Goal: Information Seeking & Learning: Check status

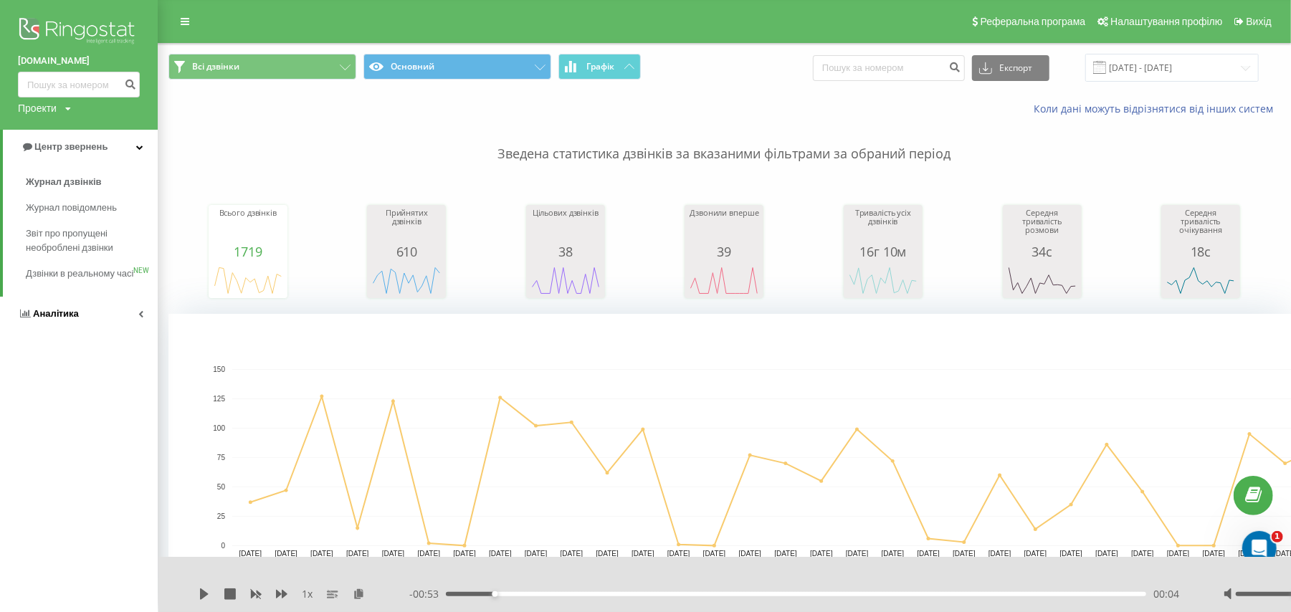
click at [64, 319] on span "Аналiтика" at bounding box center [56, 313] width 46 height 11
click at [63, 215] on span "Співробітники у реальному часі" at bounding box center [80, 223] width 109 height 29
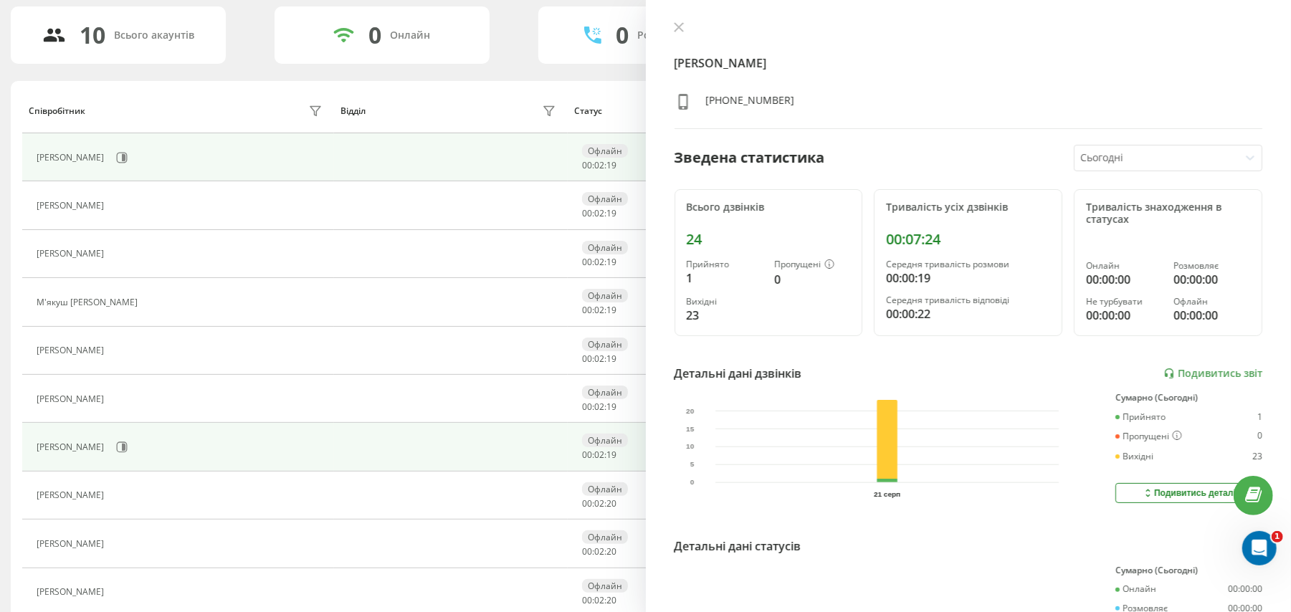
scroll to position [96, 0]
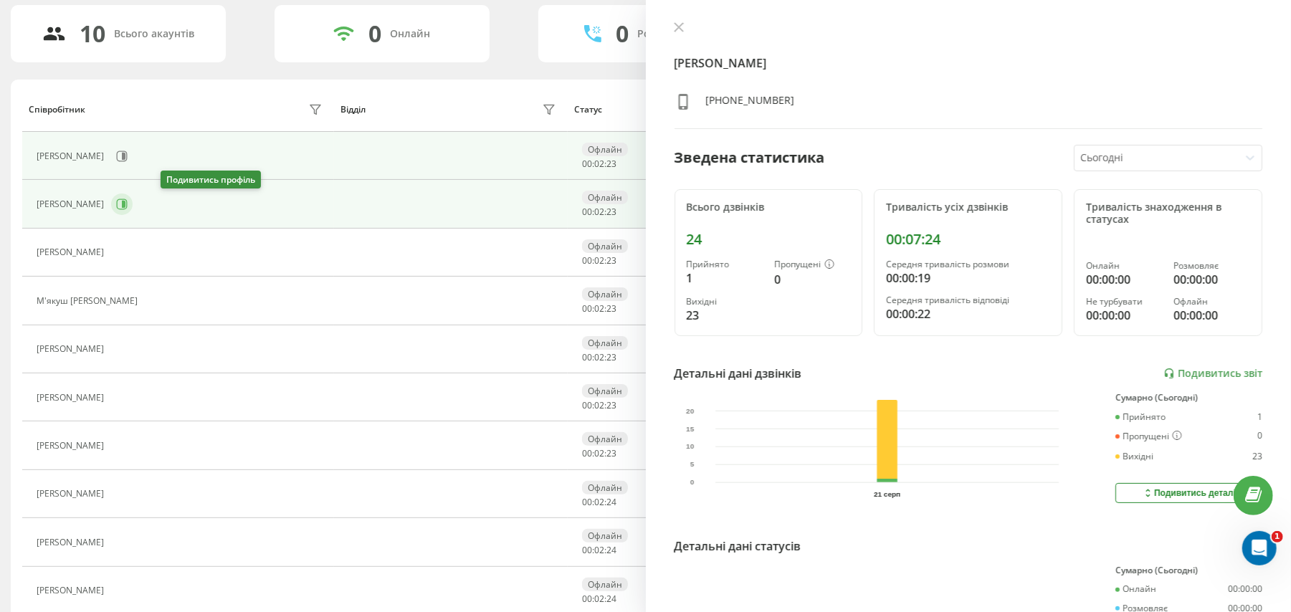
click at [128, 209] on icon at bounding box center [121, 204] width 11 height 11
click at [133, 161] on button at bounding box center [122, 157] width 22 height 22
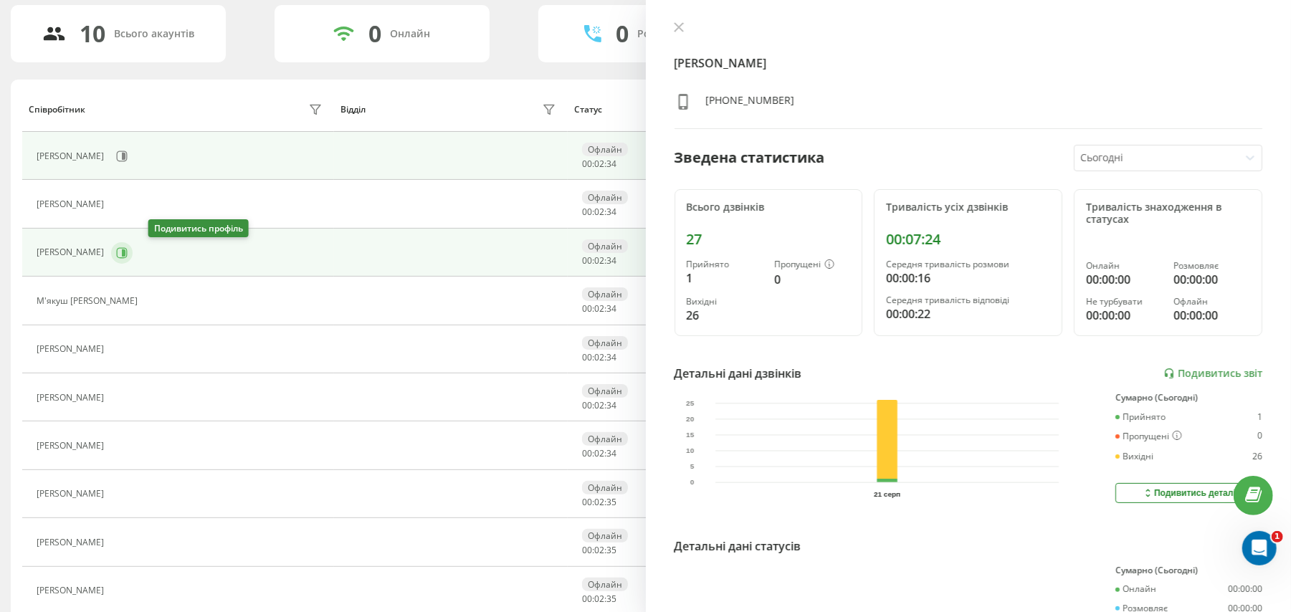
click at [128, 247] on icon at bounding box center [121, 252] width 11 height 11
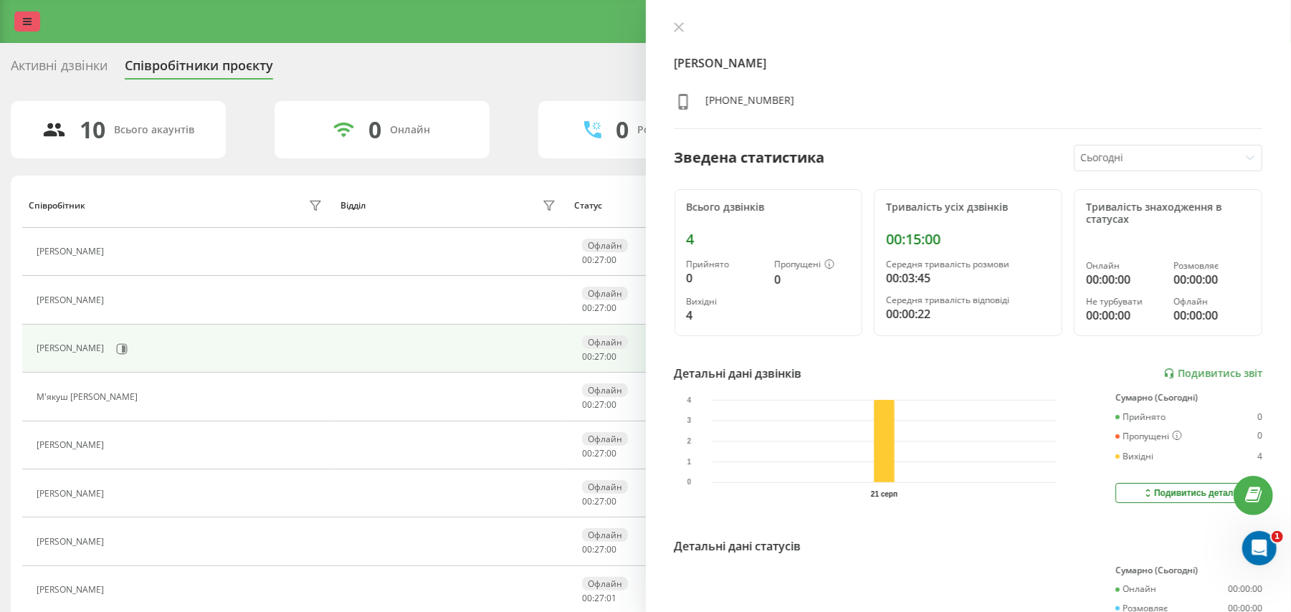
click at [18, 19] on link at bounding box center [27, 21] width 26 height 20
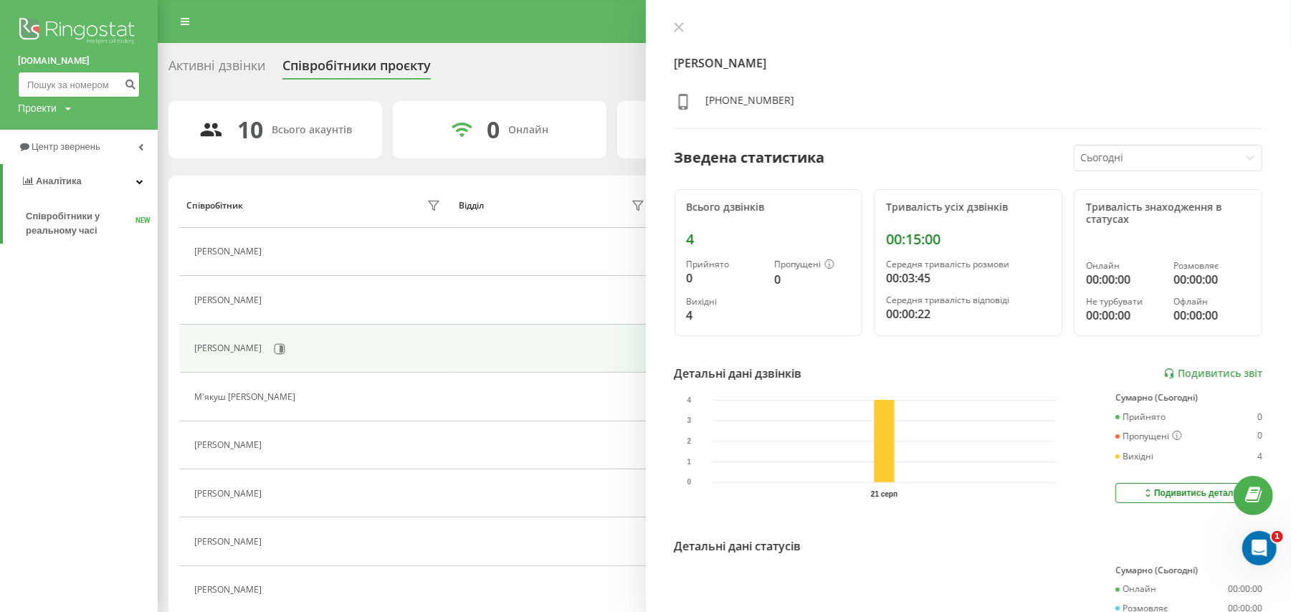
click at [58, 80] on input at bounding box center [79, 85] width 122 height 26
paste input "0504689830"
type input "0504689830"
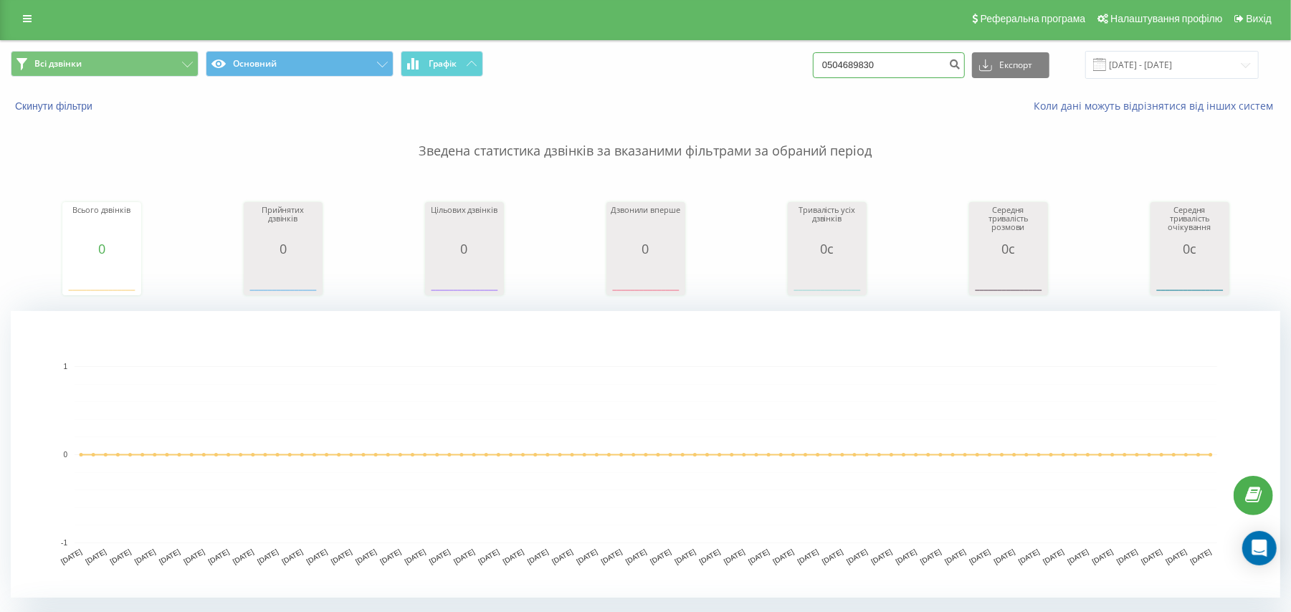
click at [916, 54] on input "0504689830" at bounding box center [889, 65] width 152 height 26
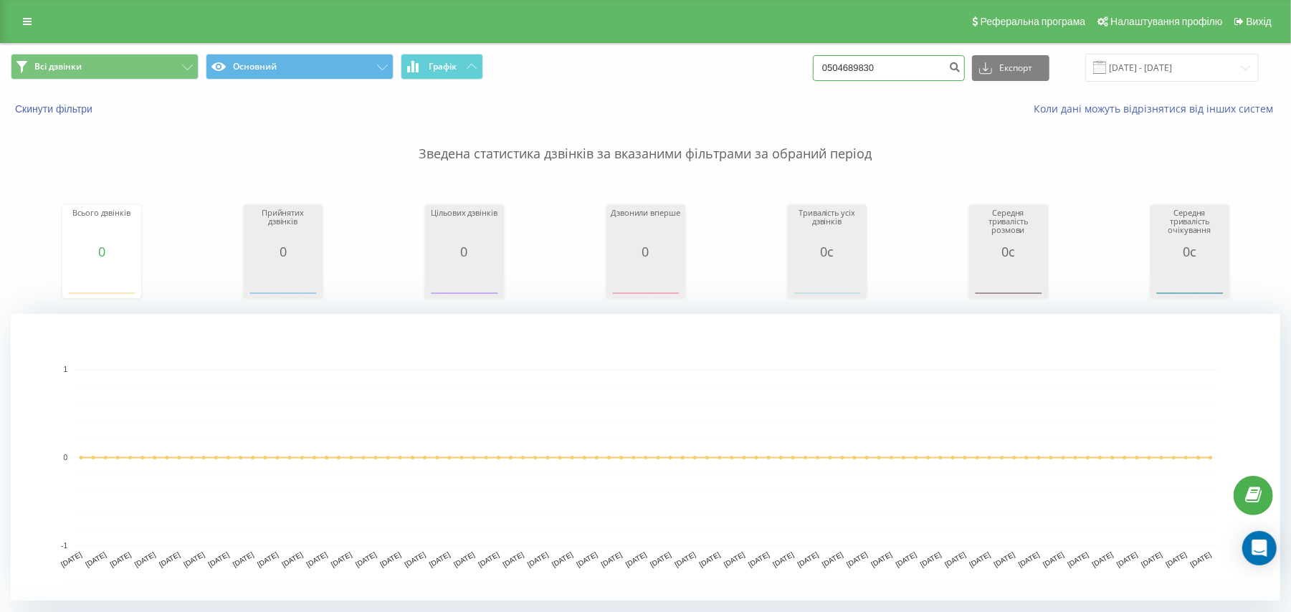
drag, startPoint x: 918, startPoint y: 80, endPoint x: 761, endPoint y: 95, distance: 157.0
click at [761, 95] on div "Всі дзвінки Основний Графік 0504689830 Експорт .csv .xls .xlsx 21.05.2025 - 21.…" at bounding box center [646, 85] width 1290 height 82
paste input "0675021481"
type input "0675021481"
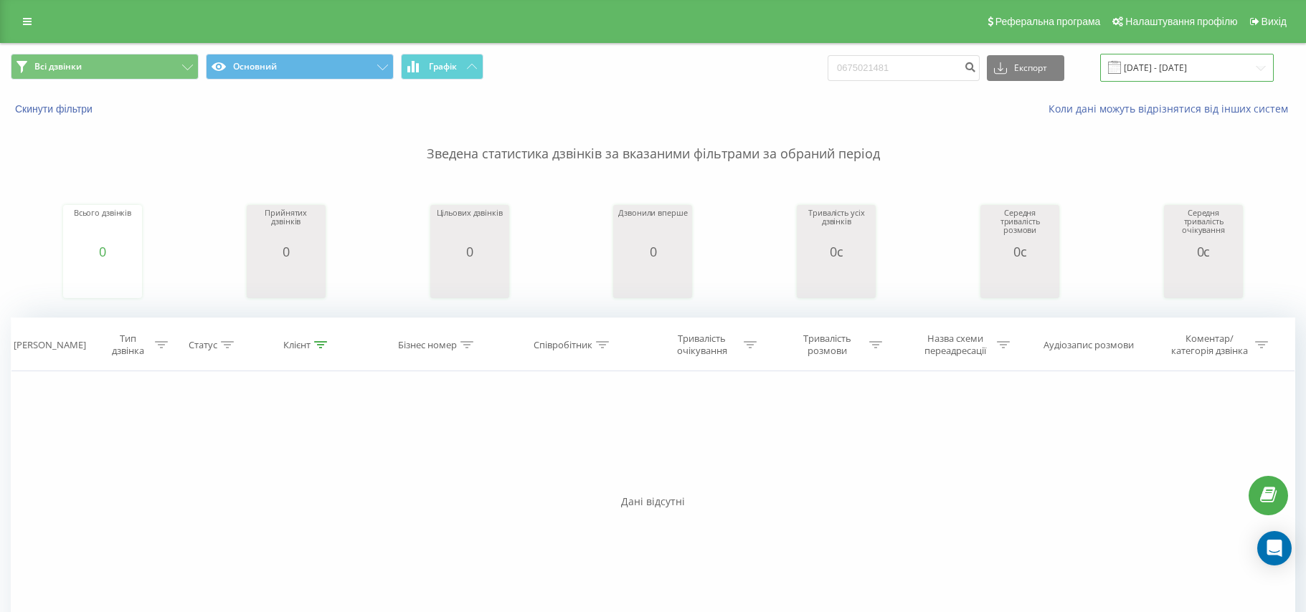
click at [1139, 69] on input "[DATE] - [DATE]" at bounding box center [1187, 68] width 174 height 28
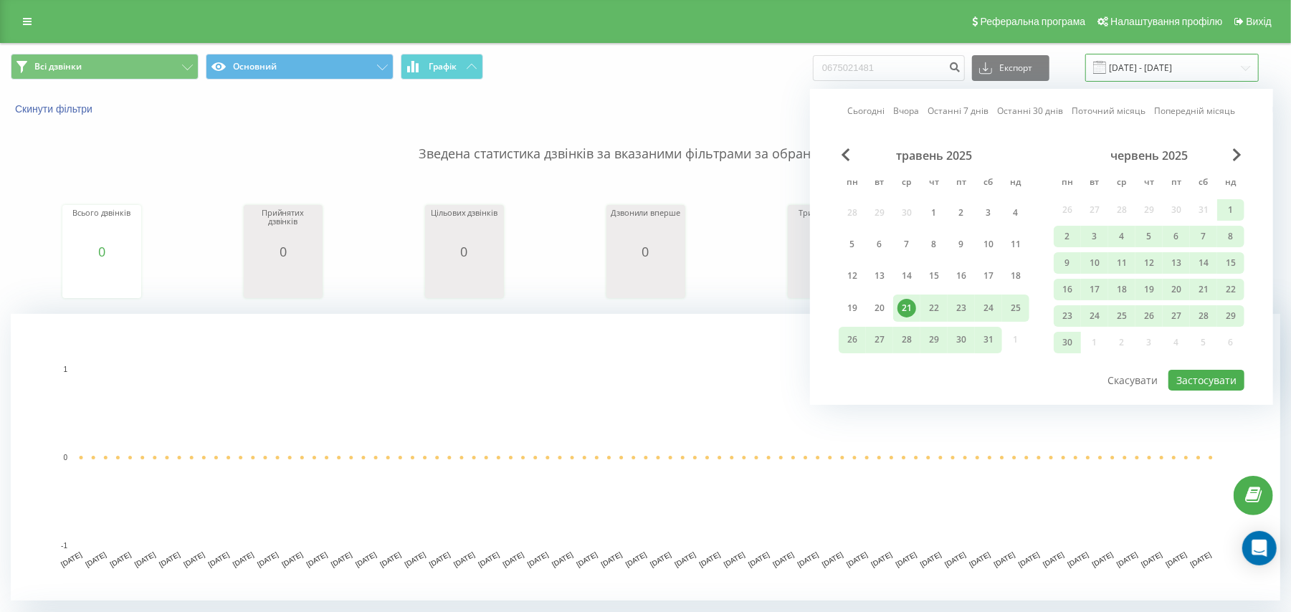
click at [1240, 57] on input "[DATE] - [DATE]" at bounding box center [1173, 68] width 174 height 28
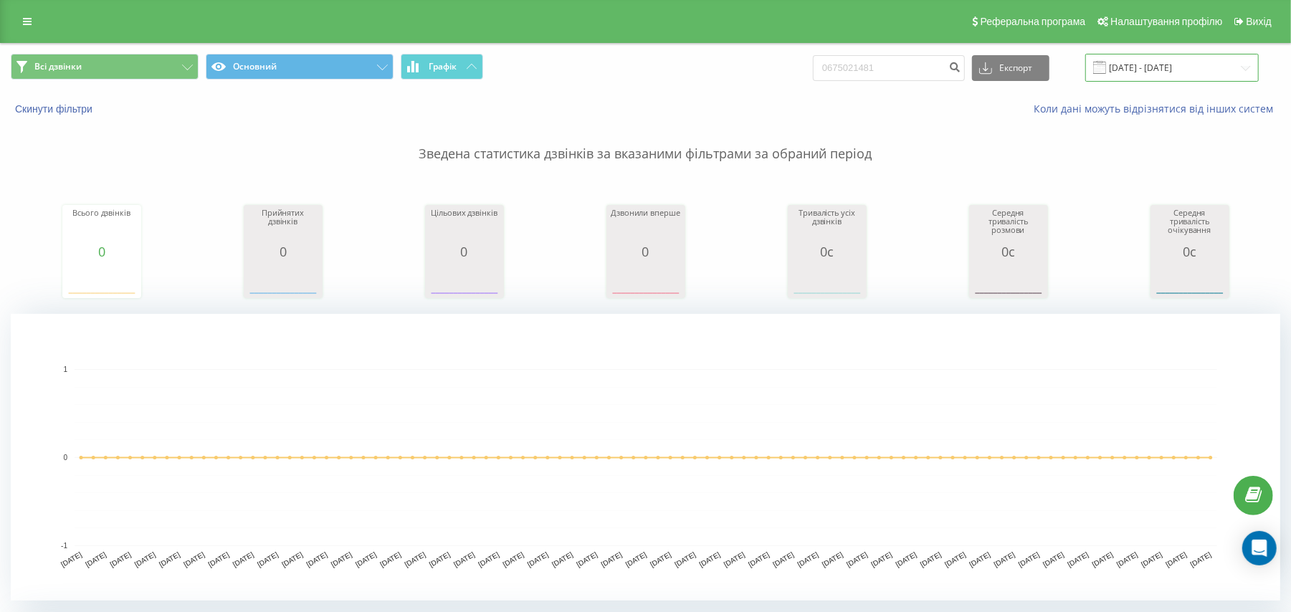
click at [1240, 57] on input "[DATE] - [DATE]" at bounding box center [1173, 68] width 174 height 28
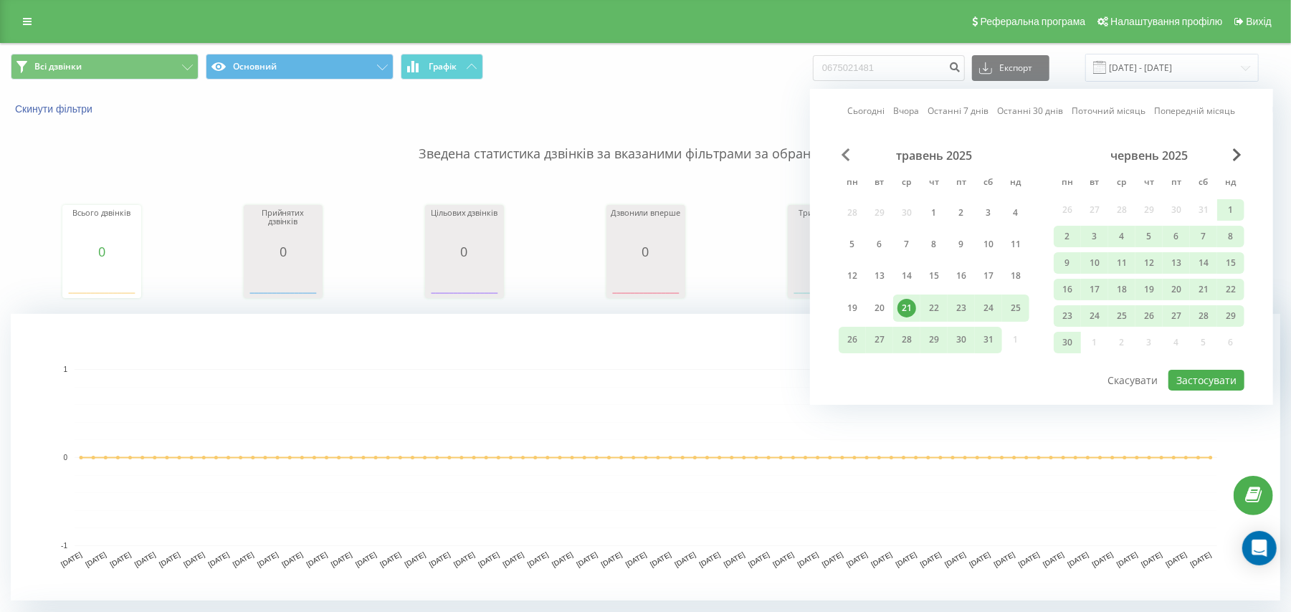
click at [843, 158] on span "Previous Month" at bounding box center [846, 154] width 9 height 13
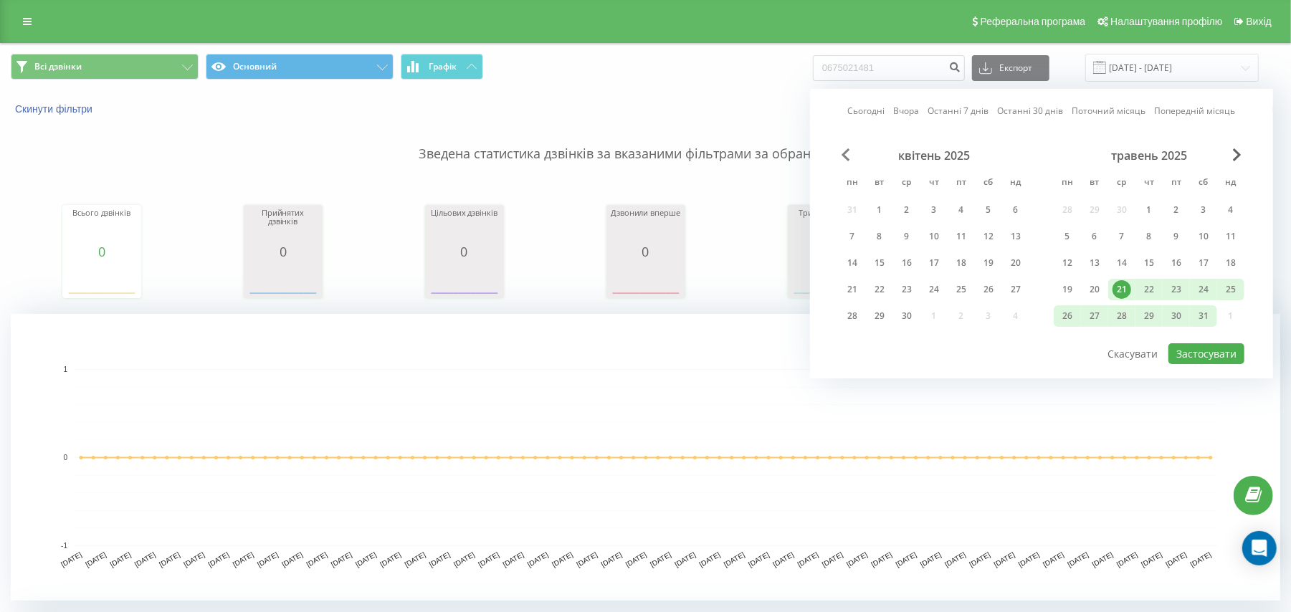
click at [843, 158] on span "Previous Month" at bounding box center [846, 154] width 9 height 13
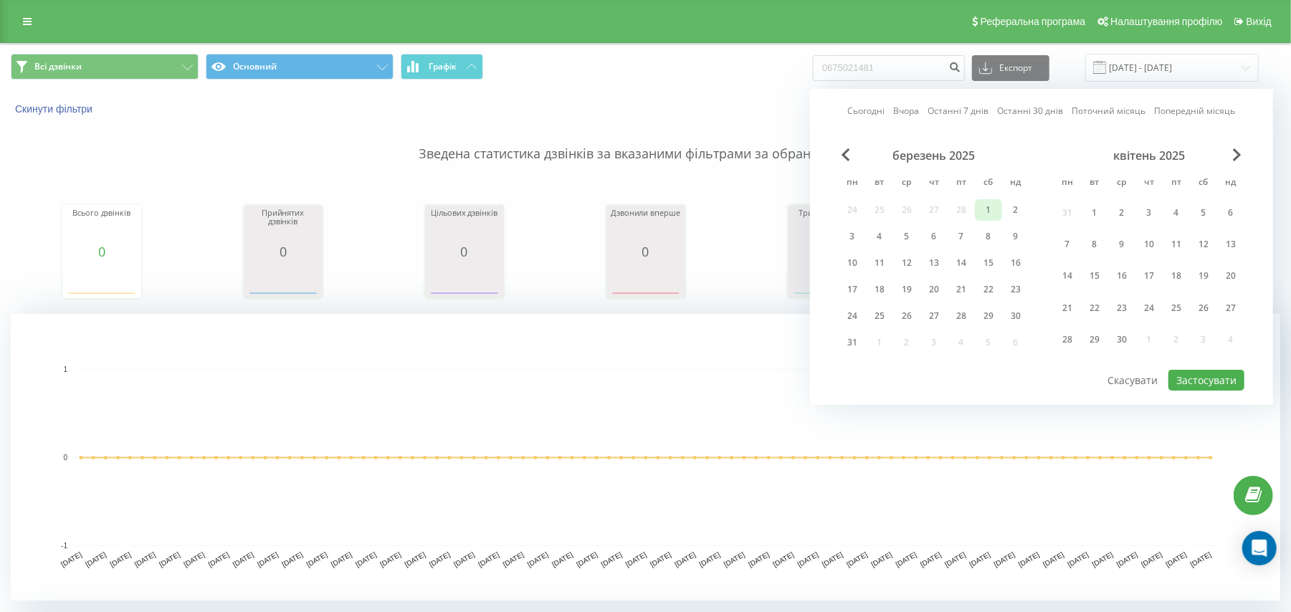
click at [984, 213] on div "1" at bounding box center [988, 210] width 19 height 19
click at [1240, 156] on span "Next Month" at bounding box center [1237, 154] width 9 height 13
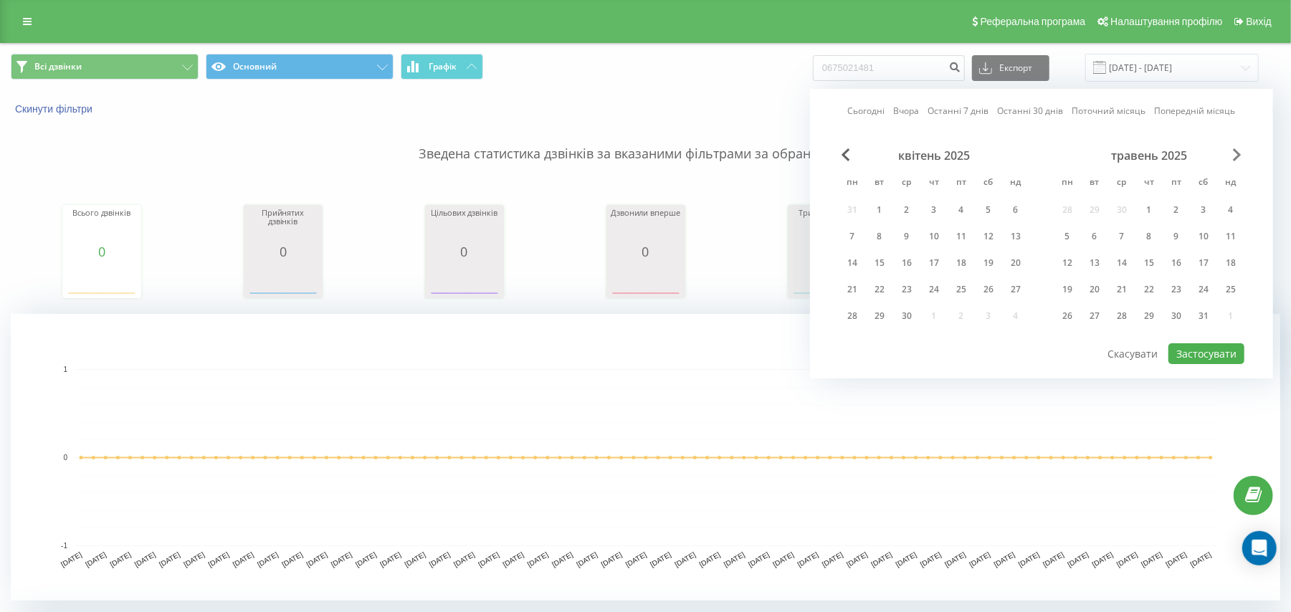
click at [1240, 156] on span "Next Month" at bounding box center [1237, 154] width 9 height 13
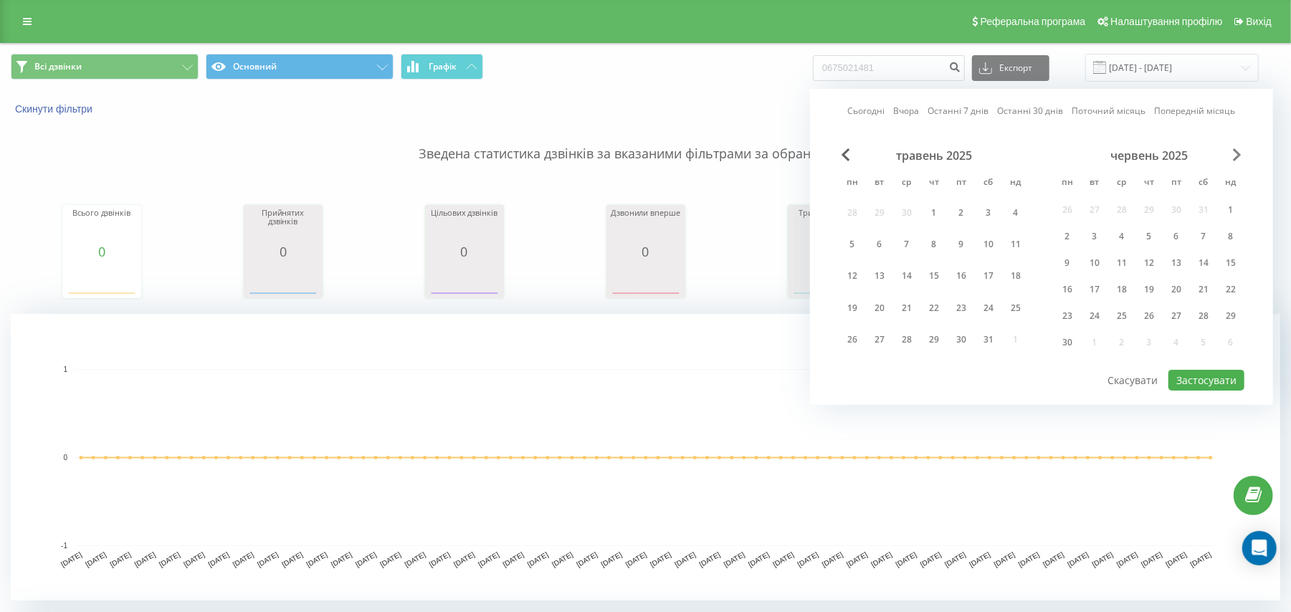
click at [1240, 156] on span "Next Month" at bounding box center [1237, 154] width 9 height 13
click at [1154, 340] on div "31" at bounding box center [1149, 340] width 19 height 19
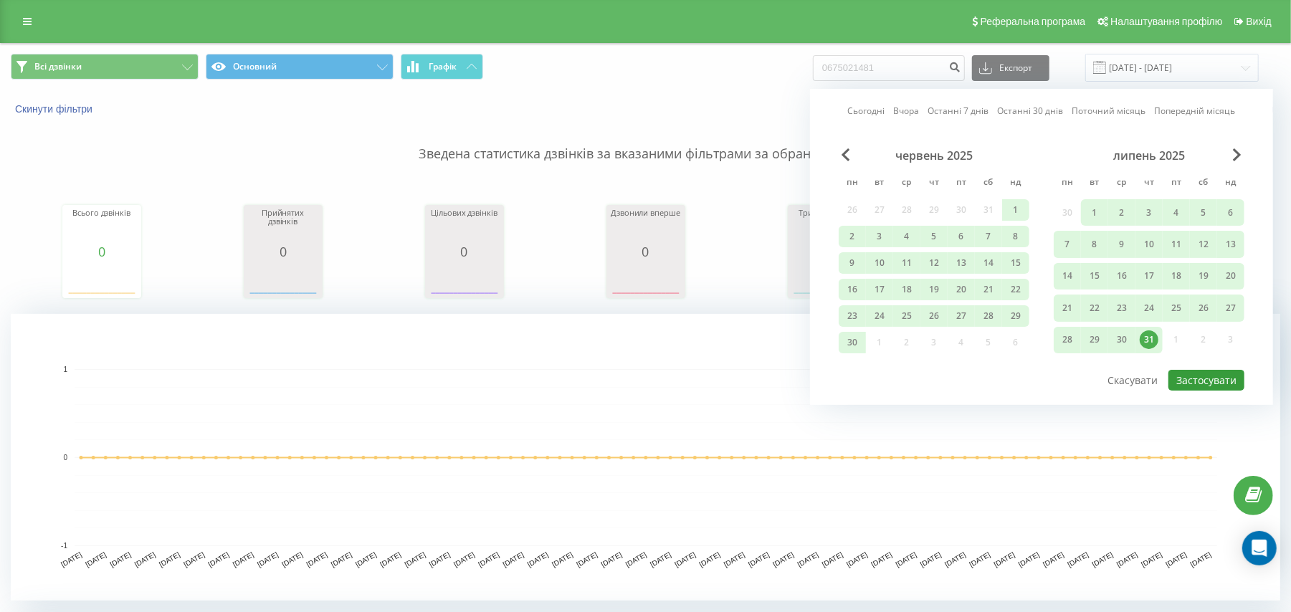
click at [1216, 383] on button "Застосувати" at bounding box center [1207, 380] width 76 height 21
type input "[DATE] - [DATE]"
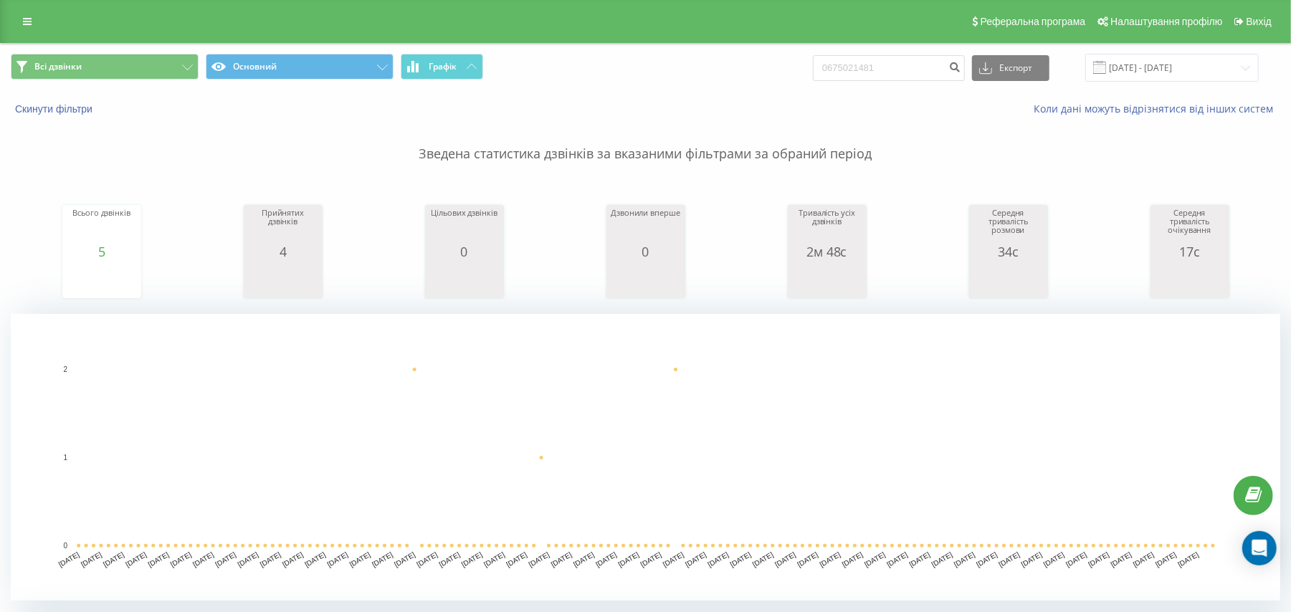
scroll to position [380, 0]
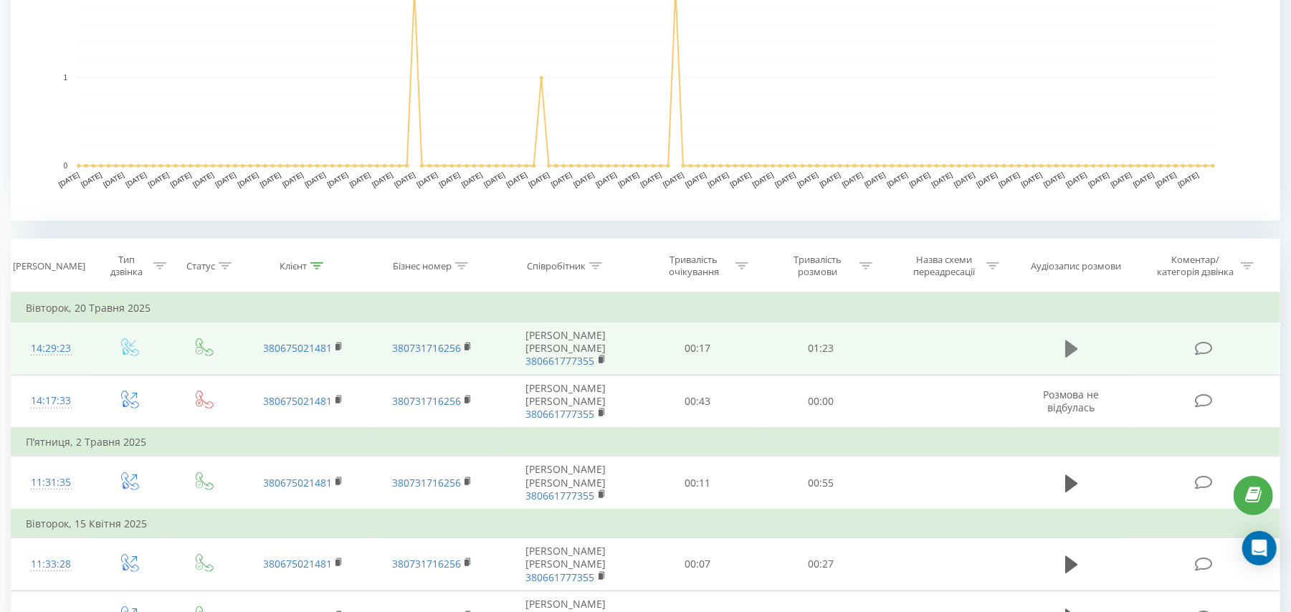
click at [1071, 356] on icon at bounding box center [1071, 349] width 13 height 20
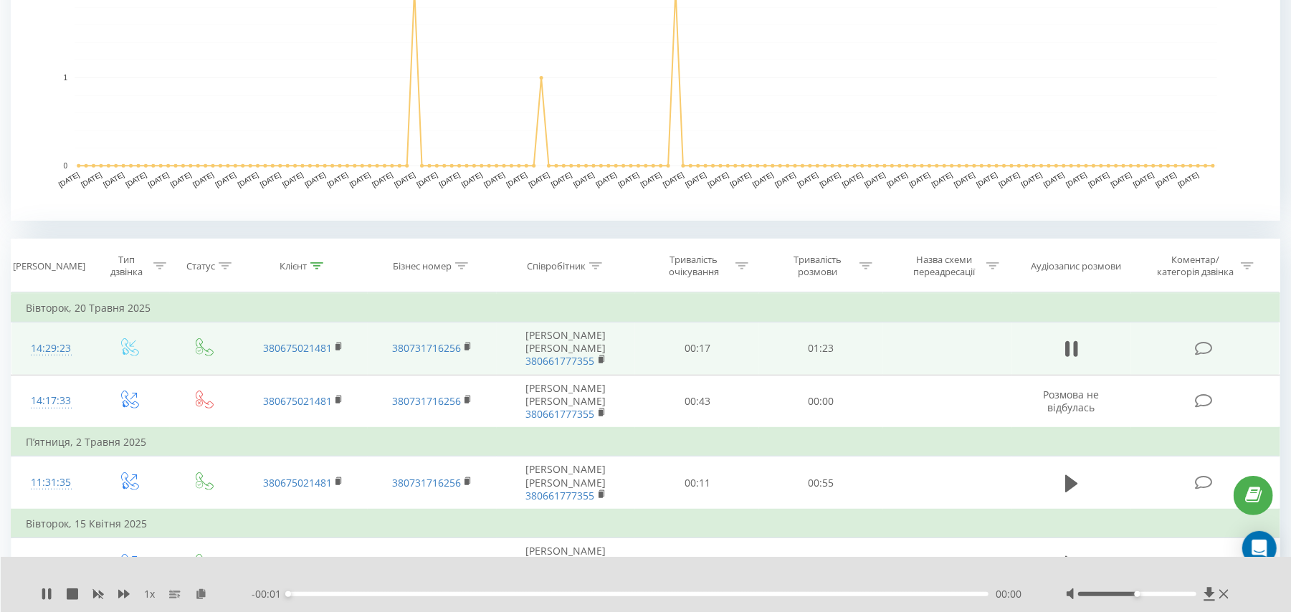
scroll to position [468, 0]
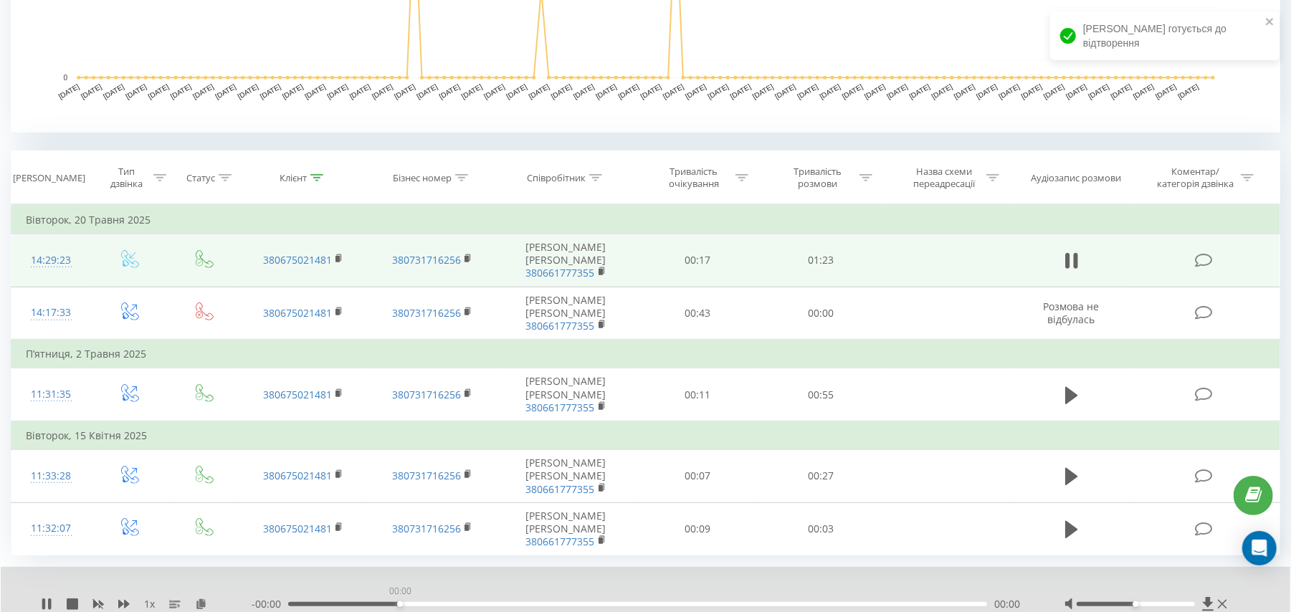
click at [397, 607] on div "00:00" at bounding box center [637, 604] width 699 height 4
drag, startPoint x: 1286, startPoint y: 368, endPoint x: 1305, endPoint y: 363, distance: 20.0
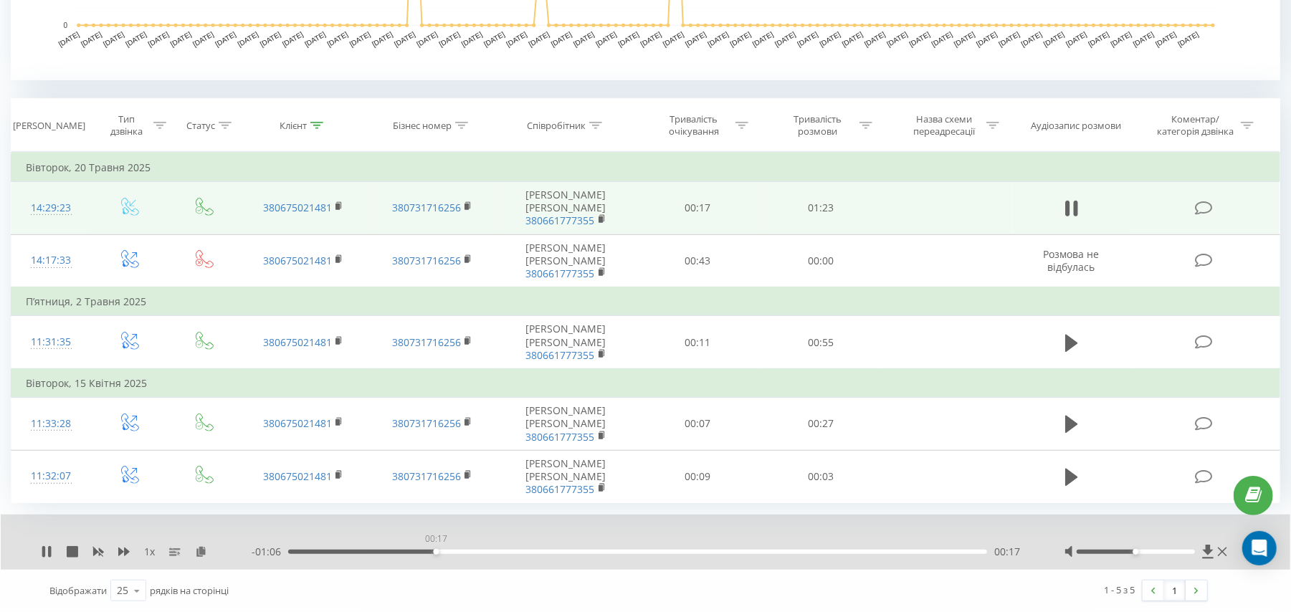
click at [436, 554] on div "00:17" at bounding box center [637, 552] width 699 height 4
click at [640, 552] on div "00:24" at bounding box center [637, 552] width 699 height 4
click at [640, 552] on div "00:42" at bounding box center [643, 552] width 6 height 6
click at [39, 551] on div "1 x - 00:40 00:43 00:43" at bounding box center [646, 542] width 1290 height 55
click at [46, 551] on icon at bounding box center [46, 551] width 11 height 11
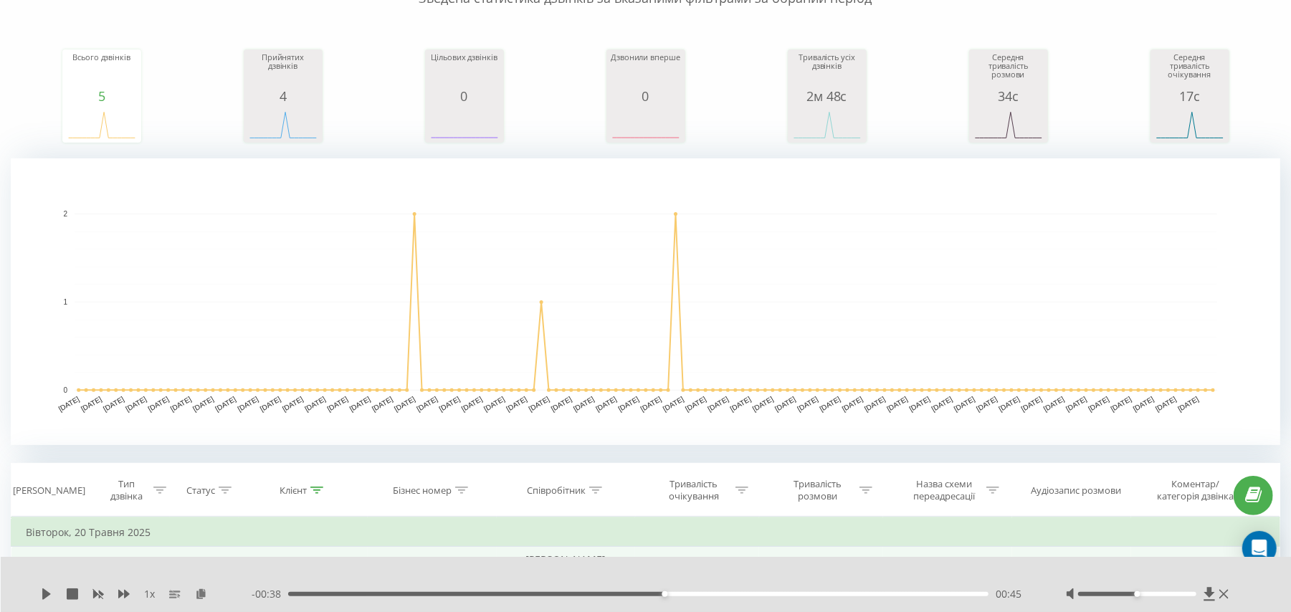
scroll to position [0, 0]
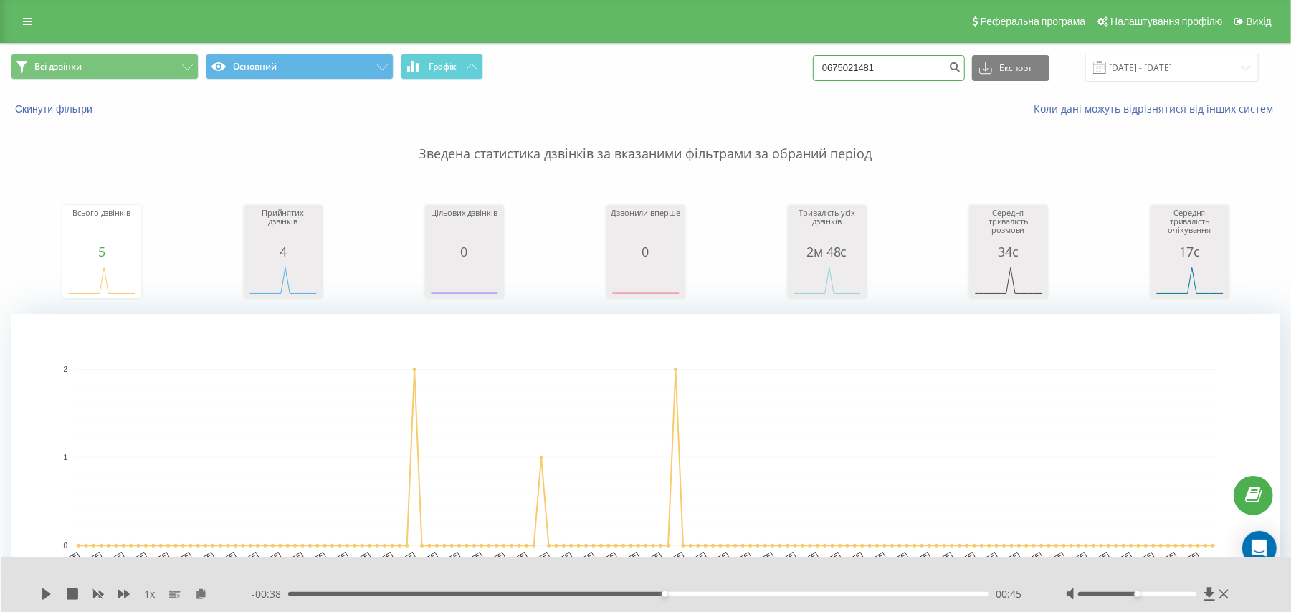
drag, startPoint x: 910, startPoint y: 70, endPoint x: 810, endPoint y: 49, distance: 102.4
click at [810, 49] on div "Всі дзвінки Основний Графік 0675021481 Експорт .csv .xls .xlsx 01.03.2025 - 31.…" at bounding box center [646, 68] width 1290 height 48
paste input "80501026777"
click at [840, 66] on input "80501026777" at bounding box center [889, 68] width 152 height 26
type input "0501026777"
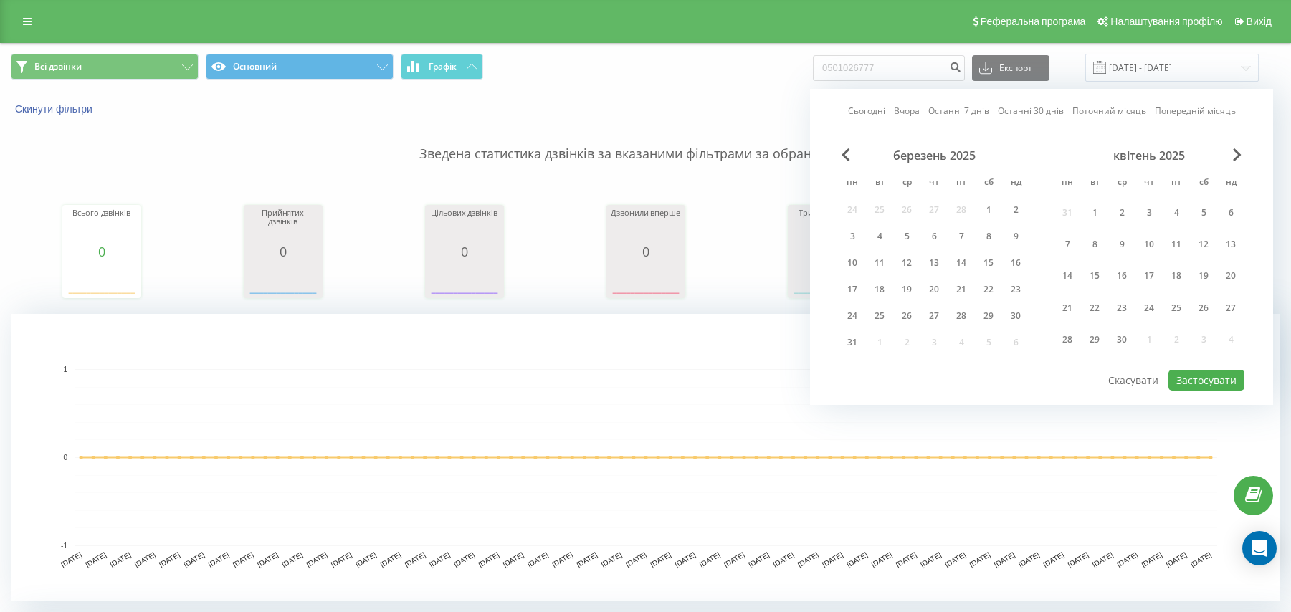
click at [847, 152] on span "Previous Month" at bounding box center [846, 154] width 9 height 13
click at [1211, 204] on div "1" at bounding box center [1204, 210] width 19 height 19
click at [1237, 153] on span "Next Month" at bounding box center [1237, 154] width 9 height 13
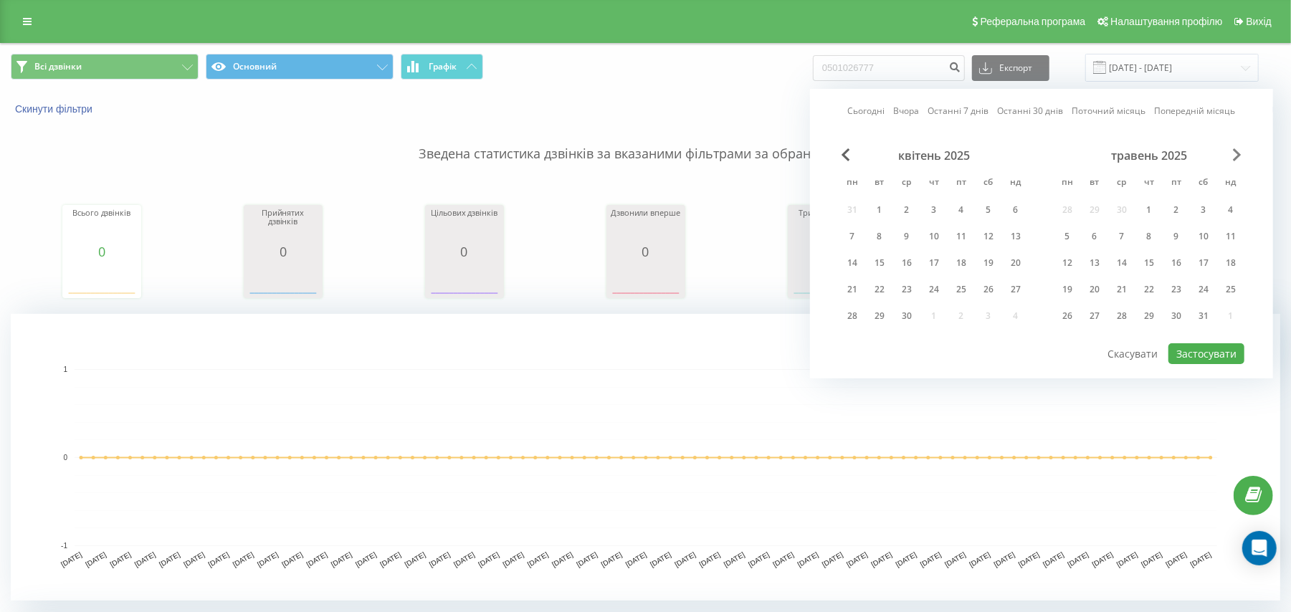
click at [1237, 153] on span "Next Month" at bounding box center [1237, 154] width 9 height 13
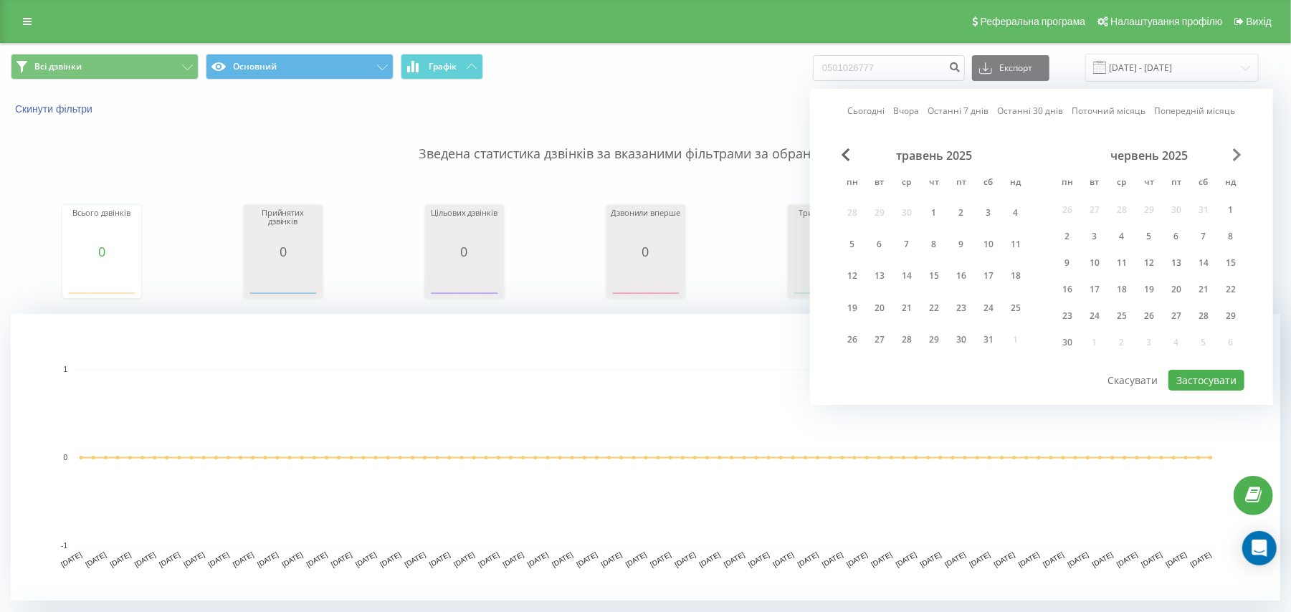
click at [1237, 153] on span "Next Month" at bounding box center [1237, 154] width 9 height 13
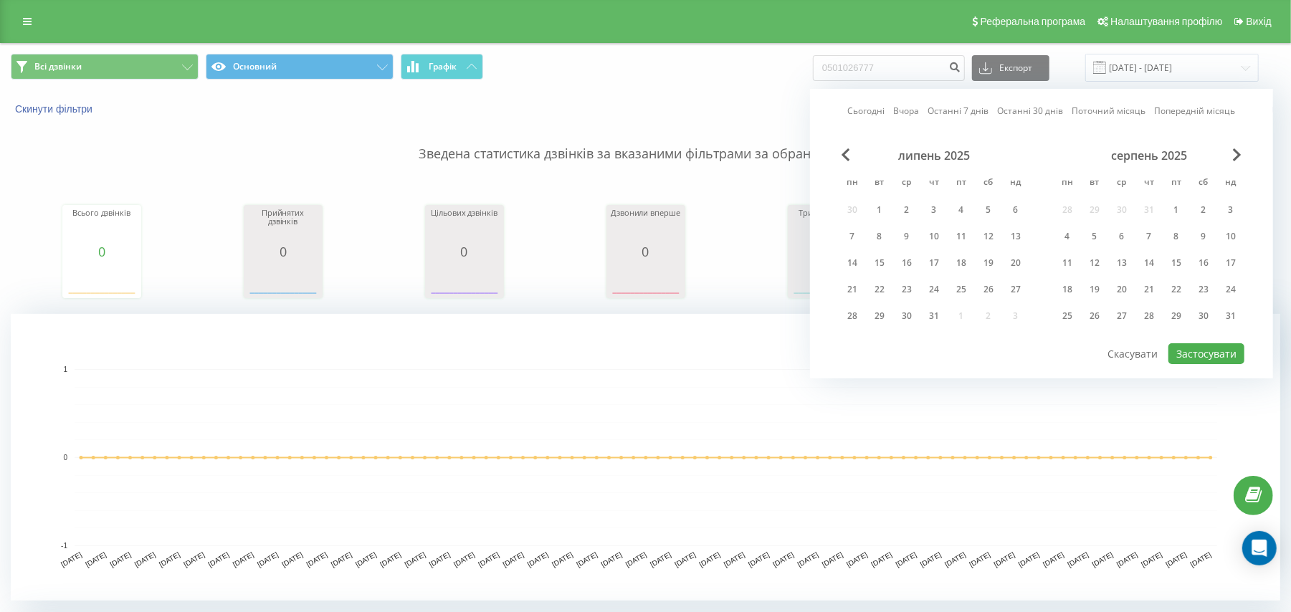
click at [1200, 247] on div "серпень 2025 пн вт ср чт пт сб нд 28 29 30 31 1 2 3 4 5 6 7 8 9 10 11 12 13 14 …" at bounding box center [1149, 240] width 191 height 184
click at [1206, 291] on div "23" at bounding box center [1204, 289] width 19 height 19
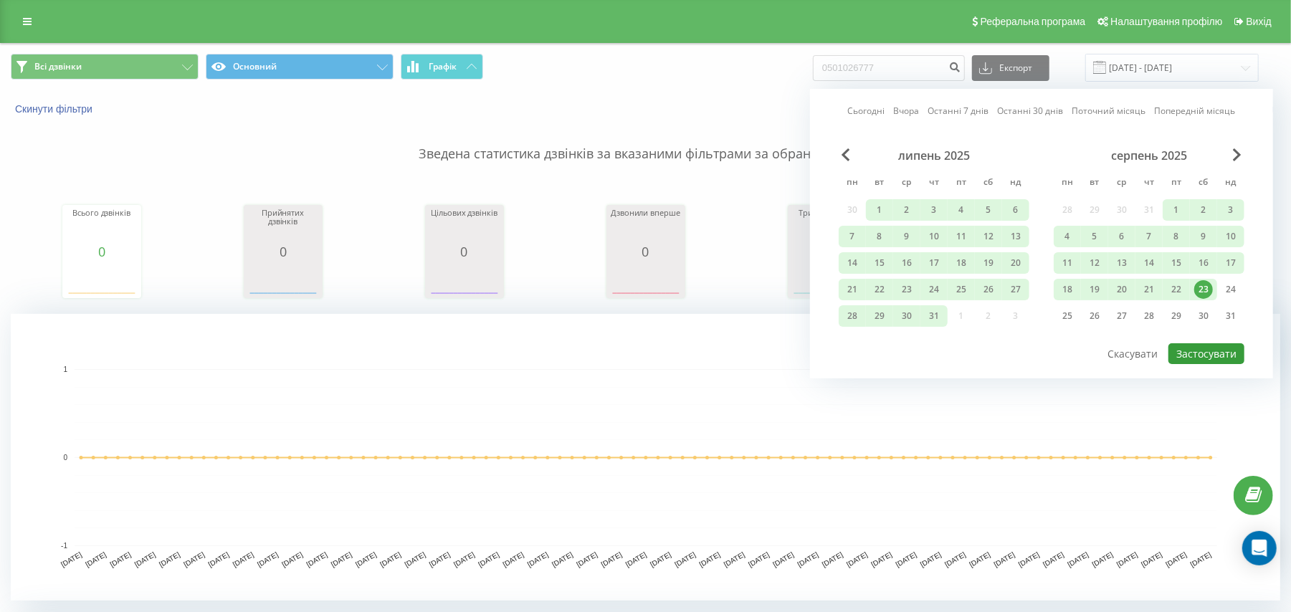
click at [1206, 348] on button "Застосувати" at bounding box center [1207, 353] width 76 height 21
type input "01.03.2025 - 23.08.2025"
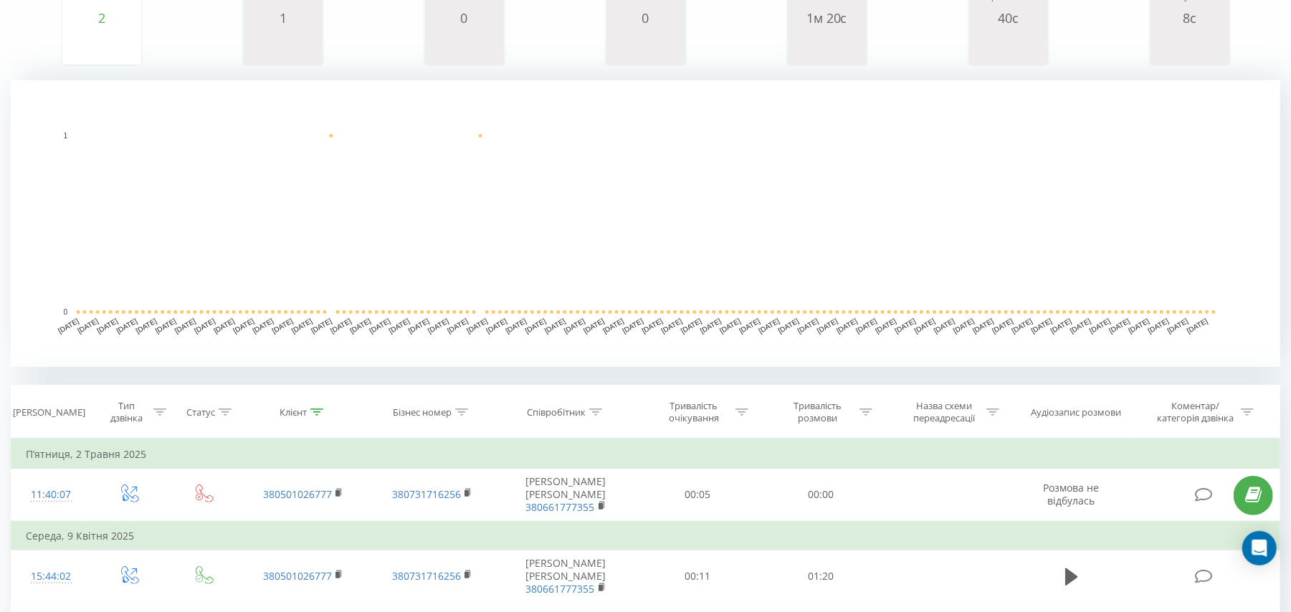
scroll to position [383, 0]
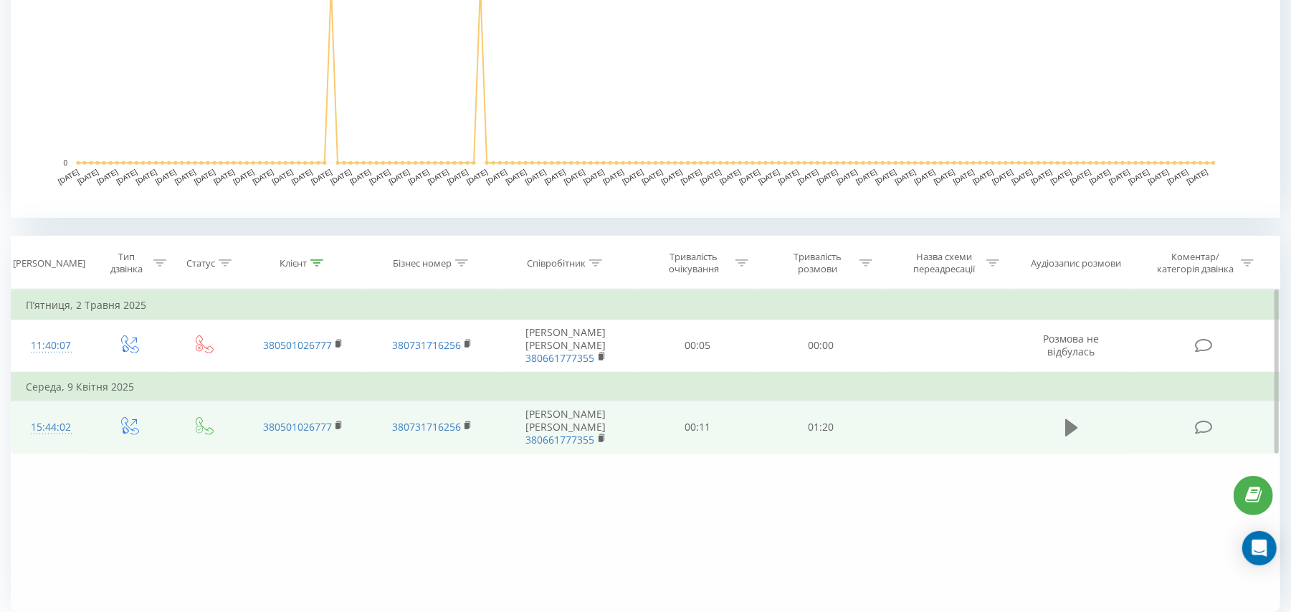
click at [1071, 428] on icon at bounding box center [1071, 427] width 13 height 17
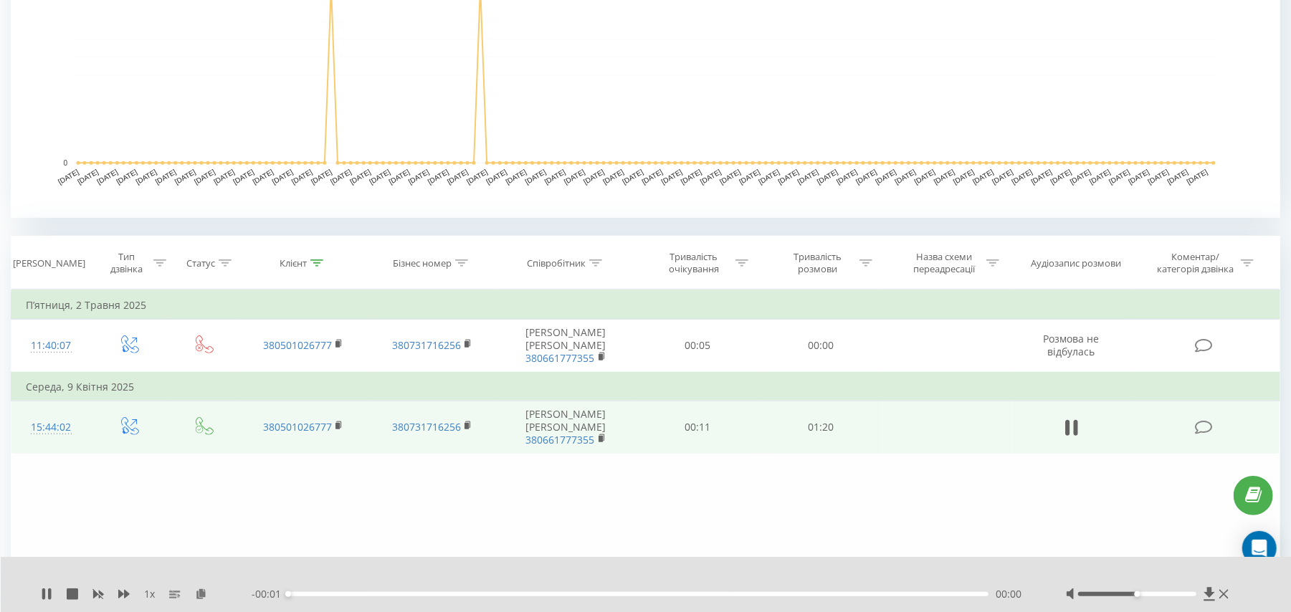
scroll to position [437, 0]
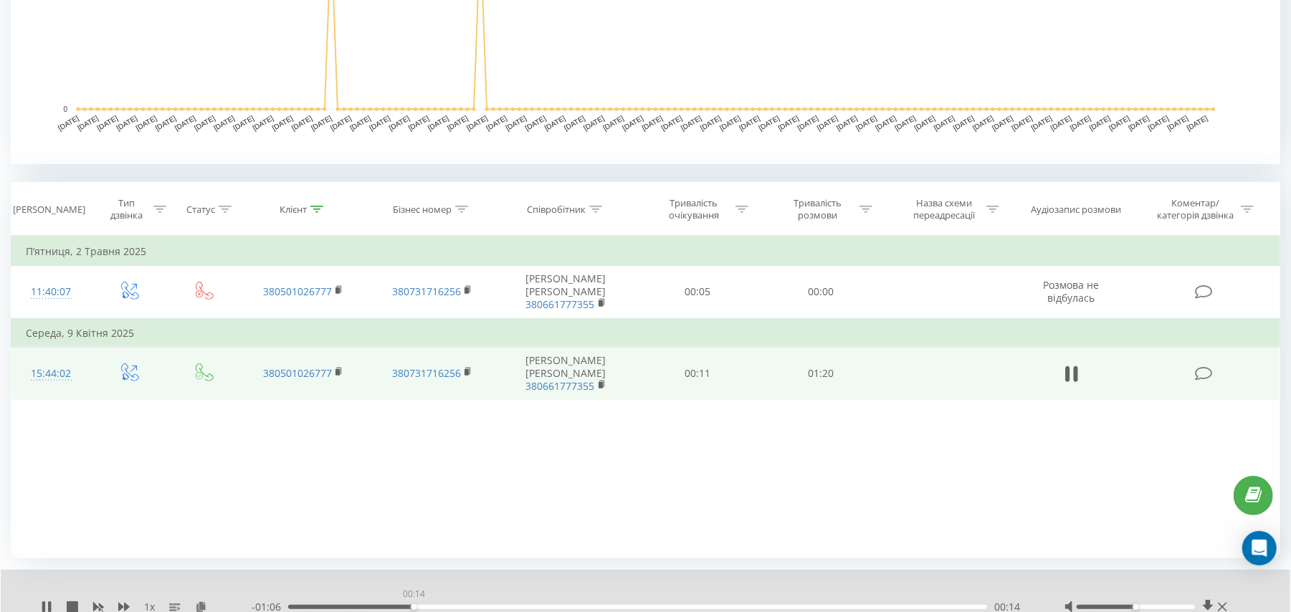
click at [413, 605] on div "00:14" at bounding box center [637, 607] width 699 height 4
click at [533, 608] on div "00:28" at bounding box center [637, 607] width 699 height 4
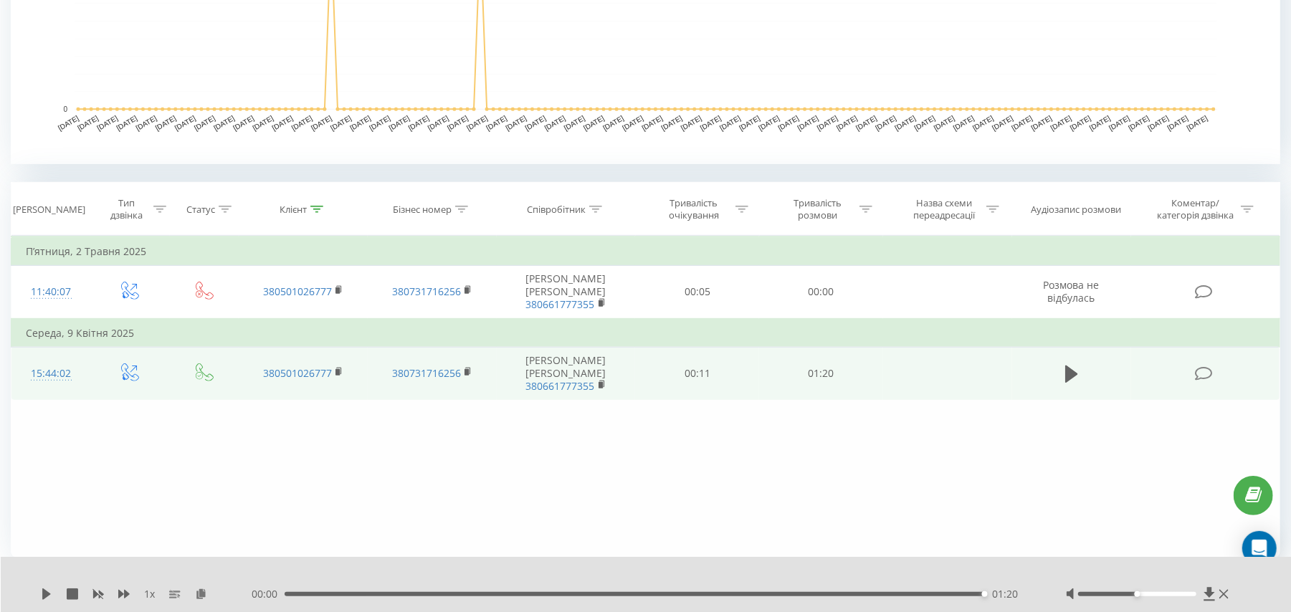
scroll to position [0, 0]
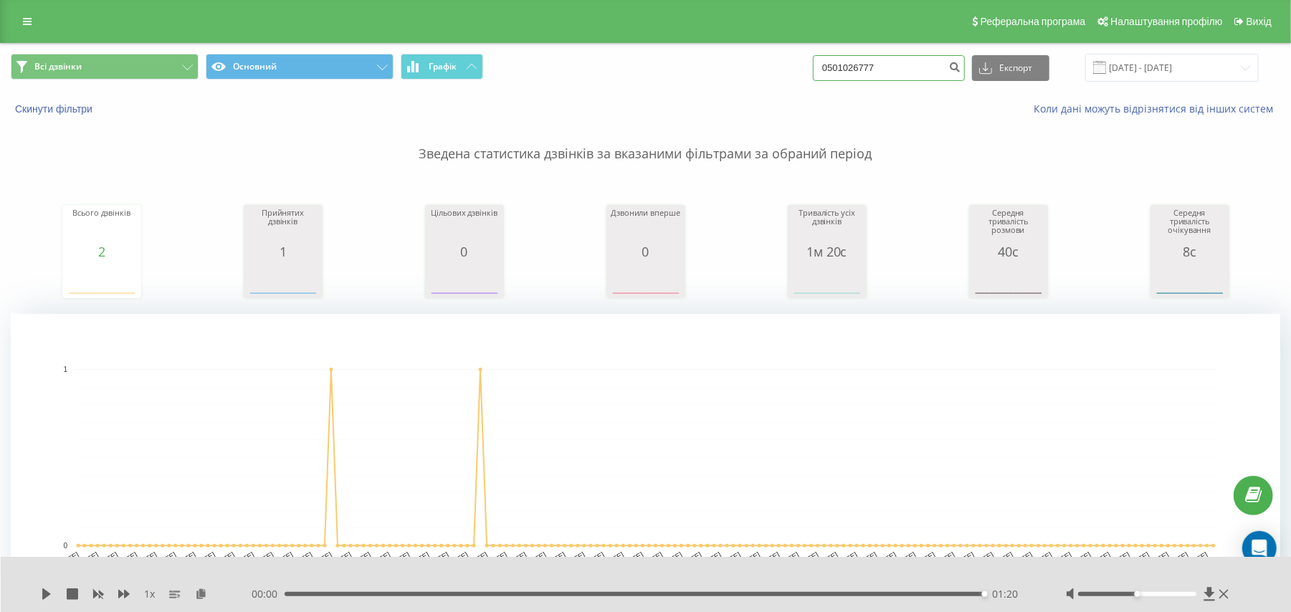
drag, startPoint x: 915, startPoint y: 72, endPoint x: 852, endPoint y: 72, distance: 63.1
click at [852, 72] on input "0501026777" at bounding box center [889, 68] width 152 height 26
type input "0"
paste input "+380680822295"
click at [852, 63] on input "+380680822295" at bounding box center [889, 68] width 152 height 26
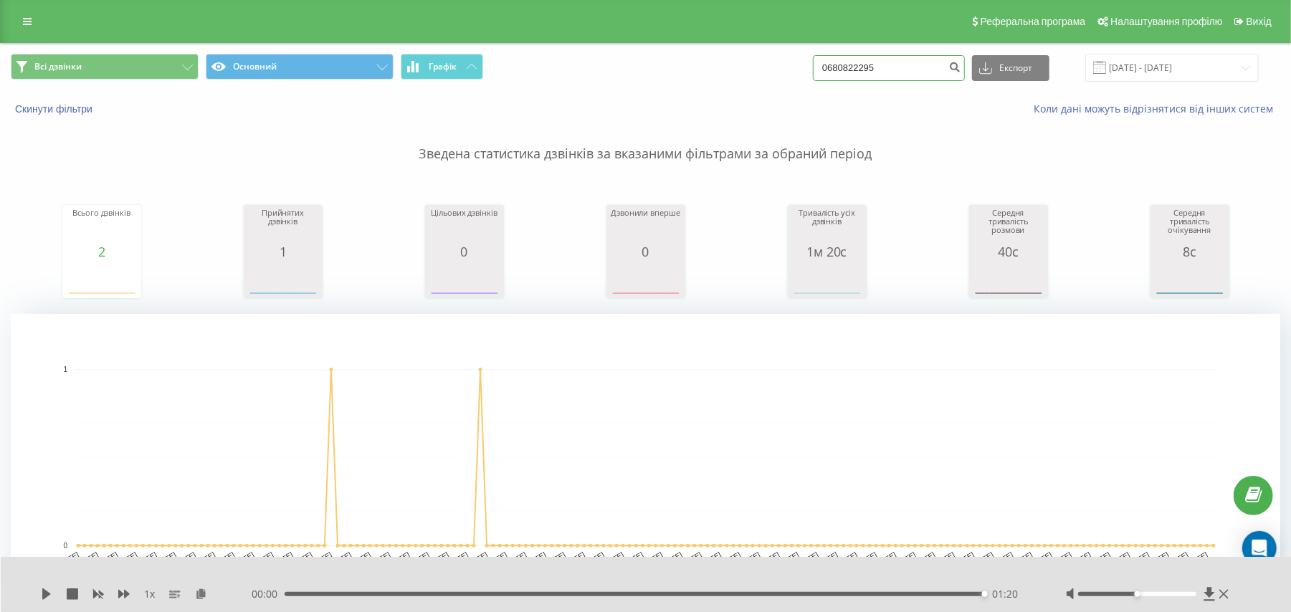
type input "0680822295"
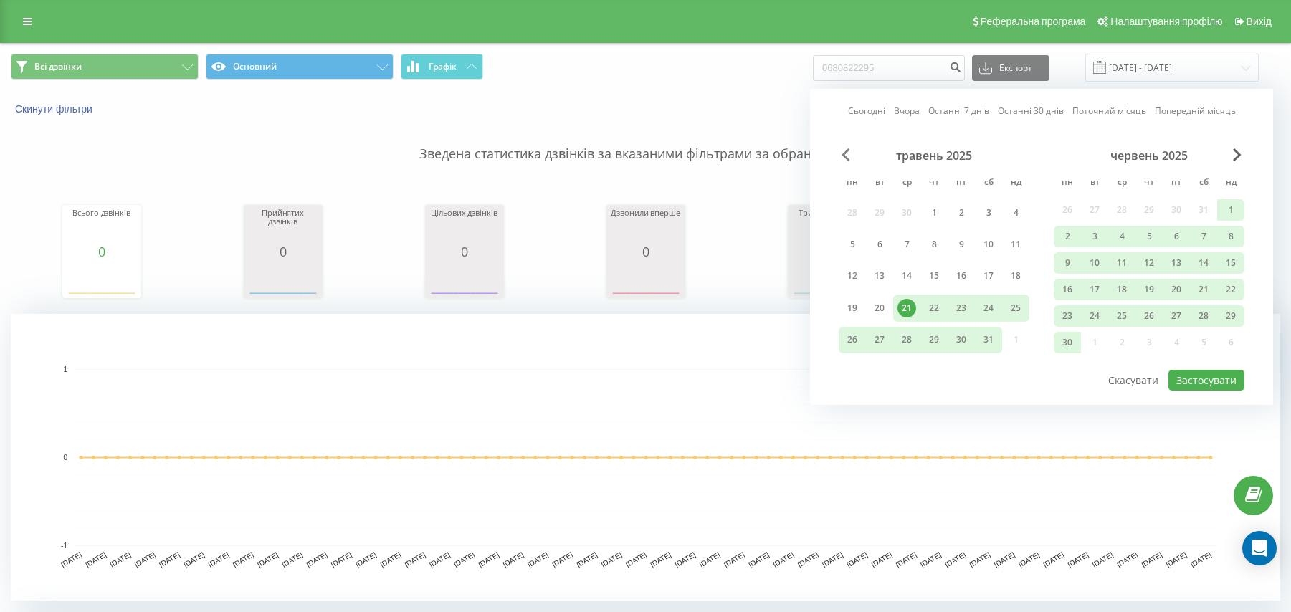
click at [846, 156] on span "Previous Month" at bounding box center [846, 154] width 9 height 13
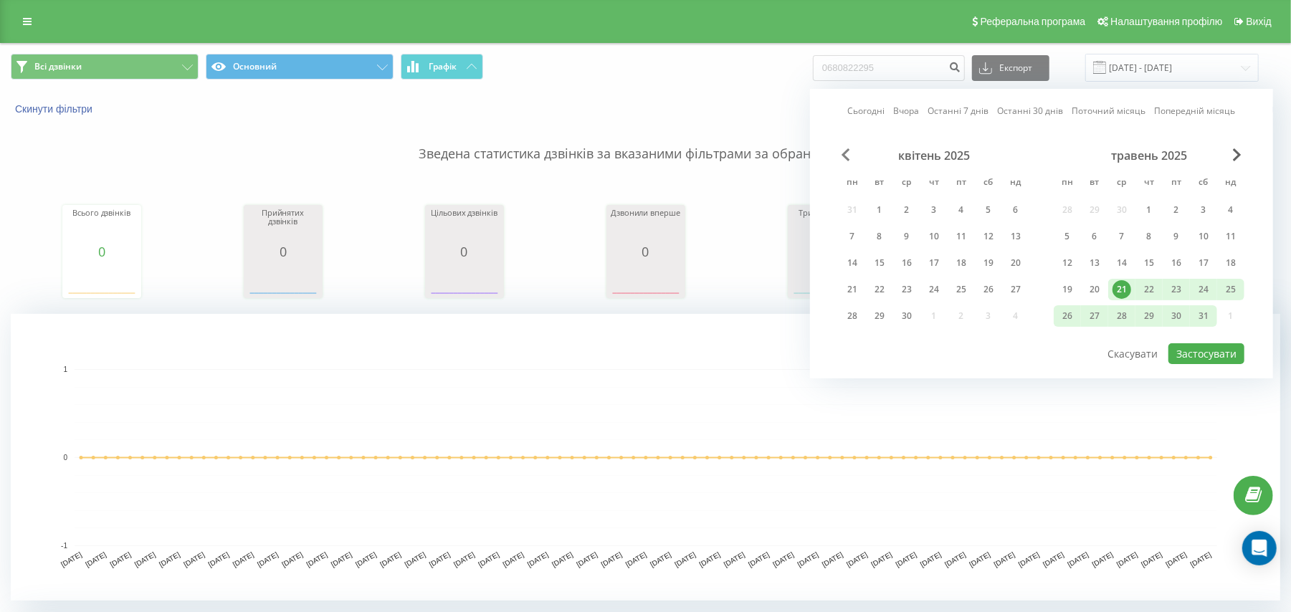
click at [846, 156] on span "Previous Month" at bounding box center [846, 154] width 9 height 13
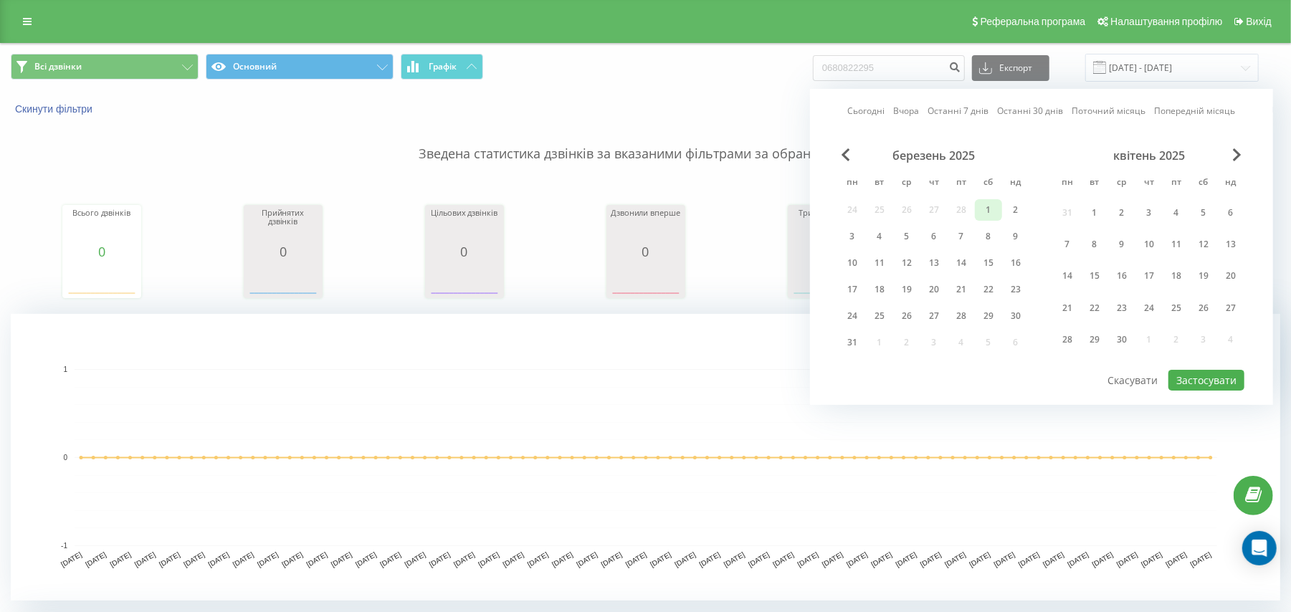
click at [982, 212] on div "1" at bounding box center [988, 210] width 19 height 19
click at [1235, 159] on span "Next Month" at bounding box center [1237, 154] width 9 height 13
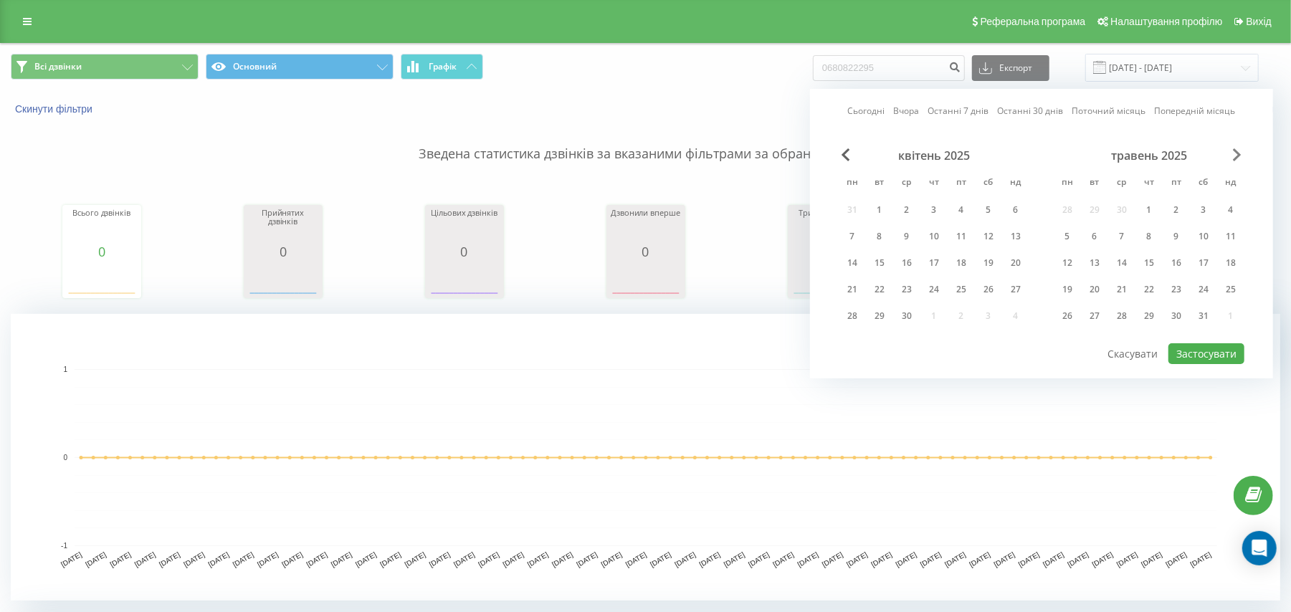
click at [1235, 159] on span "Next Month" at bounding box center [1237, 154] width 9 height 13
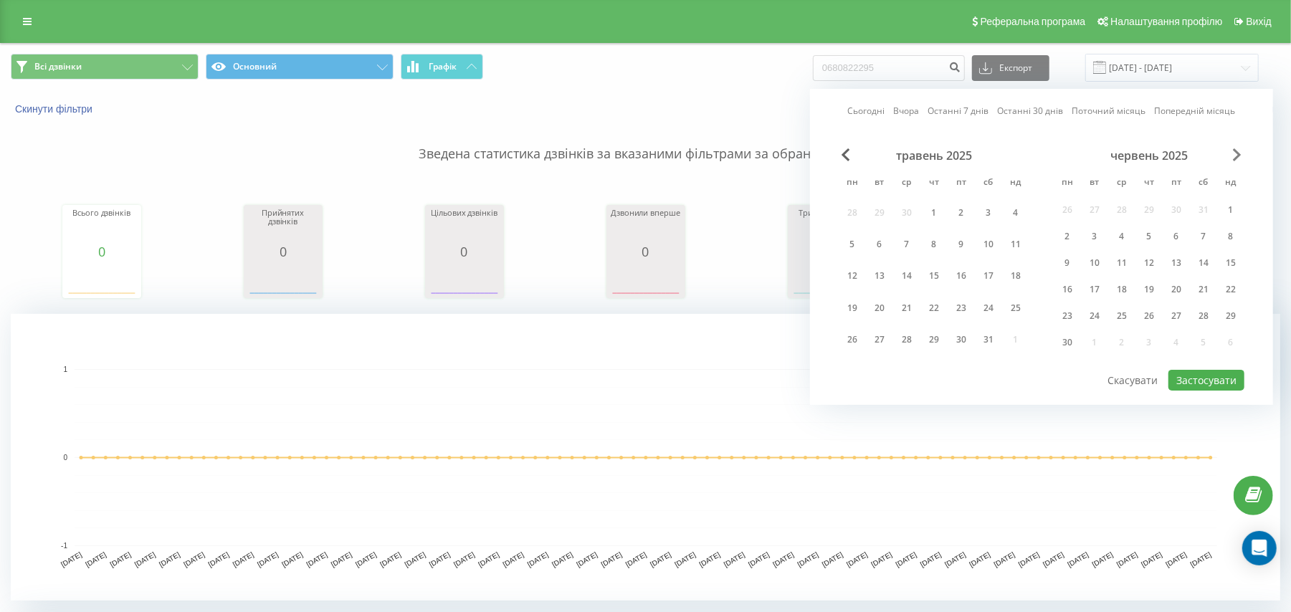
click at [1236, 158] on span "Next Month" at bounding box center [1237, 154] width 9 height 13
click at [1157, 331] on div "31" at bounding box center [1149, 340] width 19 height 19
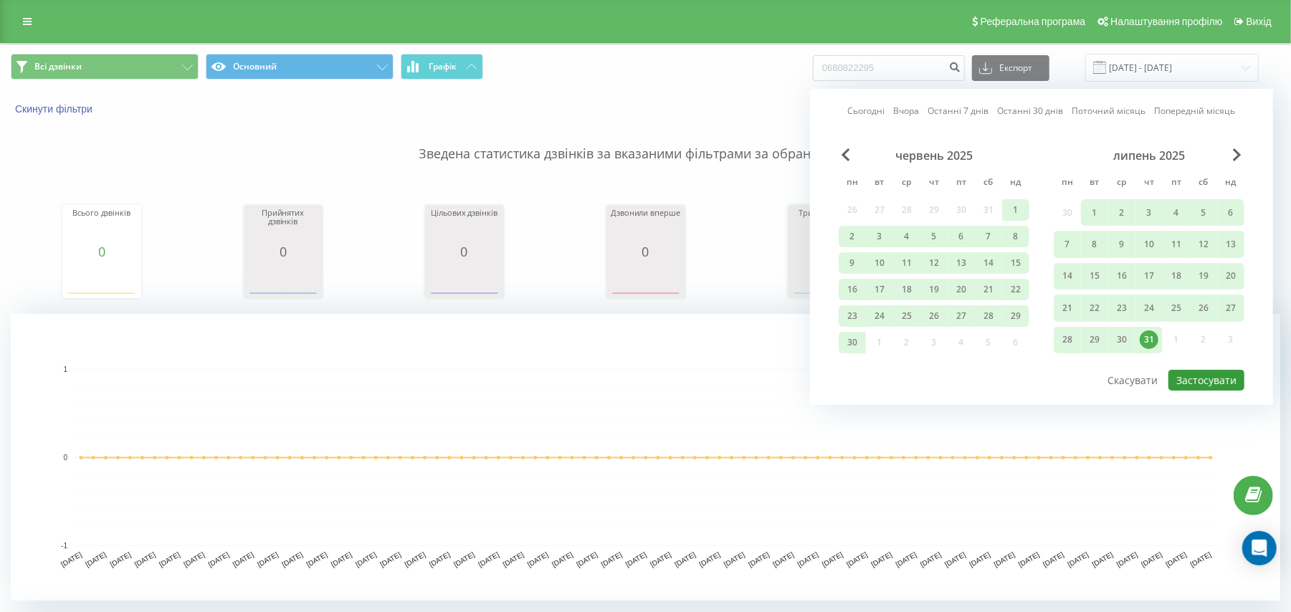
click at [1172, 376] on button "Застосувати" at bounding box center [1207, 380] width 76 height 21
type input "[DATE] - [DATE]"
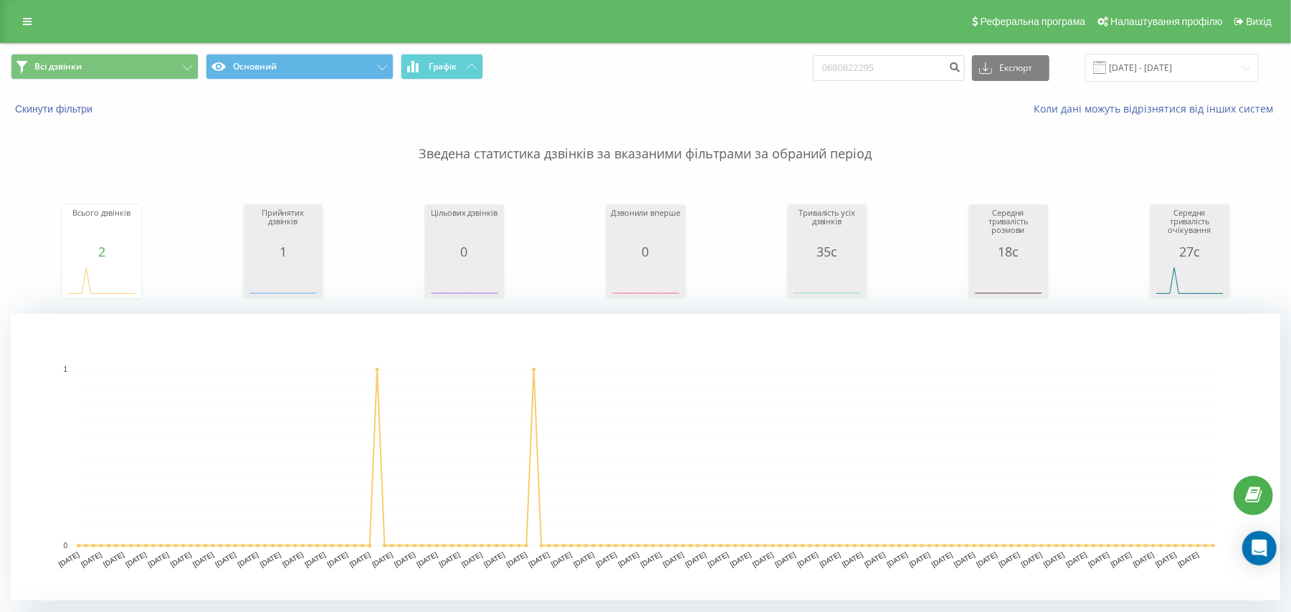
scroll to position [437, 0]
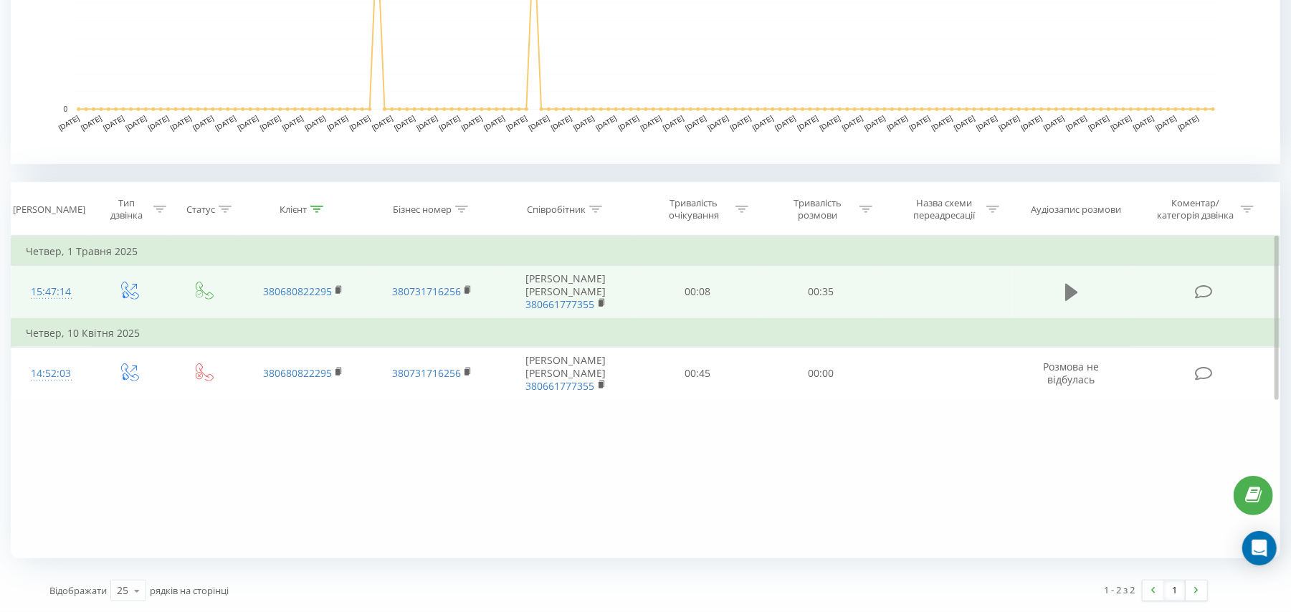
click at [1061, 290] on button at bounding box center [1072, 293] width 22 height 22
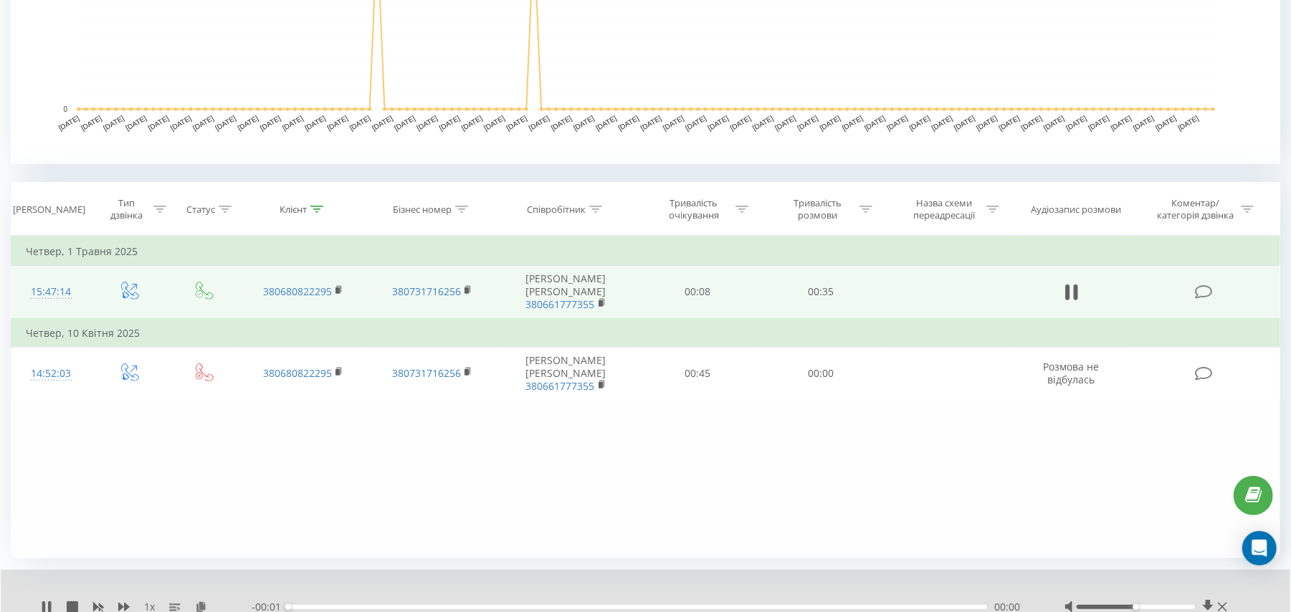
scroll to position [492, 0]
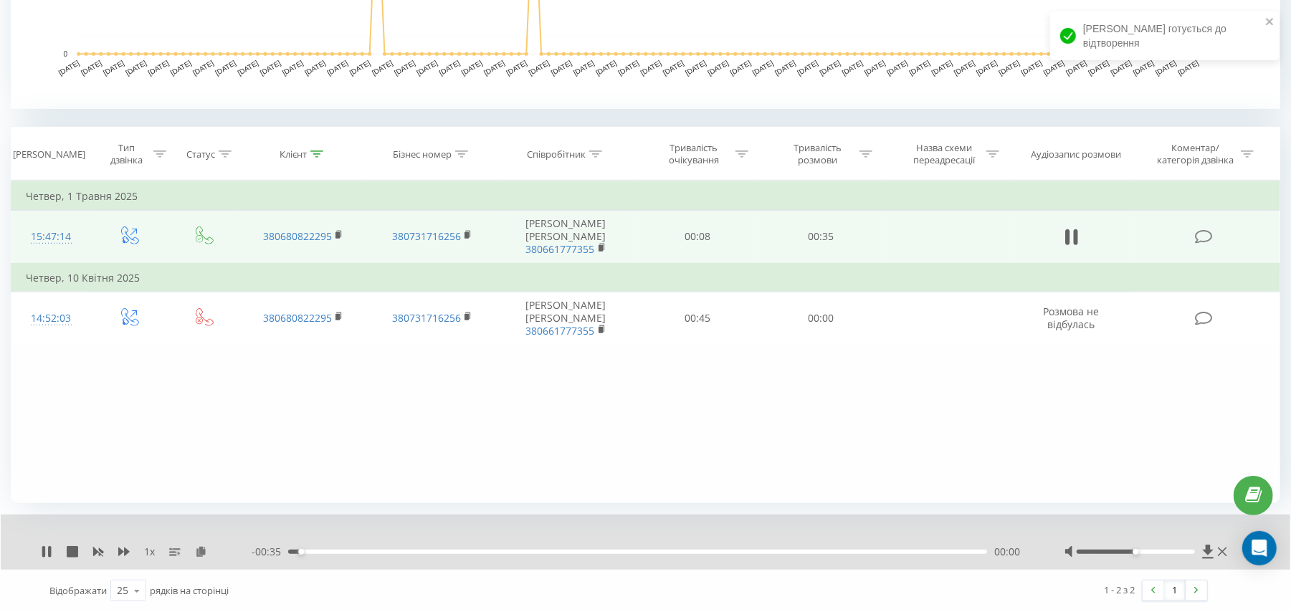
click at [414, 551] on div "00:00" at bounding box center [637, 552] width 699 height 4
click at [617, 555] on div "- 00:27 00:08 00:08" at bounding box center [640, 552] width 777 height 14
click at [617, 552] on div "00:08" at bounding box center [637, 552] width 699 height 4
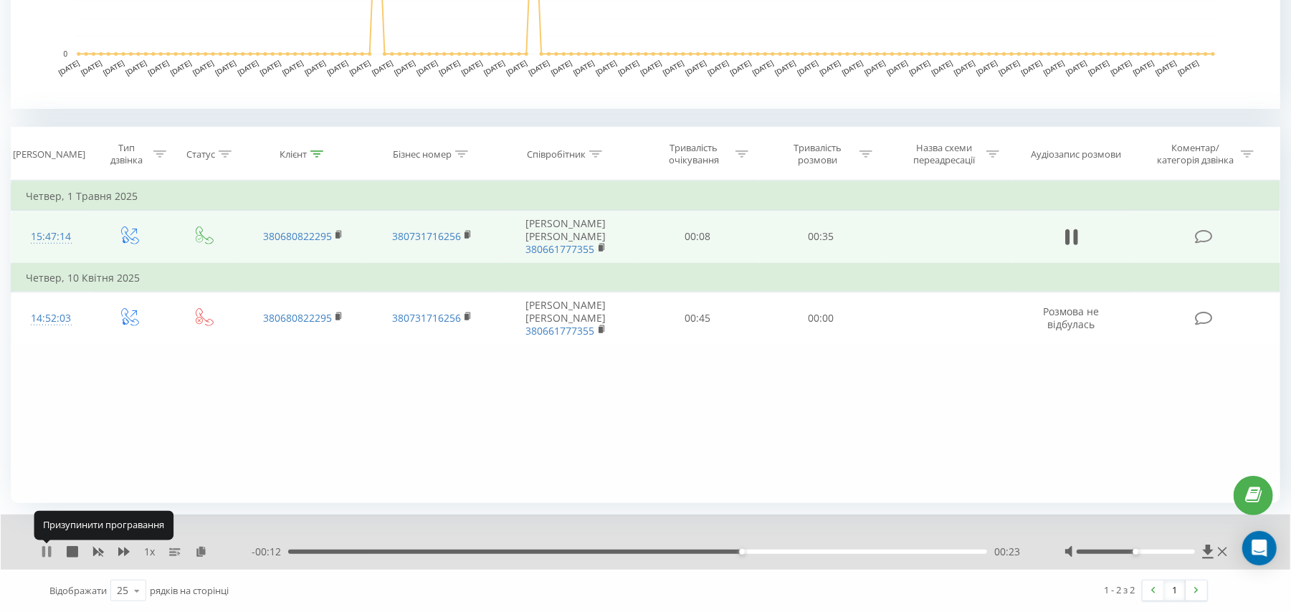
click at [44, 549] on icon at bounding box center [43, 551] width 3 height 11
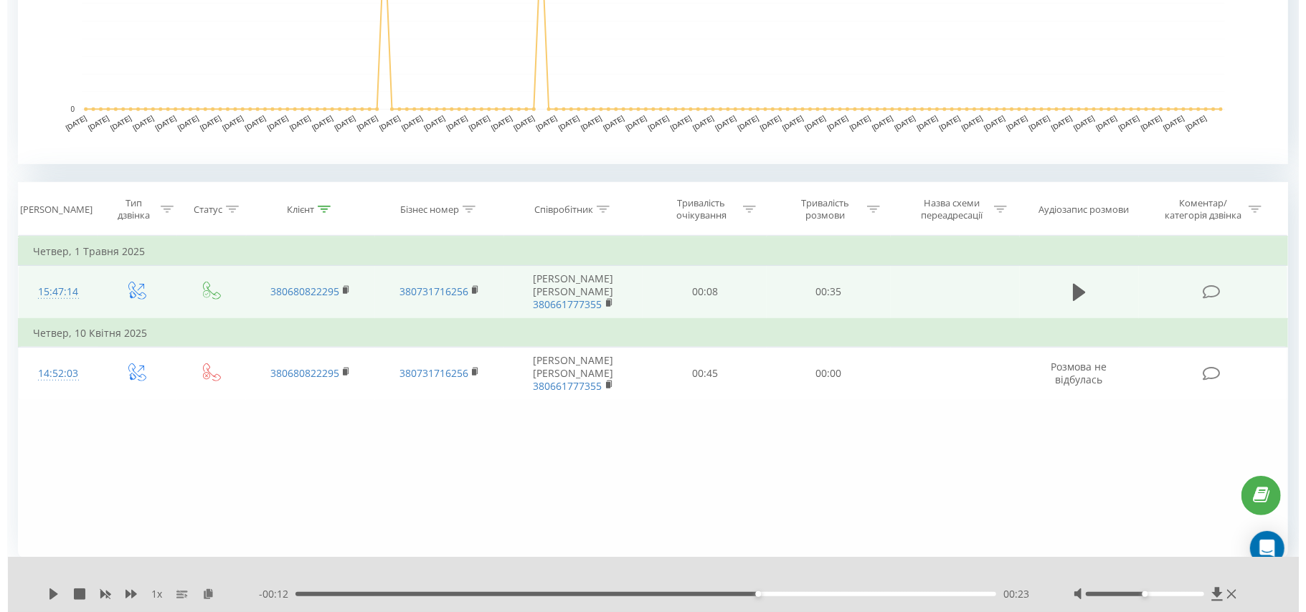
scroll to position [0, 0]
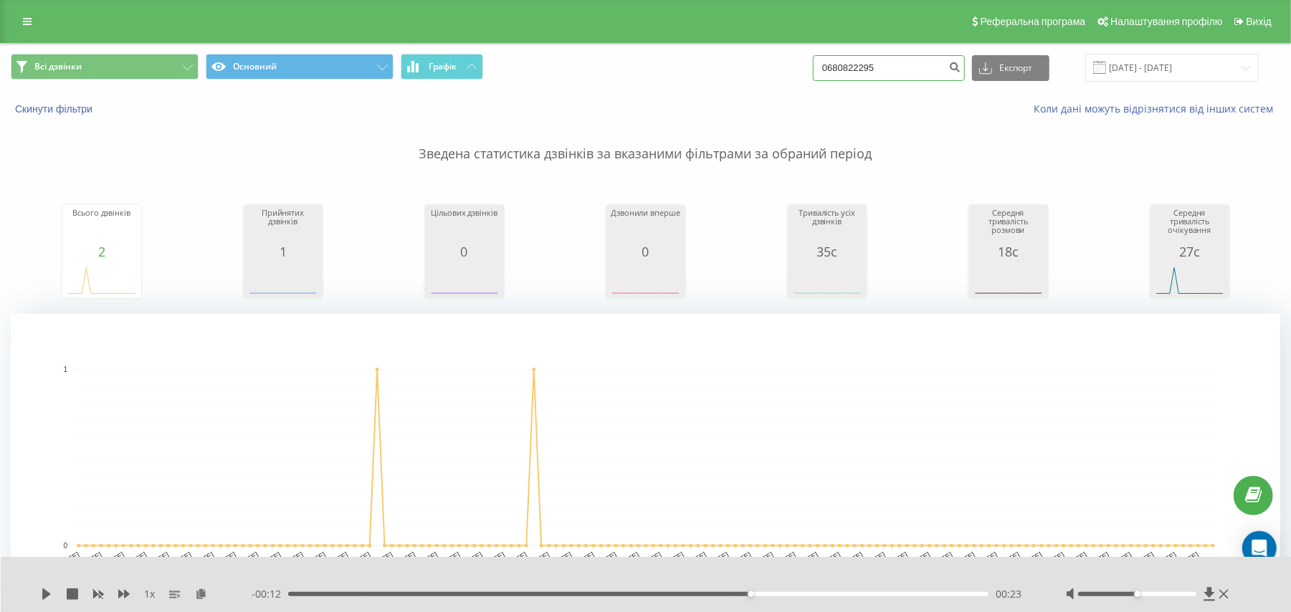
drag, startPoint x: 922, startPoint y: 66, endPoint x: 815, endPoint y: 66, distance: 107.6
click at [815, 66] on div "Всі дзвінки Основний Графік 0680822295 Експорт .csv .xls .xlsx 01.03.2025 - 31.…" at bounding box center [646, 68] width 1270 height 28
paste input "0933231600"
type input "0933231600"
click at [1131, 57] on input "[DATE] - [DATE]" at bounding box center [1173, 68] width 174 height 28
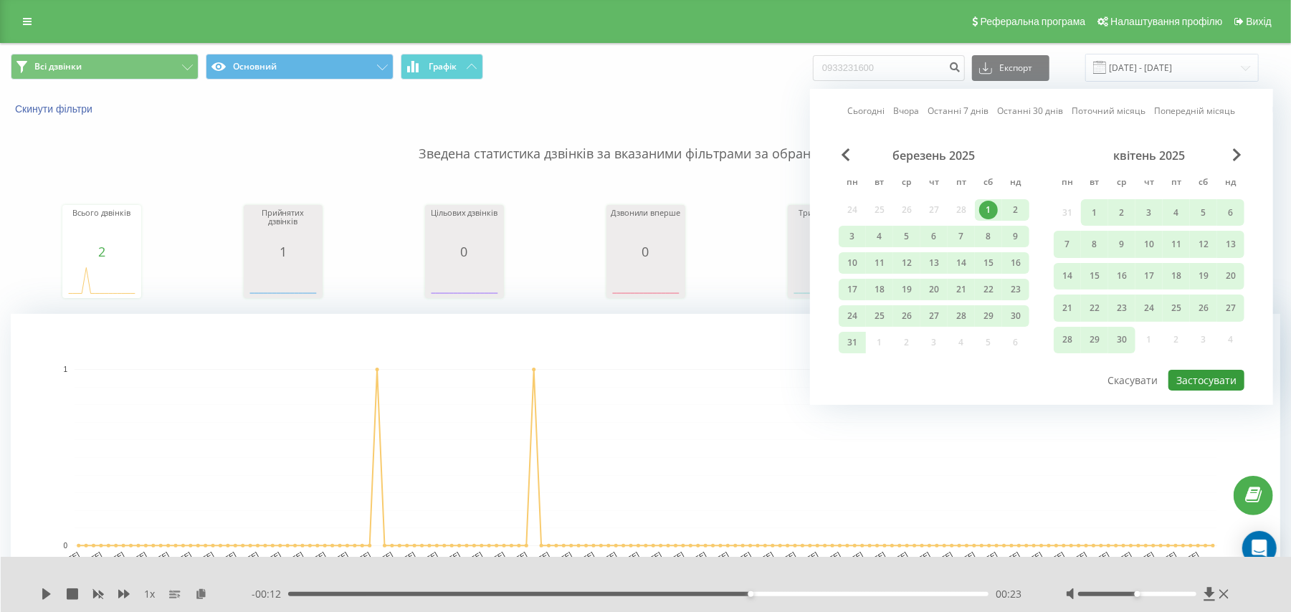
click at [1186, 376] on button "Застосувати" at bounding box center [1207, 380] width 76 height 21
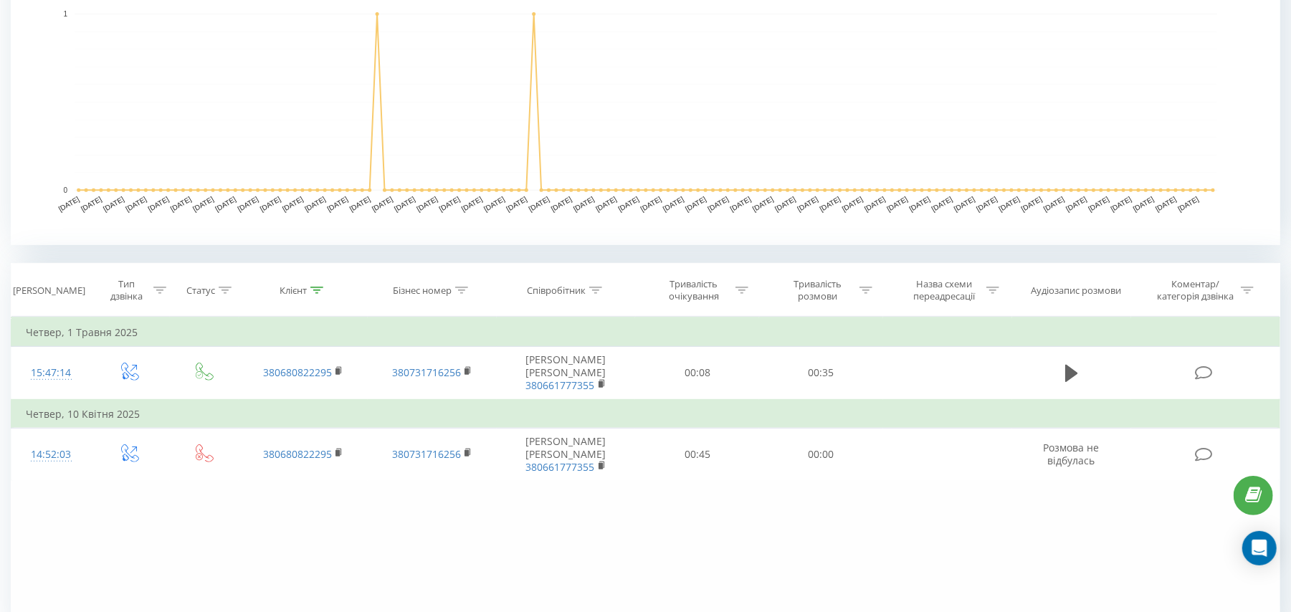
scroll to position [379, 0]
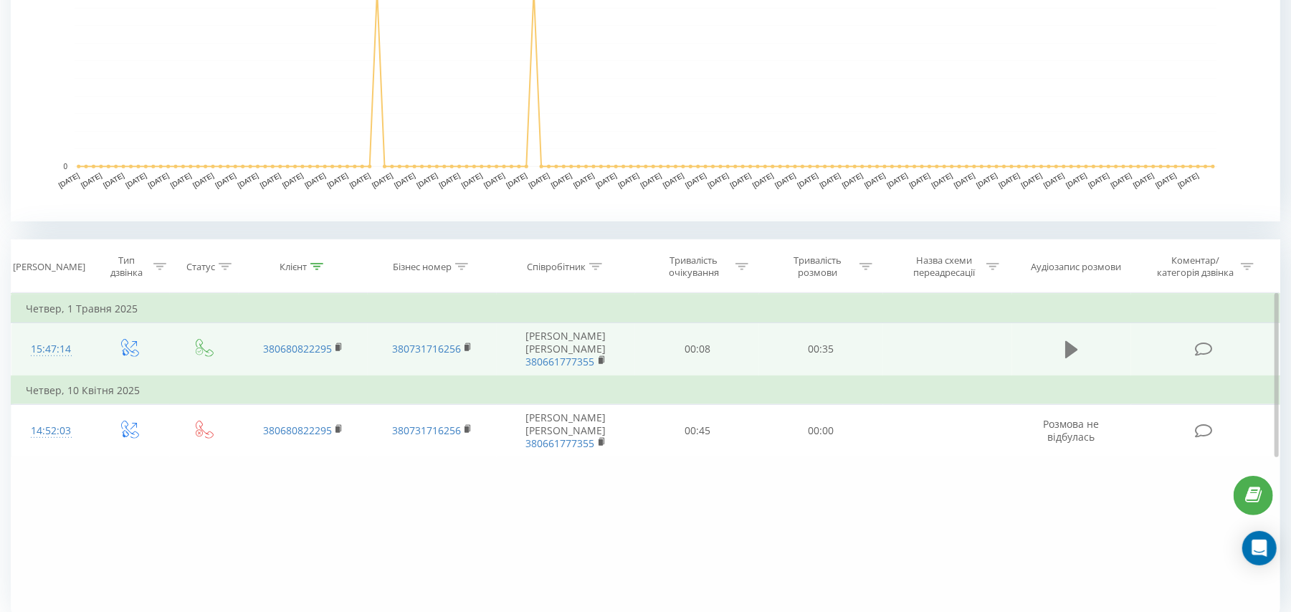
click at [1073, 353] on icon at bounding box center [1071, 349] width 13 height 17
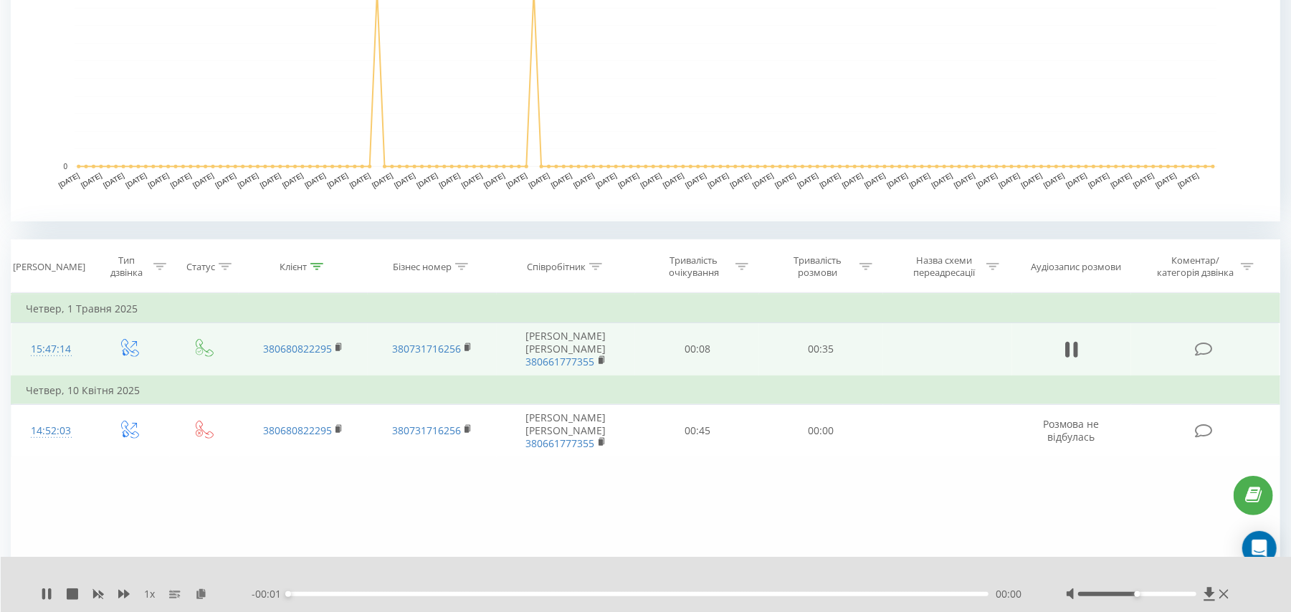
scroll to position [0, 0]
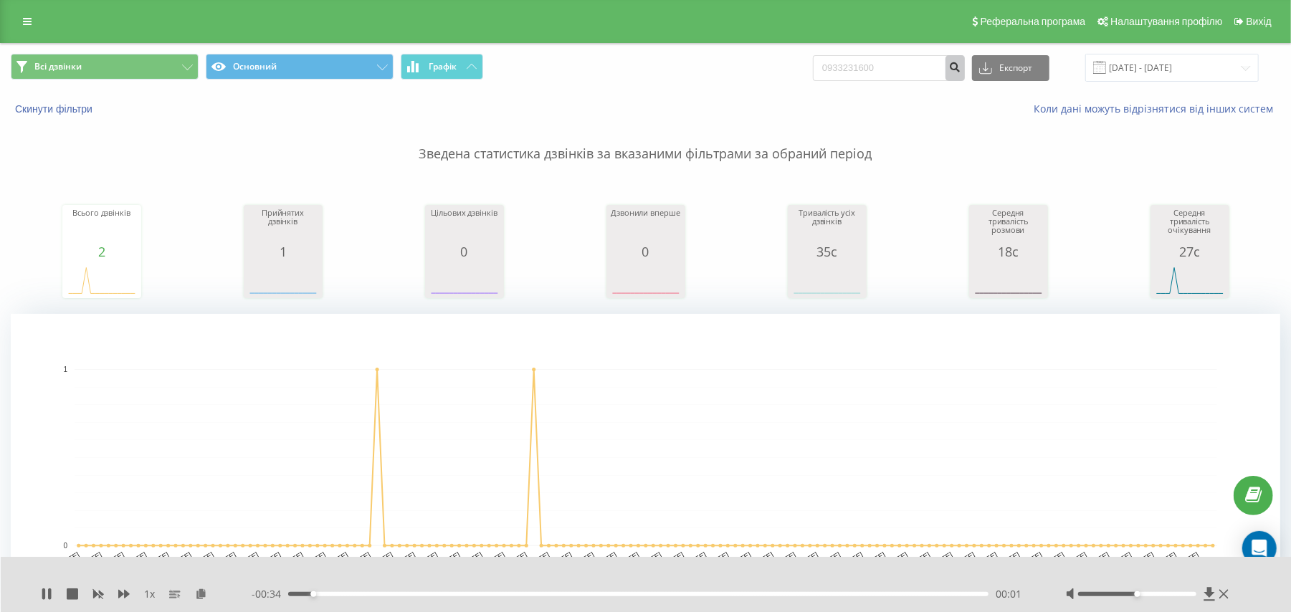
click at [959, 67] on icon "submit" at bounding box center [955, 65] width 12 height 9
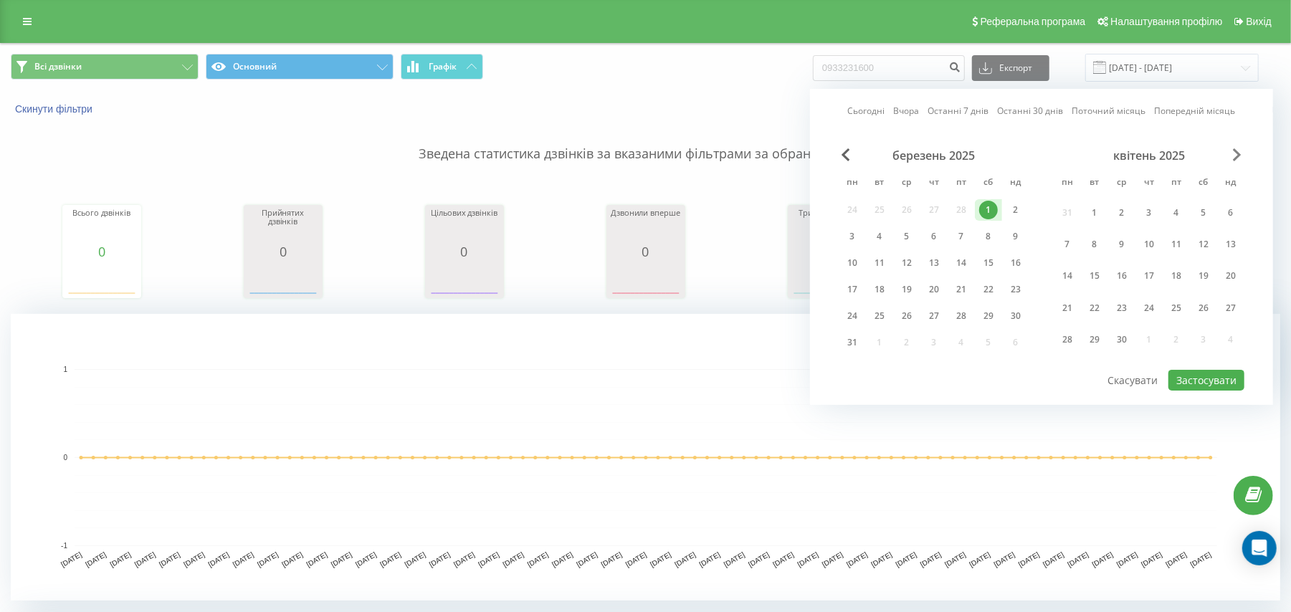
click at [1239, 161] on span "Next Month" at bounding box center [1237, 154] width 9 height 13
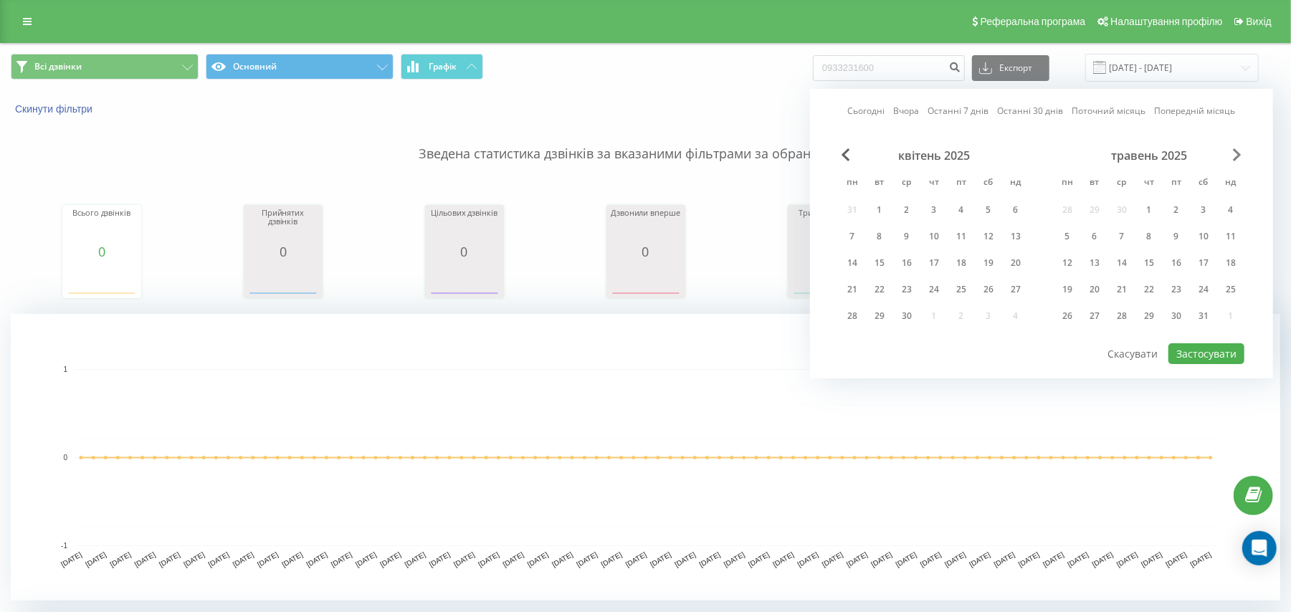
click at [1239, 161] on span "Next Month" at bounding box center [1237, 154] width 9 height 13
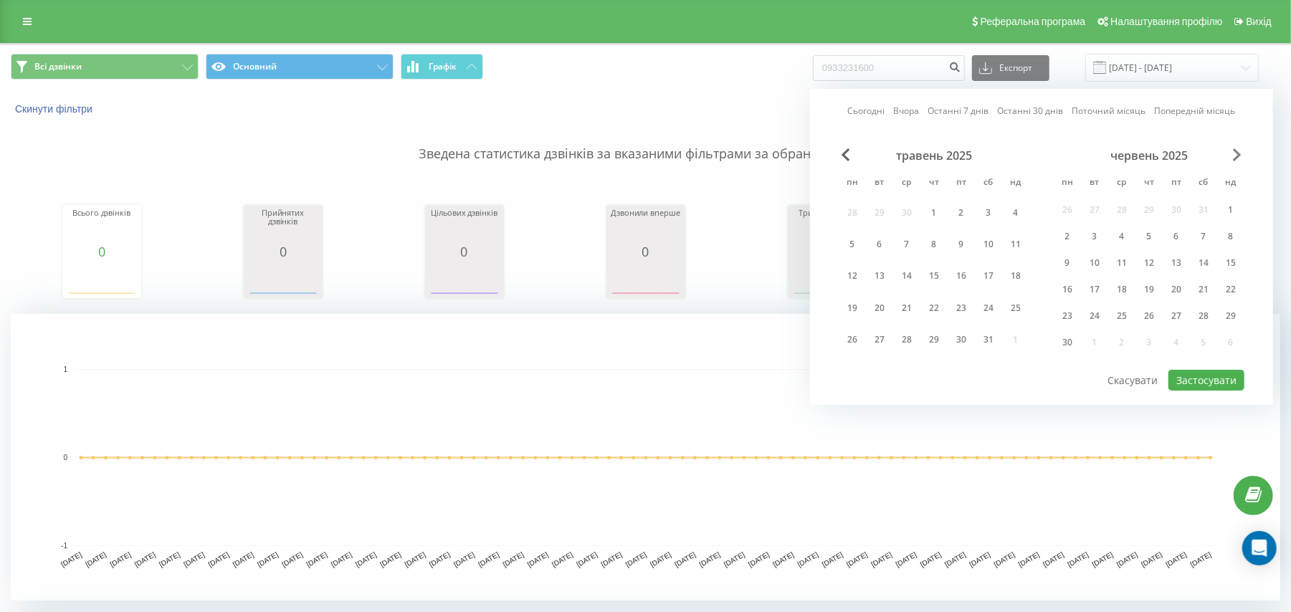
click at [1235, 161] on span "Next Month" at bounding box center [1237, 154] width 9 height 13
click at [1152, 333] on div "31" at bounding box center [1149, 340] width 19 height 19
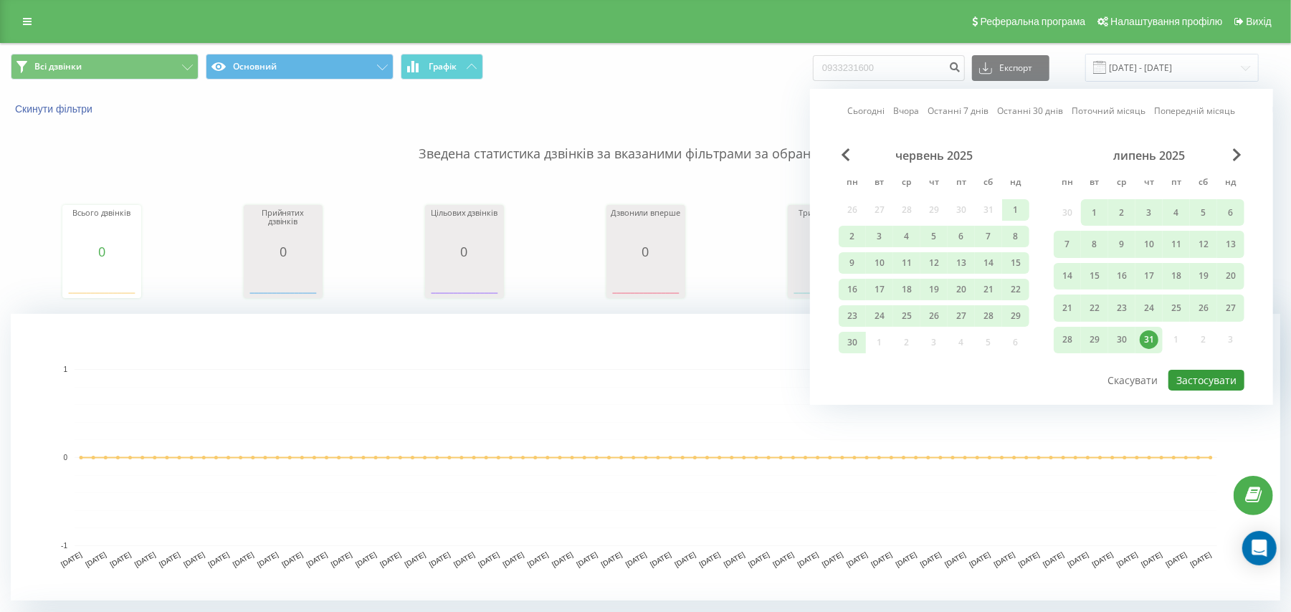
click at [1195, 373] on button "Застосувати" at bounding box center [1207, 380] width 76 height 21
type input "[DATE] - [DATE]"
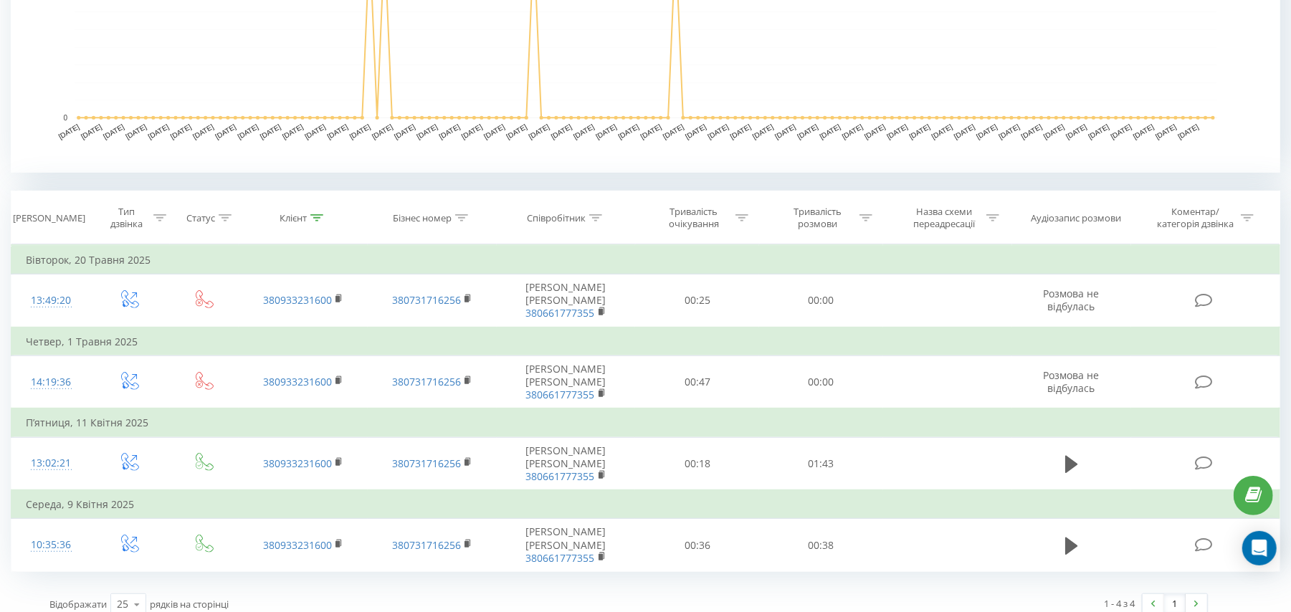
scroll to position [443, 0]
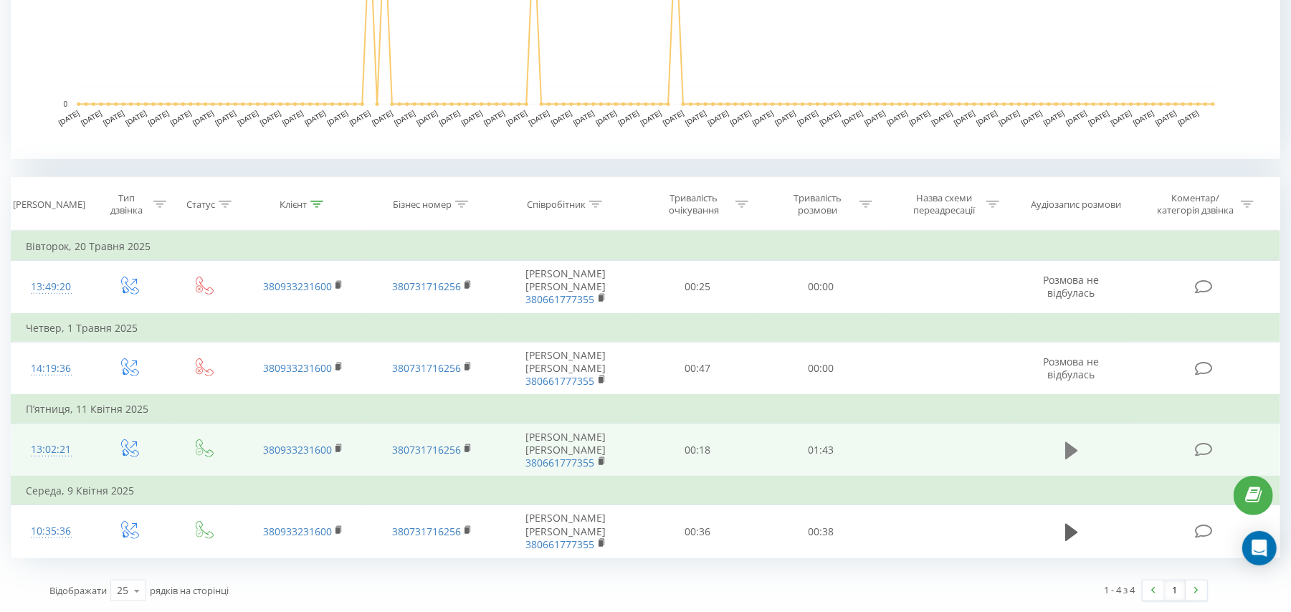
click at [1068, 449] on icon at bounding box center [1071, 450] width 13 height 17
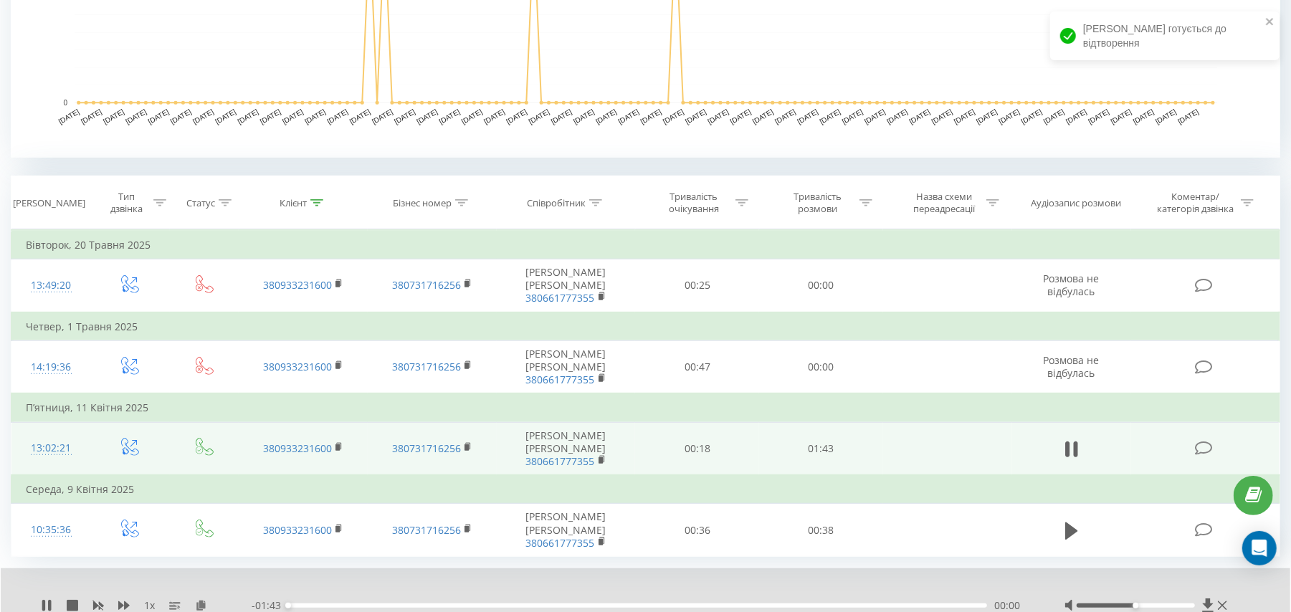
scroll to position [499, 0]
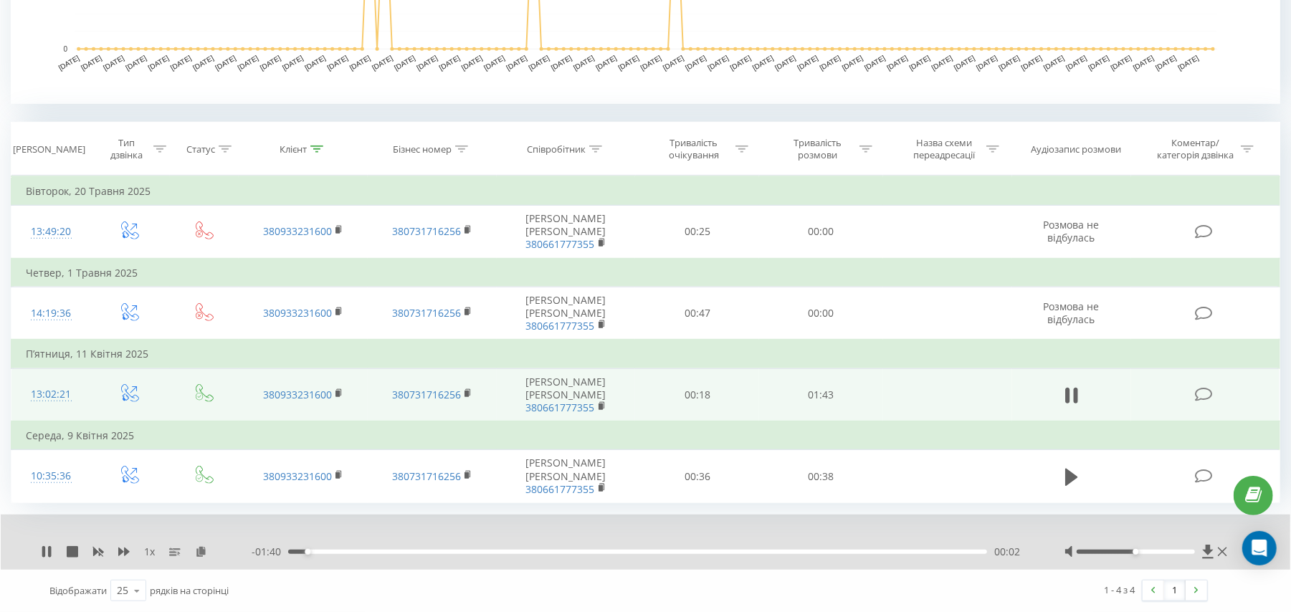
click at [455, 551] on div "00:02" at bounding box center [637, 552] width 699 height 4
click at [635, 551] on div "00:28" at bounding box center [637, 552] width 699 height 4
click at [481, 551] on div "00:28" at bounding box center [478, 552] width 6 height 6
click at [47, 546] on icon at bounding box center [46, 551] width 11 height 11
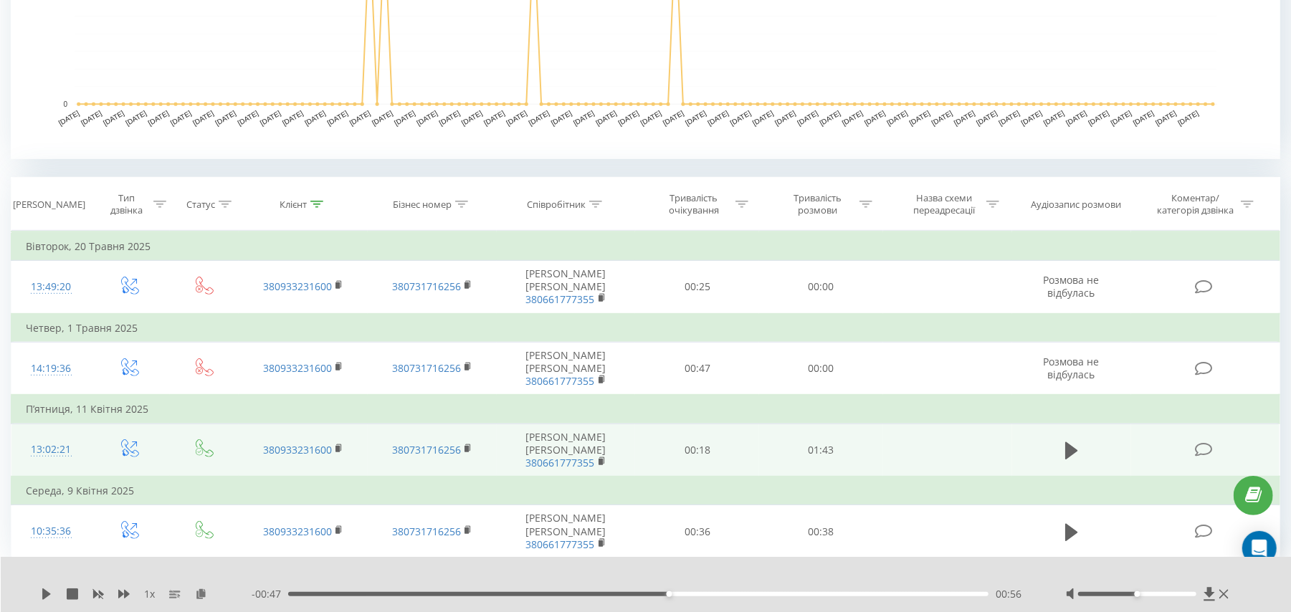
scroll to position [0, 0]
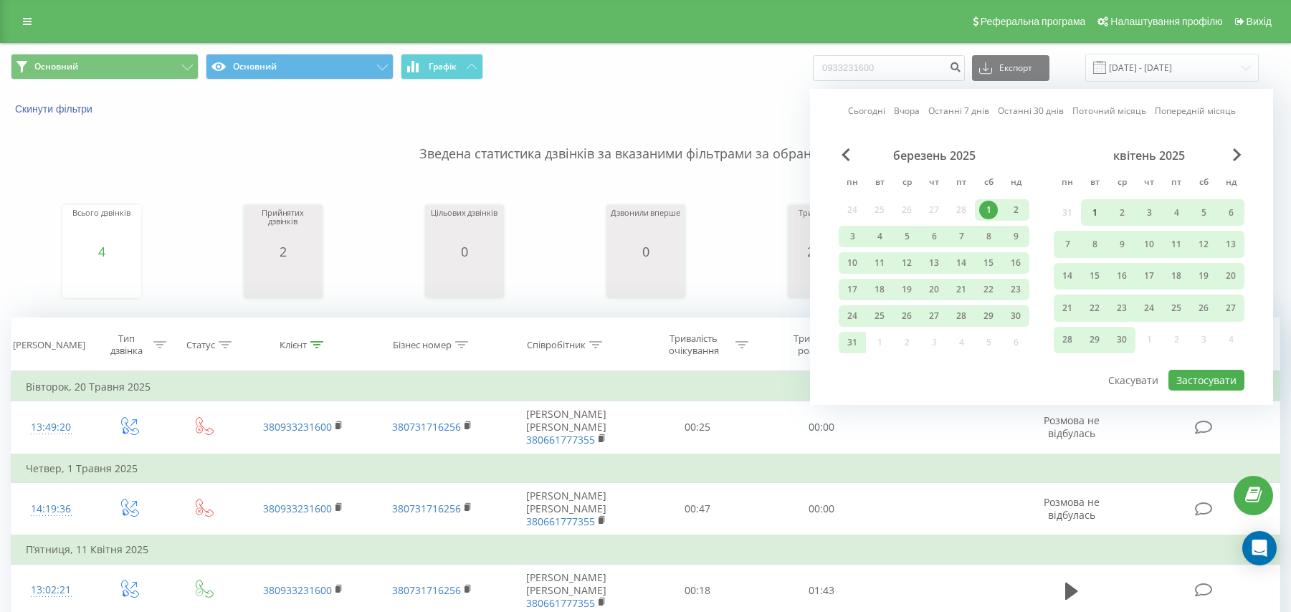
click at [982, 205] on div "1" at bounding box center [988, 210] width 19 height 19
click at [987, 213] on div "1" at bounding box center [988, 210] width 19 height 19
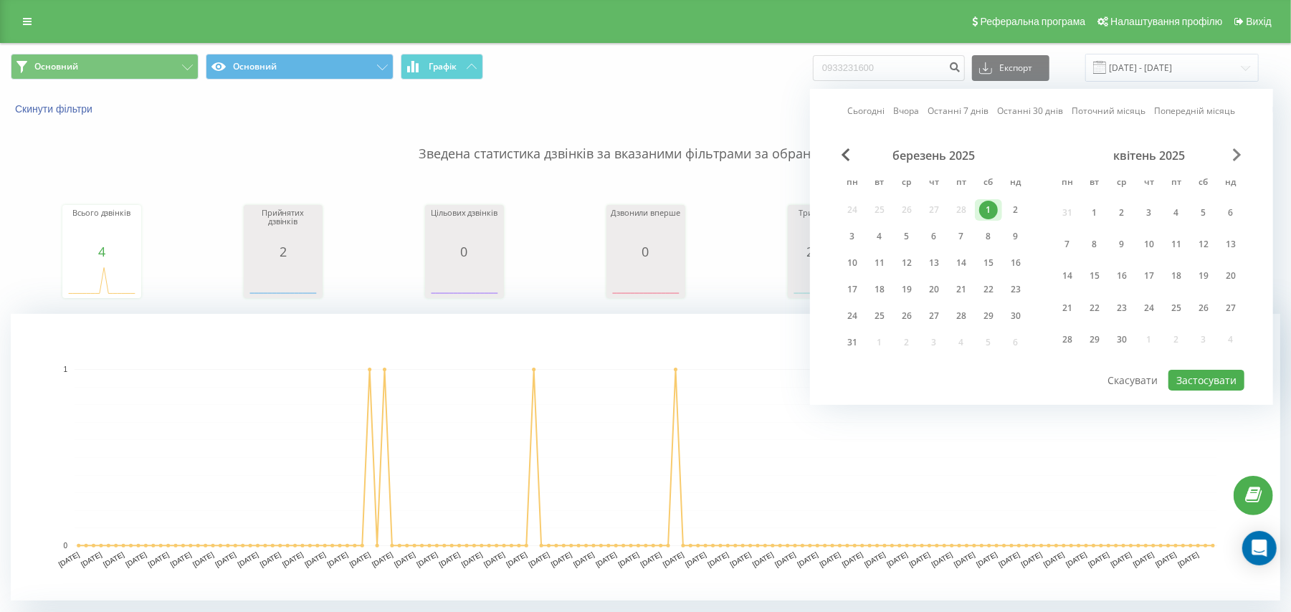
click at [1236, 156] on span "Next Month" at bounding box center [1237, 154] width 9 height 13
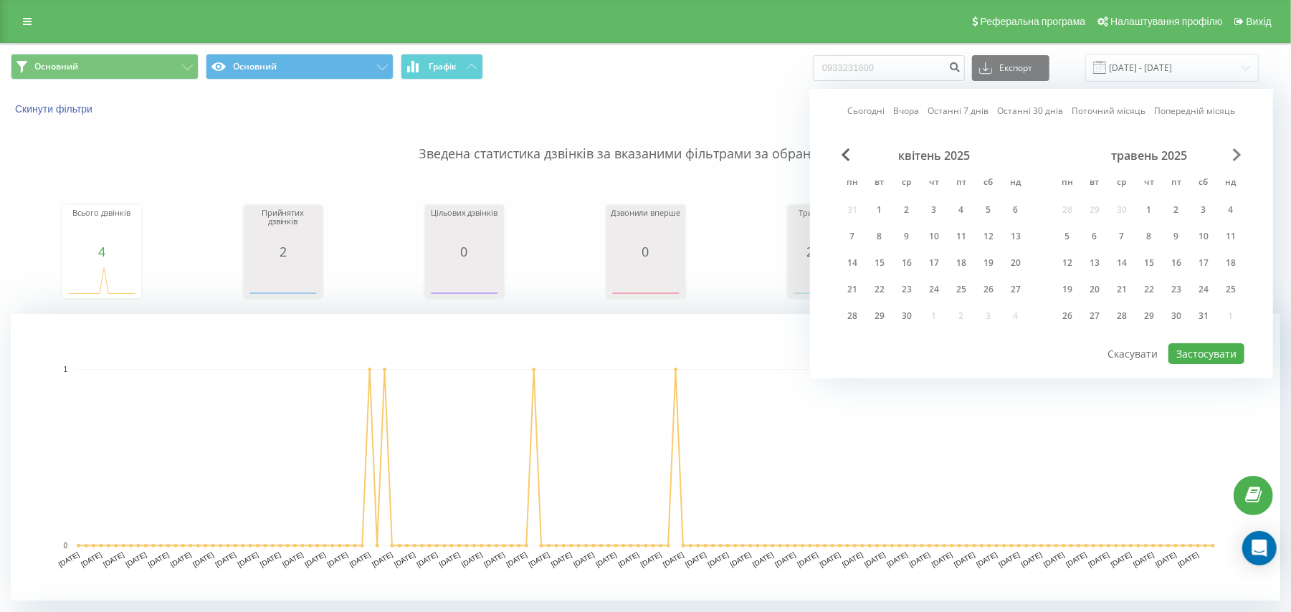
click at [1236, 156] on span "Next Month" at bounding box center [1237, 154] width 9 height 13
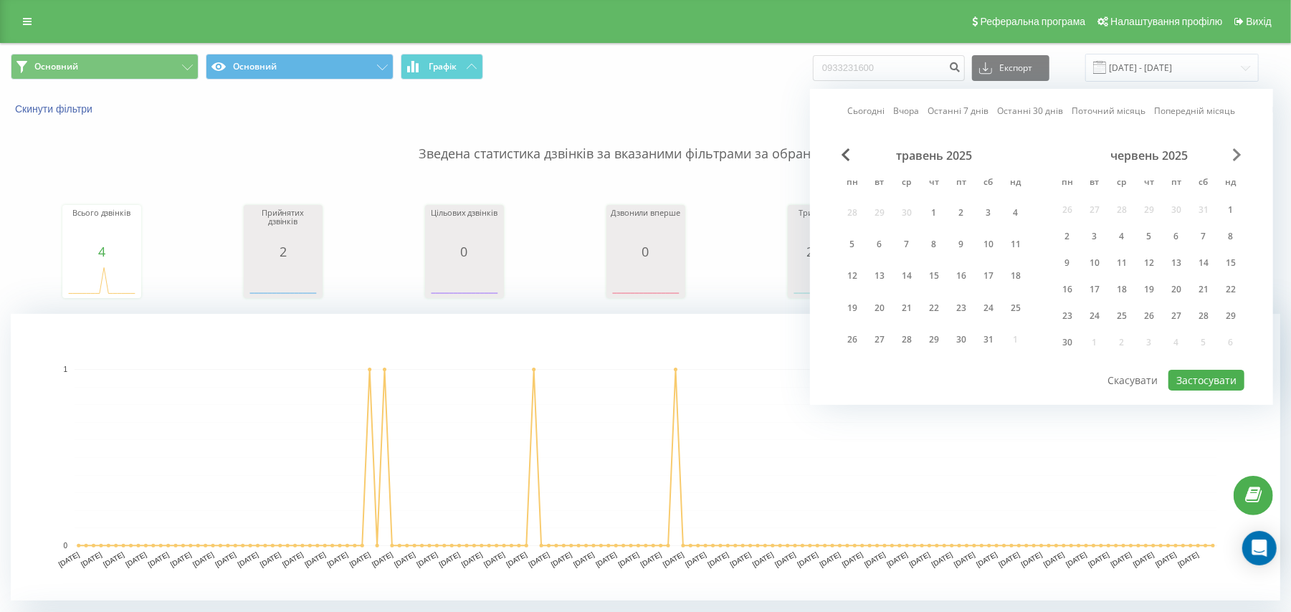
click at [1236, 156] on span "Next Month" at bounding box center [1237, 154] width 9 height 13
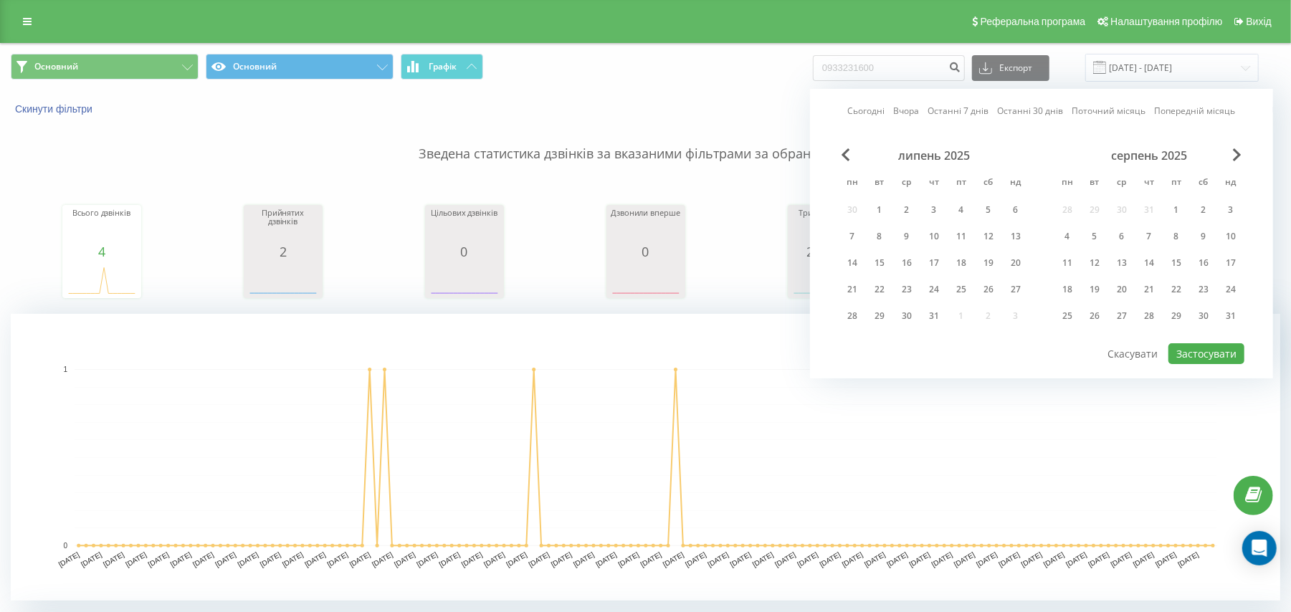
click at [1234, 300] on div "серпень 2025 пн вт ср чт пт сб нд 28 29 30 31 1 2 3 4 5 6 7 8 9 10 11 12 13 14 …" at bounding box center [1149, 240] width 191 height 184
click at [1234, 308] on div "31" at bounding box center [1231, 316] width 19 height 19
click at [1206, 348] on button "Застосувати" at bounding box center [1207, 353] width 76 height 21
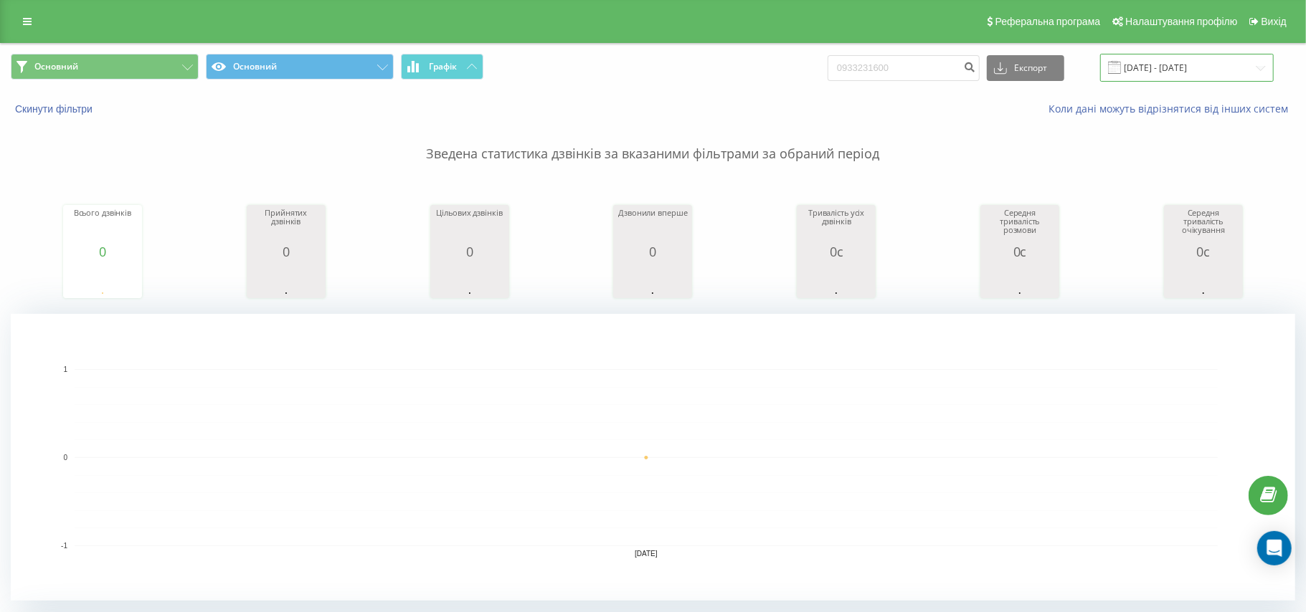
click at [1223, 72] on input "31.08.2025 - 31.08.2025" at bounding box center [1187, 68] width 174 height 28
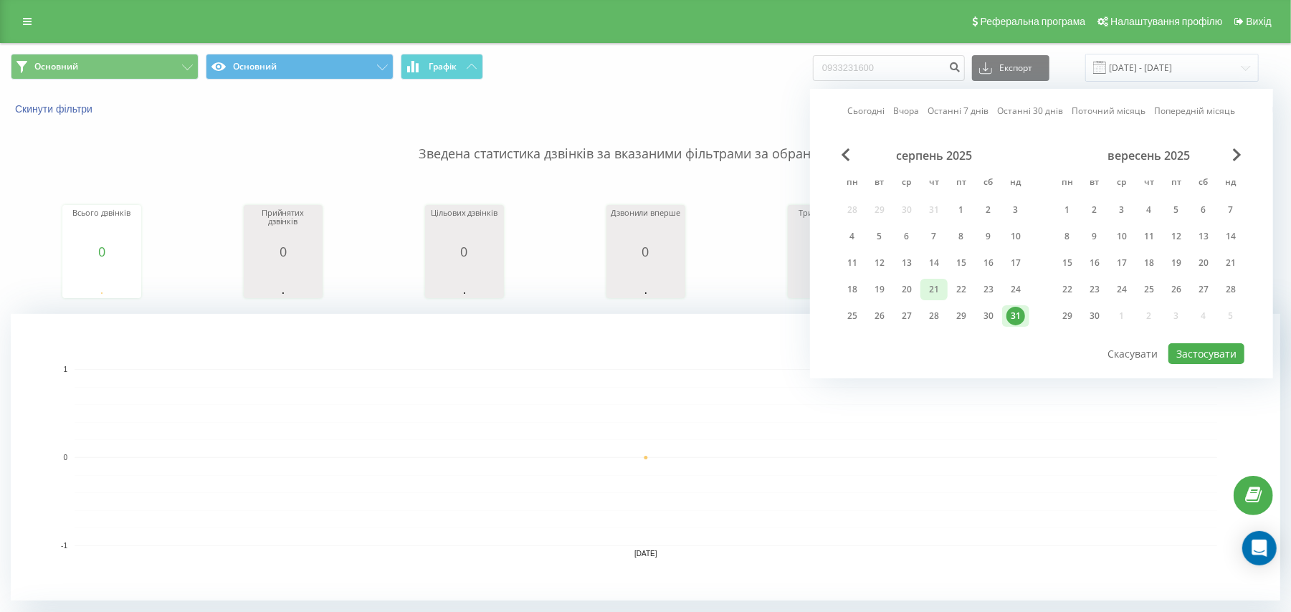
click at [939, 294] on div "21" at bounding box center [934, 289] width 19 height 19
click at [1197, 359] on button "Застосувати" at bounding box center [1207, 353] width 76 height 21
type input "21.08.2025 - 21.08.2025"
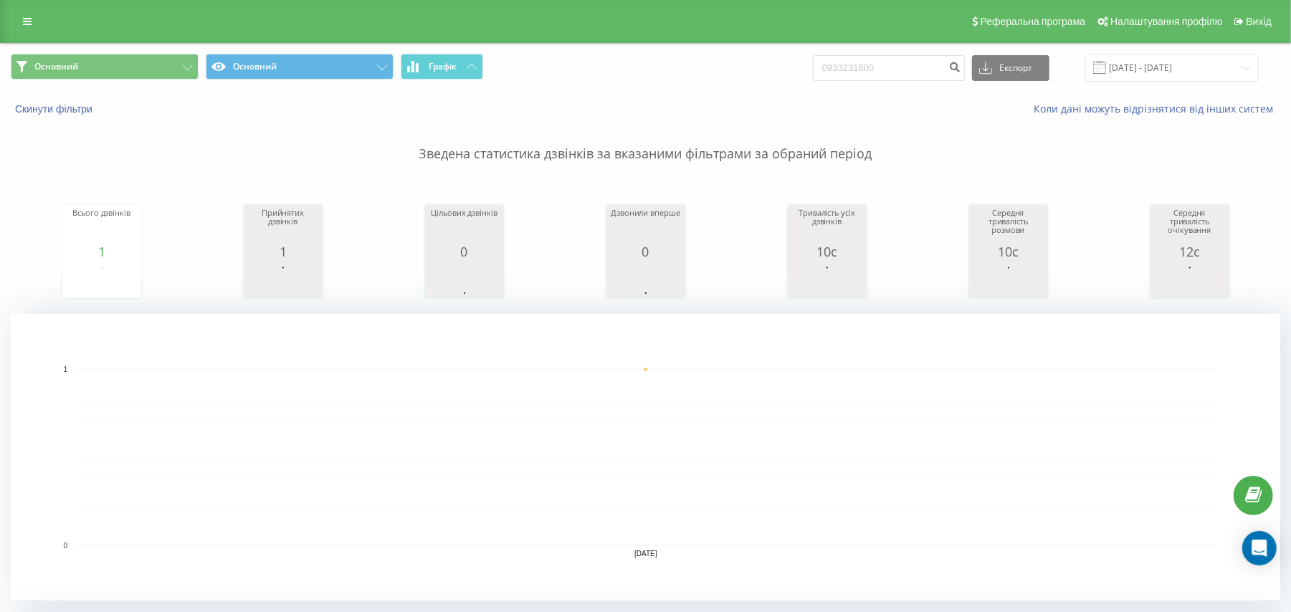
scroll to position [437, 0]
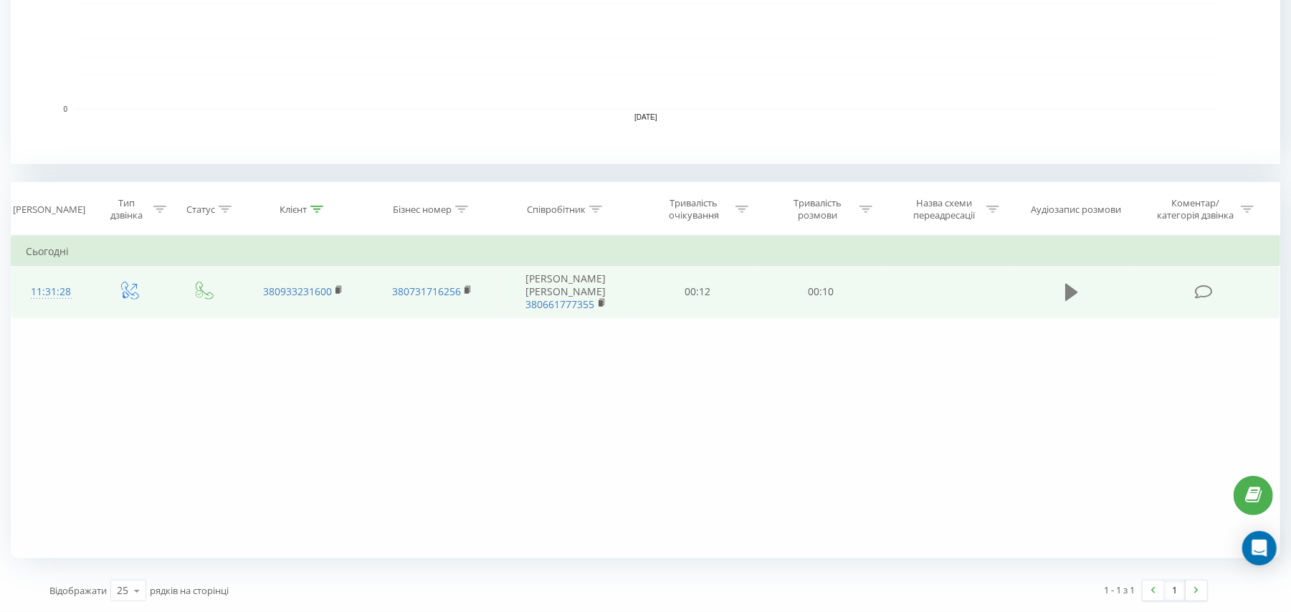
click at [1068, 291] on icon at bounding box center [1071, 292] width 13 height 17
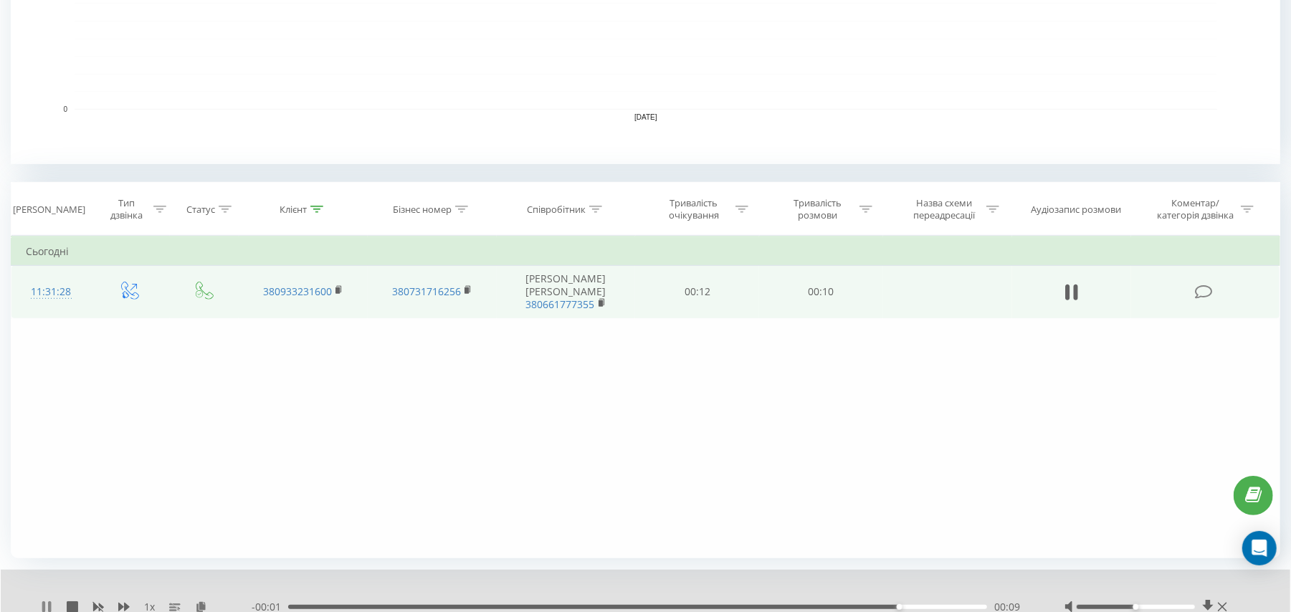
click at [49, 607] on icon at bounding box center [49, 607] width 3 height 11
click at [202, 602] on icon at bounding box center [201, 607] width 12 height 10
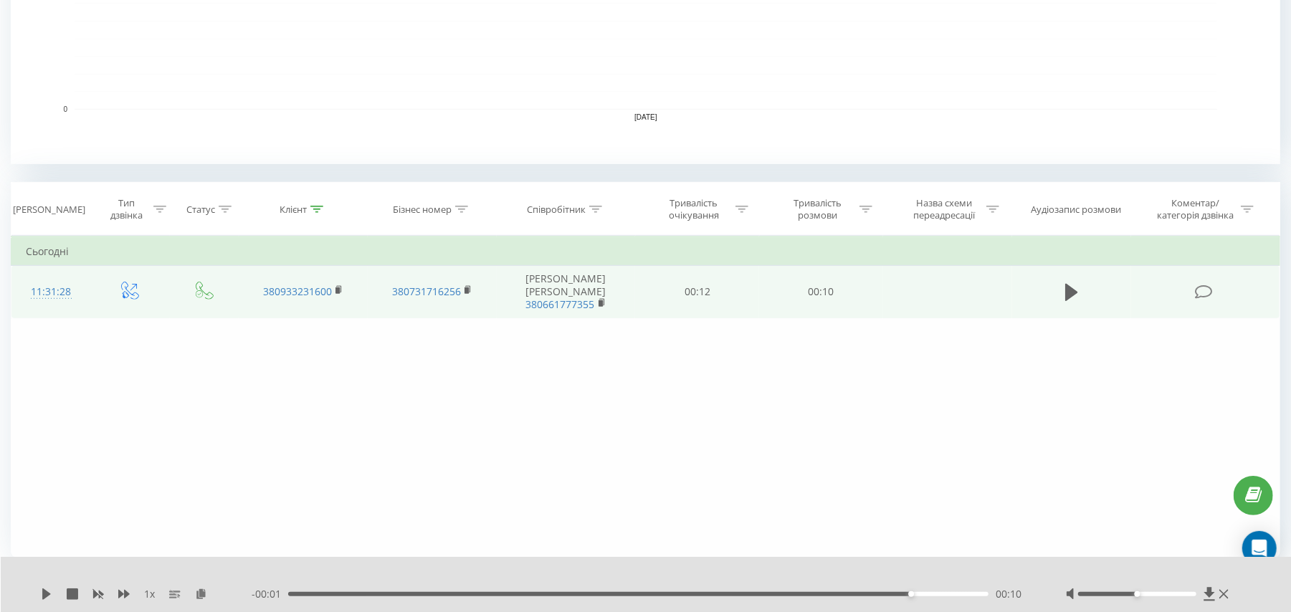
scroll to position [0, 0]
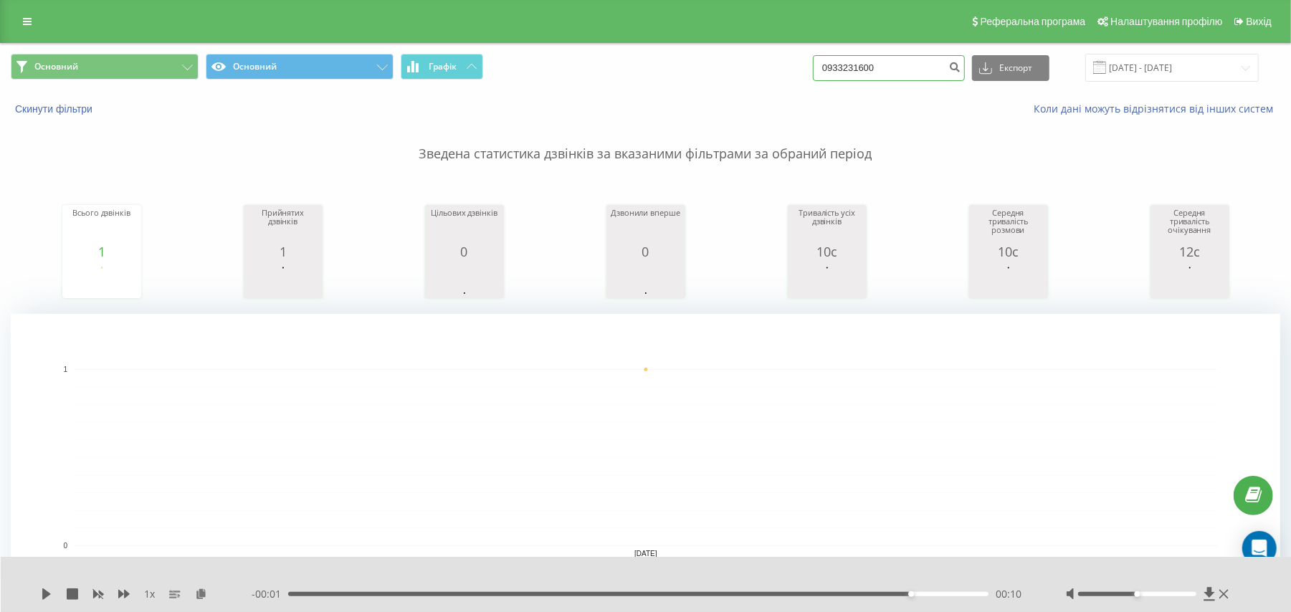
drag, startPoint x: 916, startPoint y: 67, endPoint x: 755, endPoint y: 61, distance: 160.7
click at [755, 61] on div "Основний Основний Графік 0933231600 Експорт .csv .xls .xlsx 21.08.2025 - 21.08.…" at bounding box center [646, 68] width 1270 height 28
paste input "0674727488"
type input "0674727488"
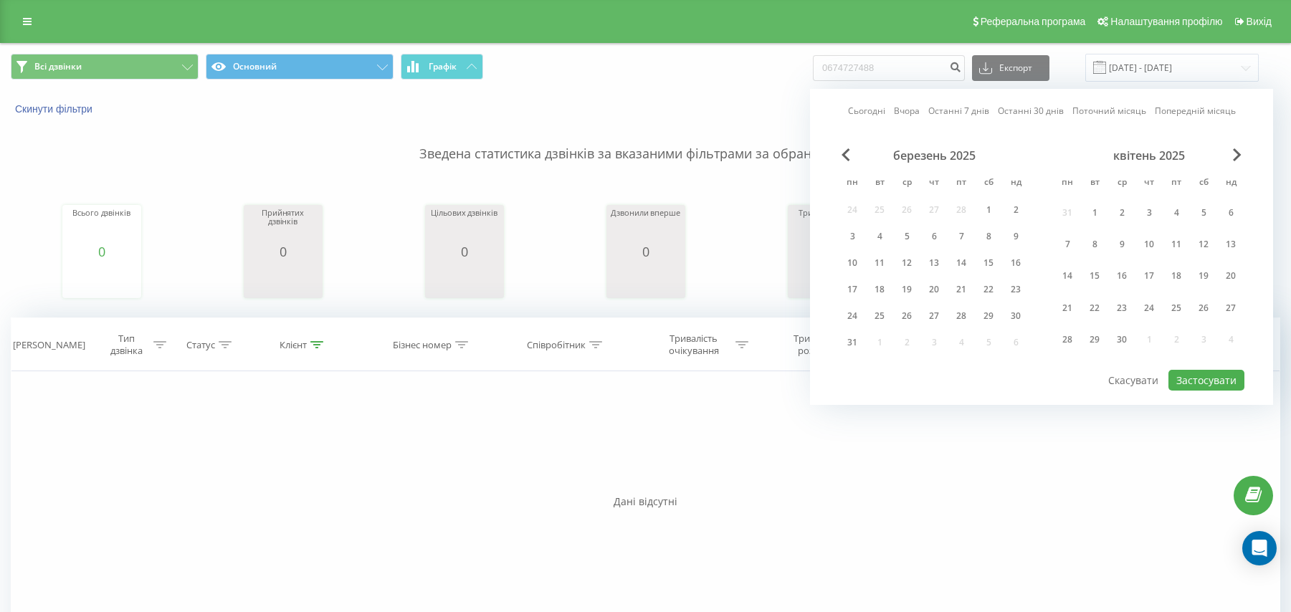
click at [847, 156] on span "Previous Month" at bounding box center [846, 154] width 9 height 13
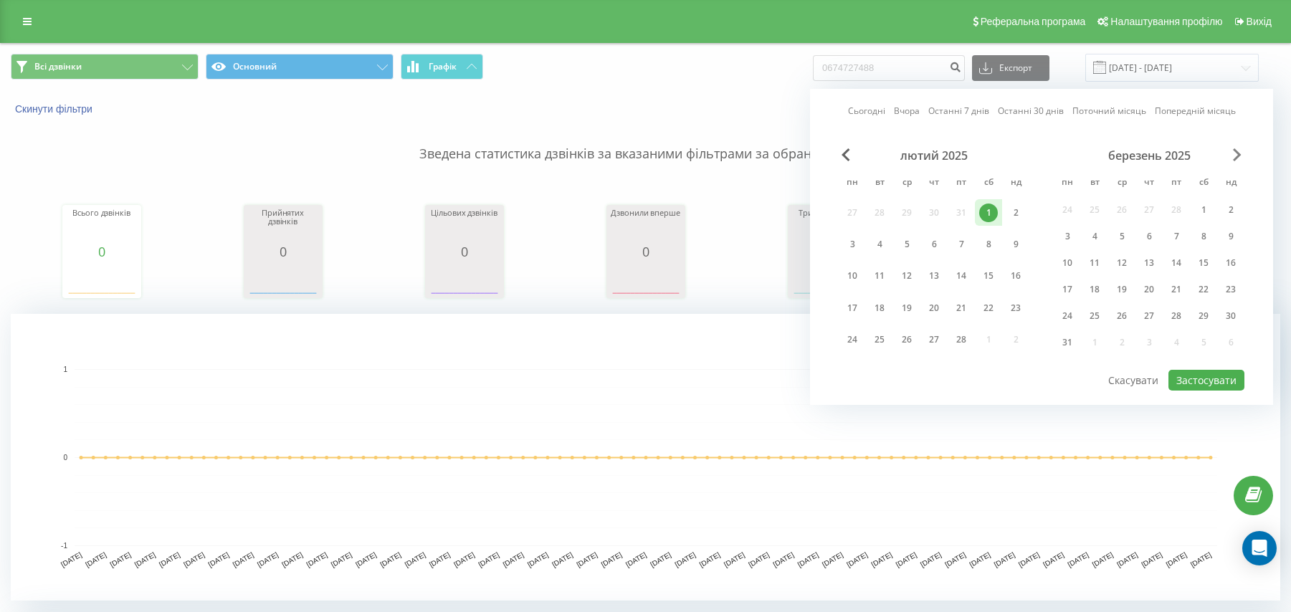
click at [1239, 156] on span "Next Month" at bounding box center [1237, 154] width 9 height 13
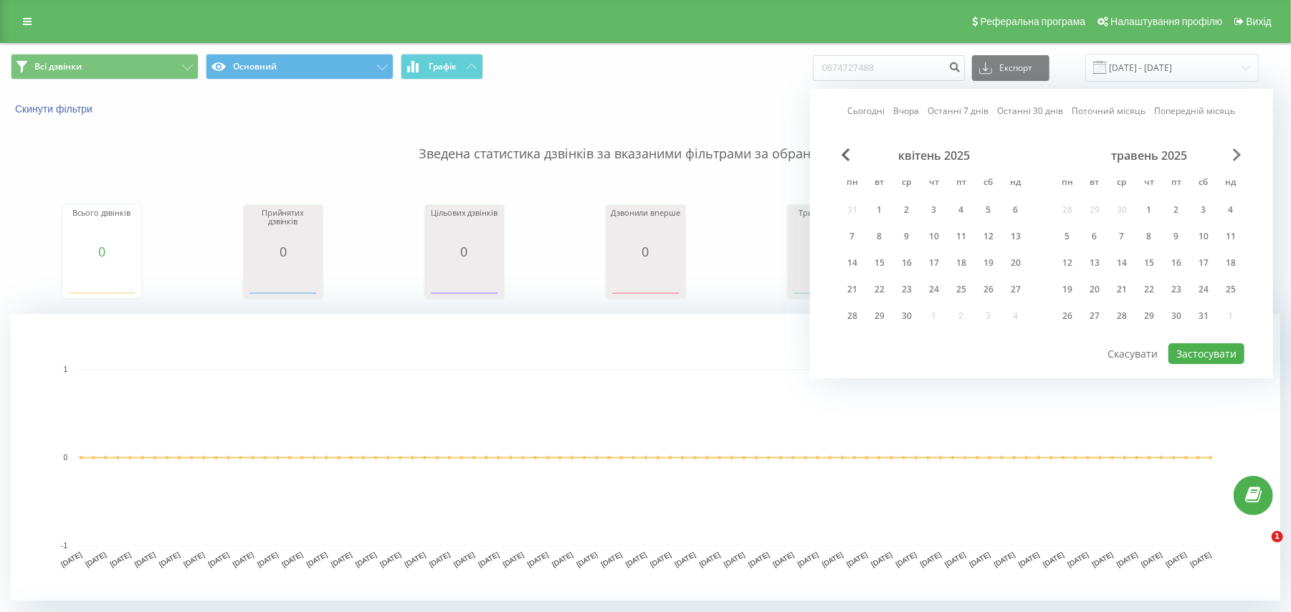
click at [1239, 156] on span "Next Month" at bounding box center [1237, 154] width 9 height 13
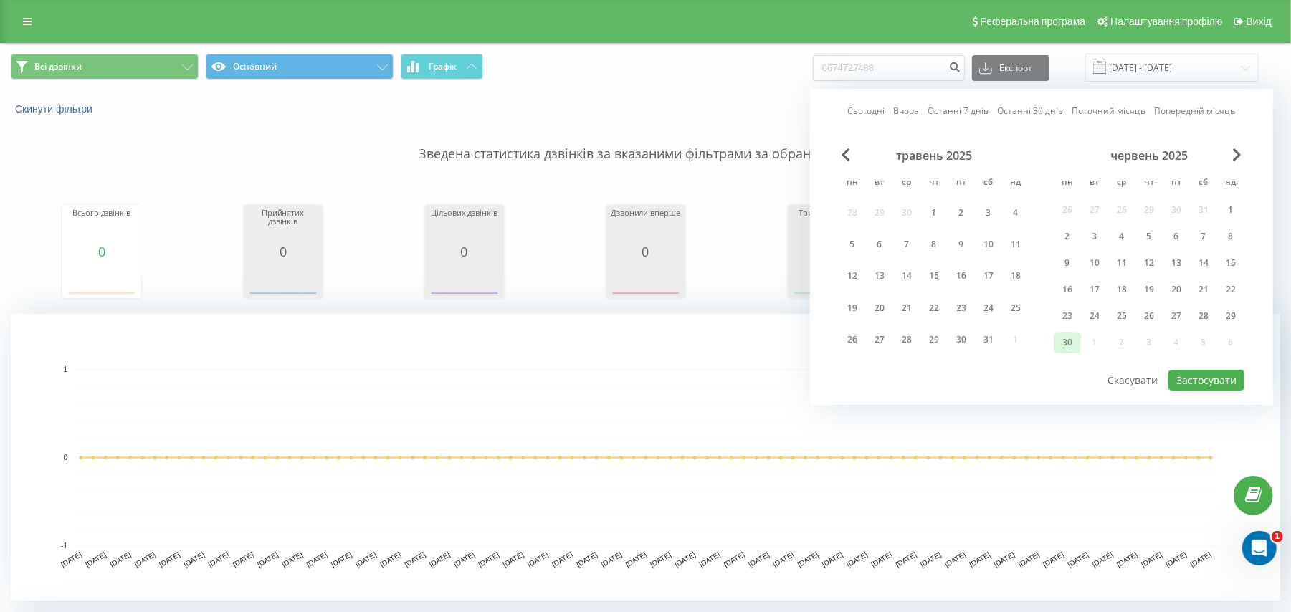
click at [1056, 342] on div "30" at bounding box center [1067, 343] width 27 height 22
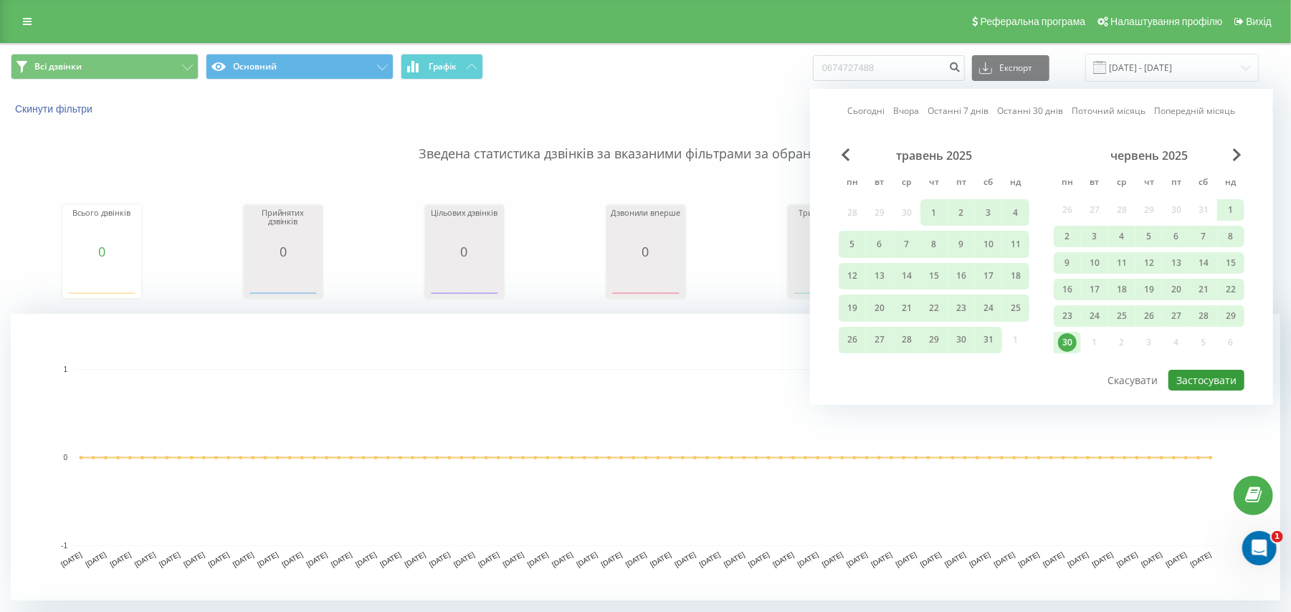
click at [1189, 374] on button "Застосувати" at bounding box center [1207, 380] width 76 height 21
type input "01.02.2025 - 30.06.2025"
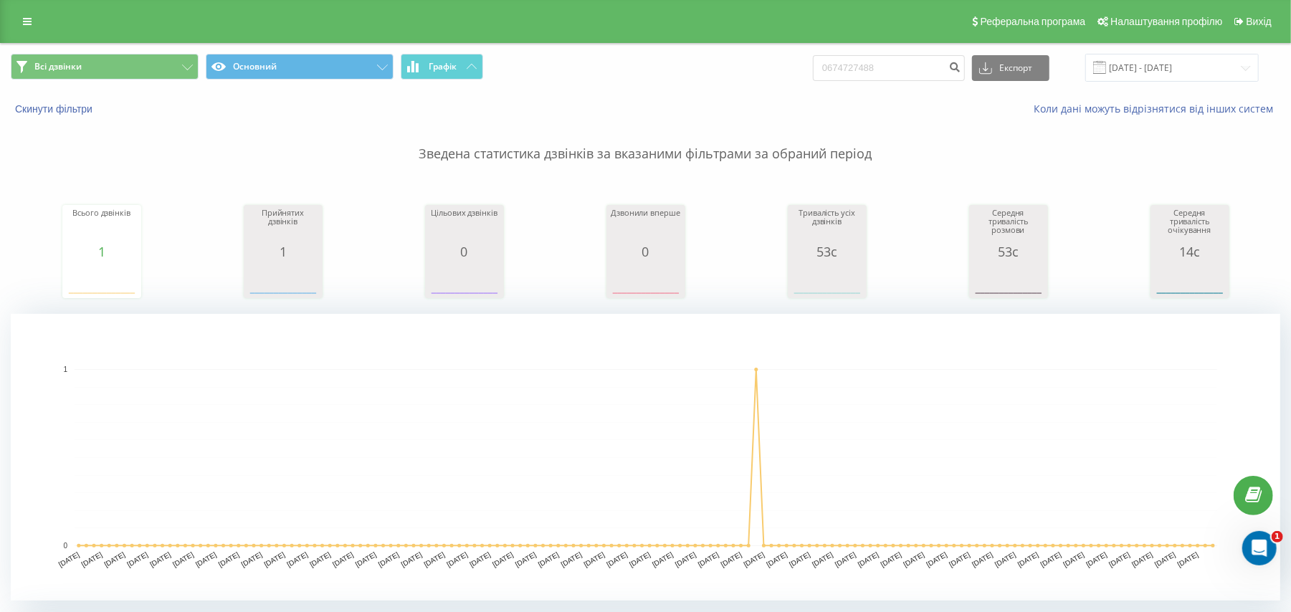
scroll to position [437, 0]
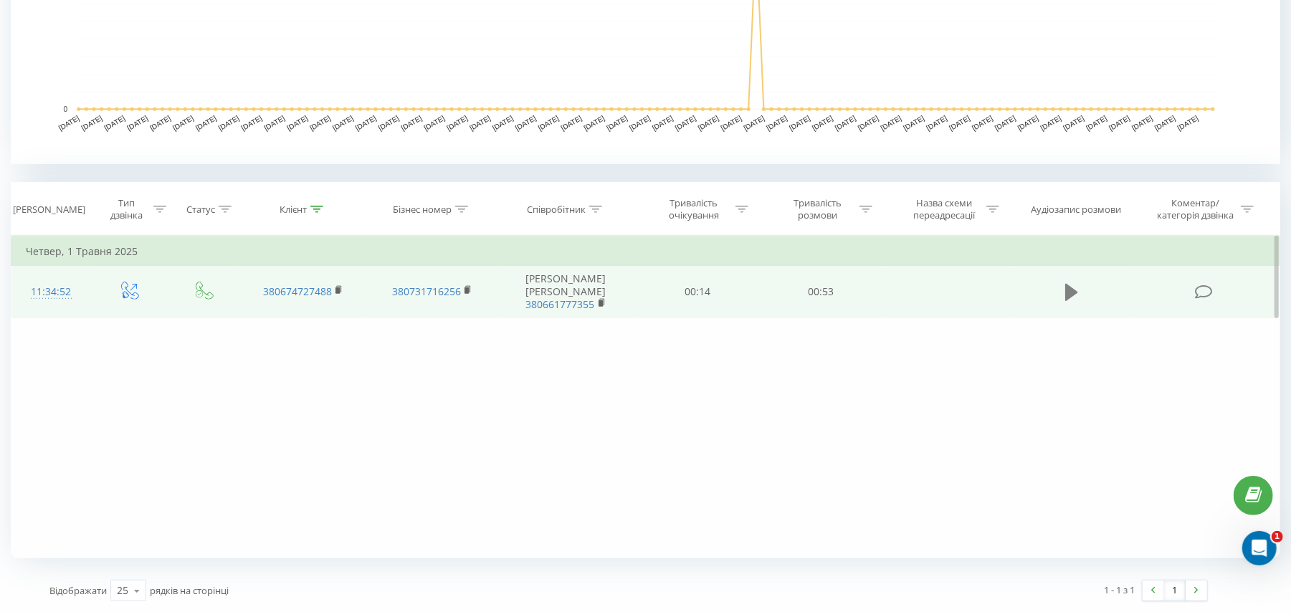
click at [1068, 288] on icon at bounding box center [1071, 292] width 13 height 17
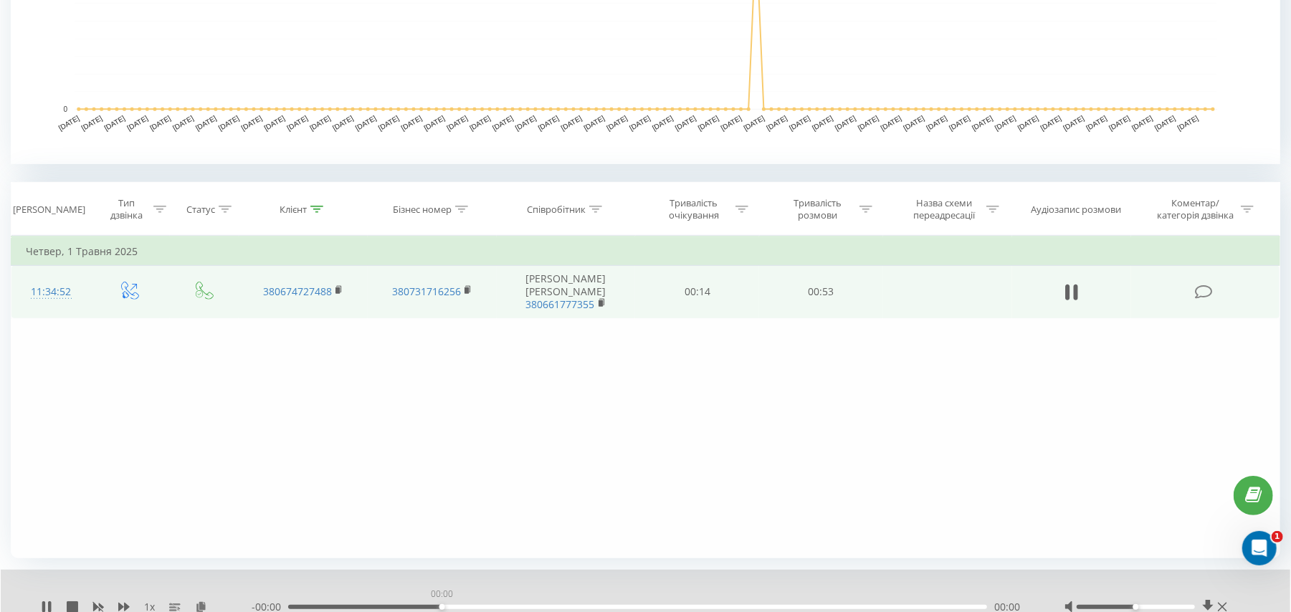
click at [442, 607] on div "00:00" at bounding box center [637, 607] width 699 height 4
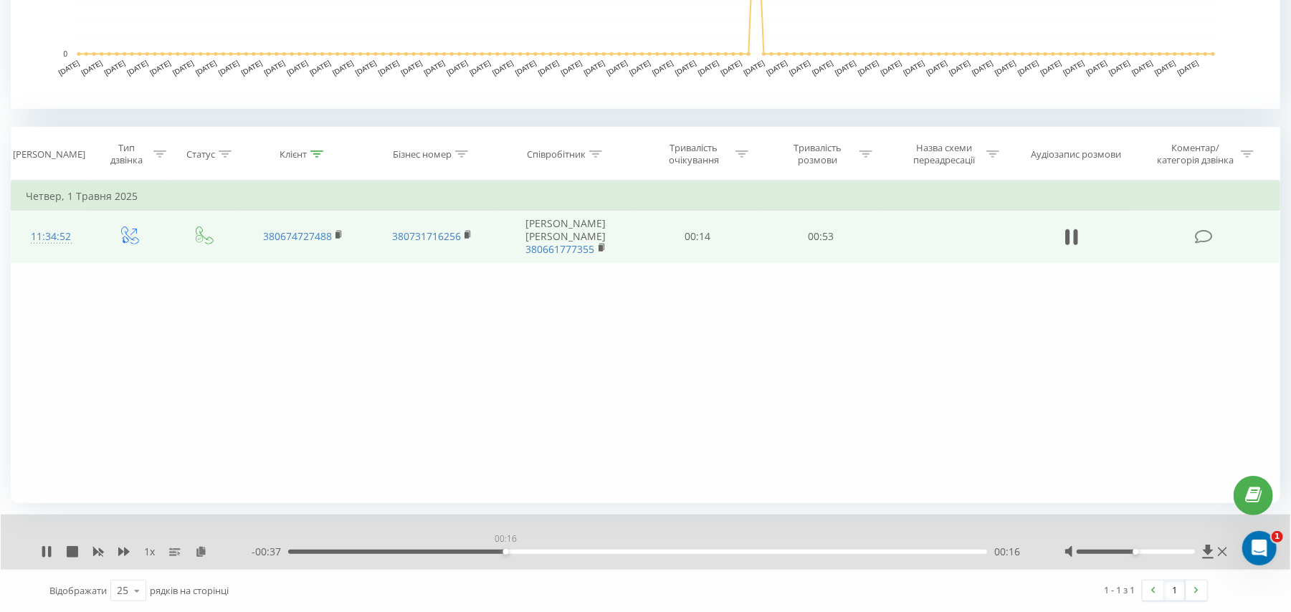
click at [505, 552] on div "00:16" at bounding box center [637, 552] width 699 height 4
click at [678, 552] on div "00:30" at bounding box center [637, 552] width 699 height 4
click at [838, 552] on div "00:42" at bounding box center [637, 552] width 699 height 4
click at [42, 555] on icon at bounding box center [46, 551] width 11 height 11
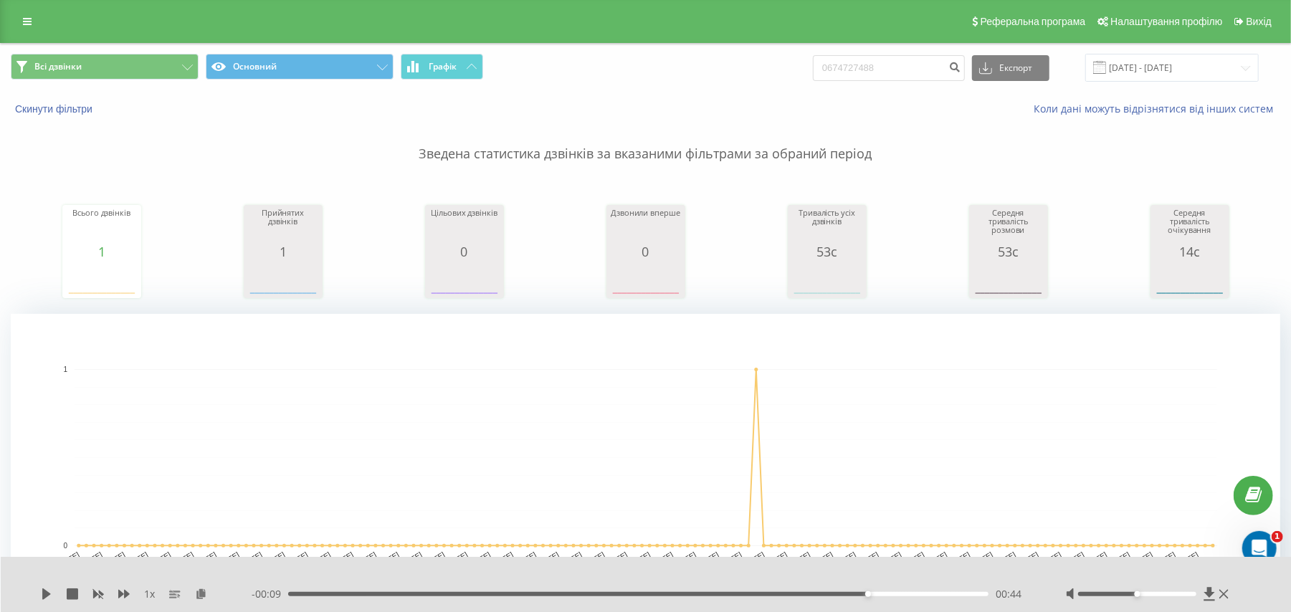
drag, startPoint x: 588, startPoint y: 320, endPoint x: 603, endPoint y: 311, distance: 17.3
click at [603, 311] on div "Зведена статистика дзвінків за вказаними фільтрами за обраний період Всього дзв…" at bounding box center [646, 358] width 1270 height 485
click at [598, 308] on div "Зведена статистика дзвінків за вказаними фільтрами за обраний період Всього дзв…" at bounding box center [646, 358] width 1270 height 485
click at [14, 21] on link at bounding box center [27, 21] width 26 height 20
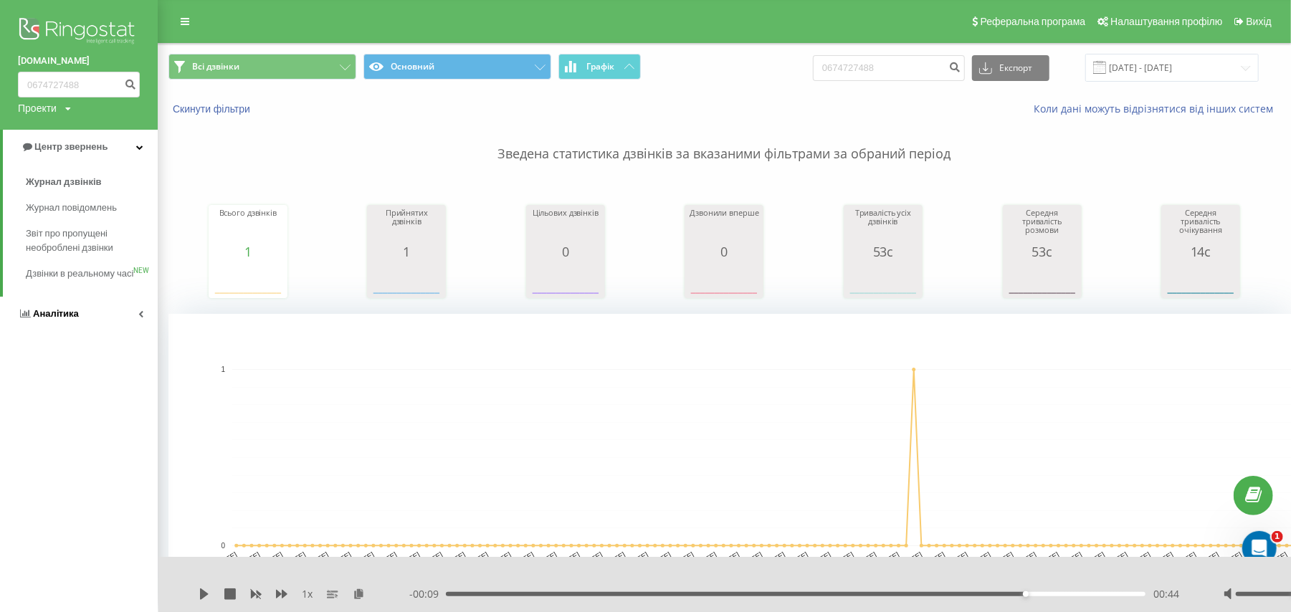
click at [37, 319] on span "Аналiтика" at bounding box center [56, 313] width 46 height 11
click at [52, 228] on span "Співробітники у реальному часі" at bounding box center [80, 223] width 109 height 29
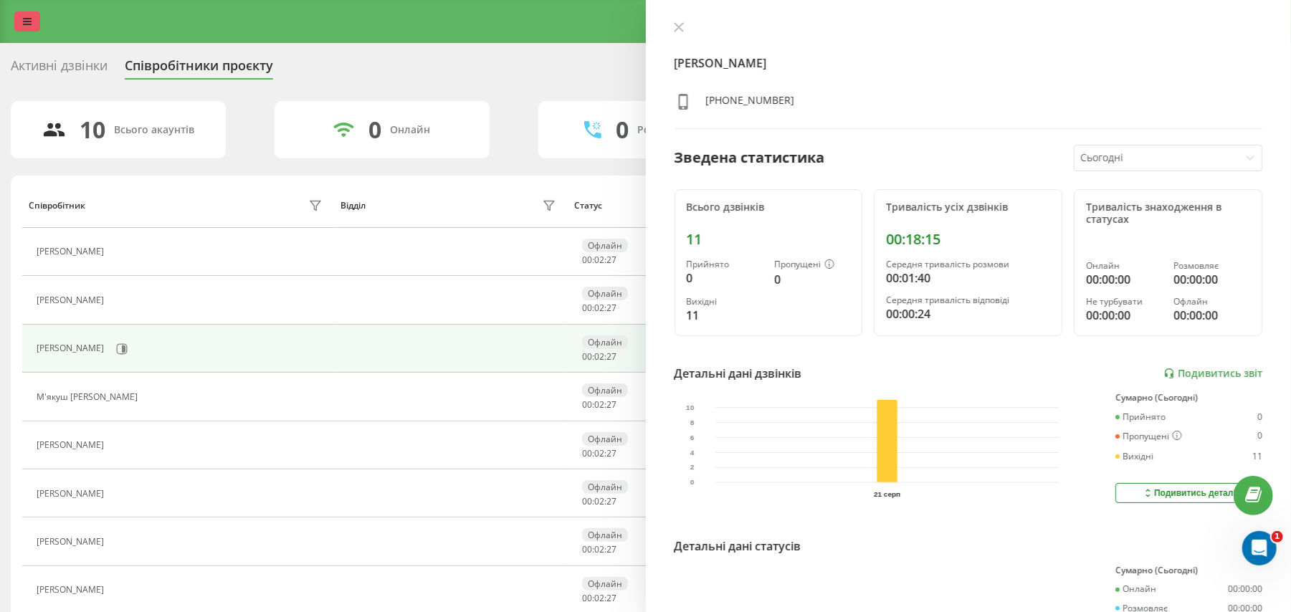
click at [20, 24] on link at bounding box center [27, 21] width 26 height 20
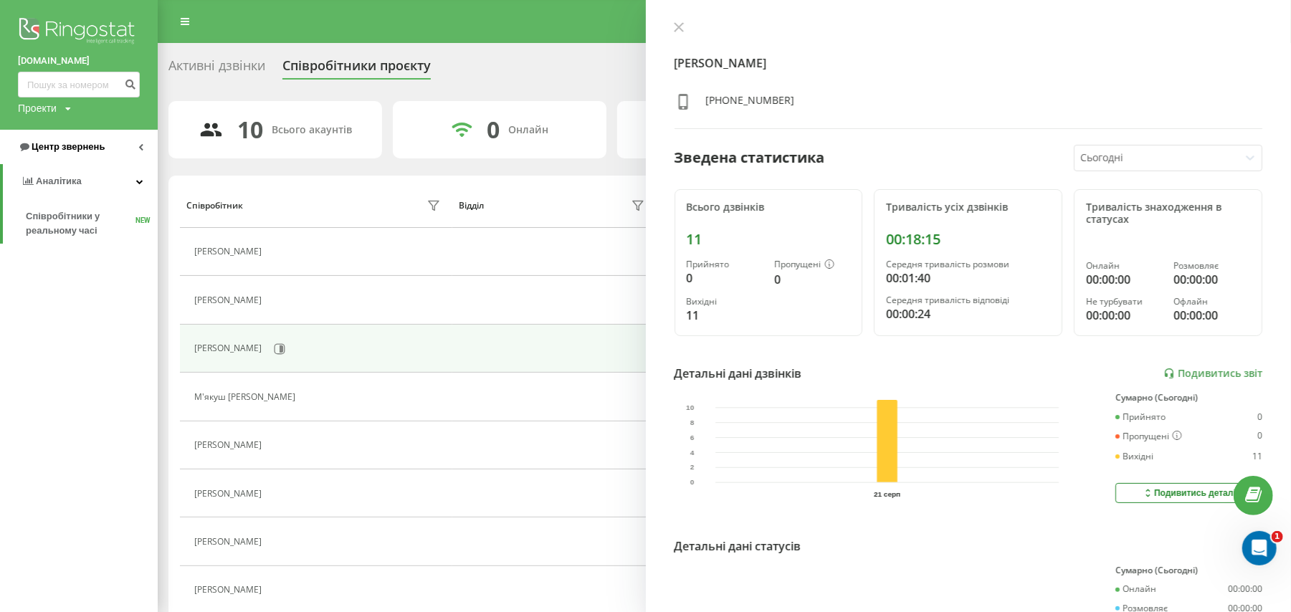
click at [82, 158] on link "Центр звернень" at bounding box center [79, 147] width 158 height 34
click at [96, 153] on span "Центр звернень" at bounding box center [64, 147] width 87 height 14
click at [98, 152] on span "Центр звернень" at bounding box center [68, 146] width 73 height 11
click at [72, 188] on span "Журнал дзвінків" at bounding box center [64, 182] width 76 height 14
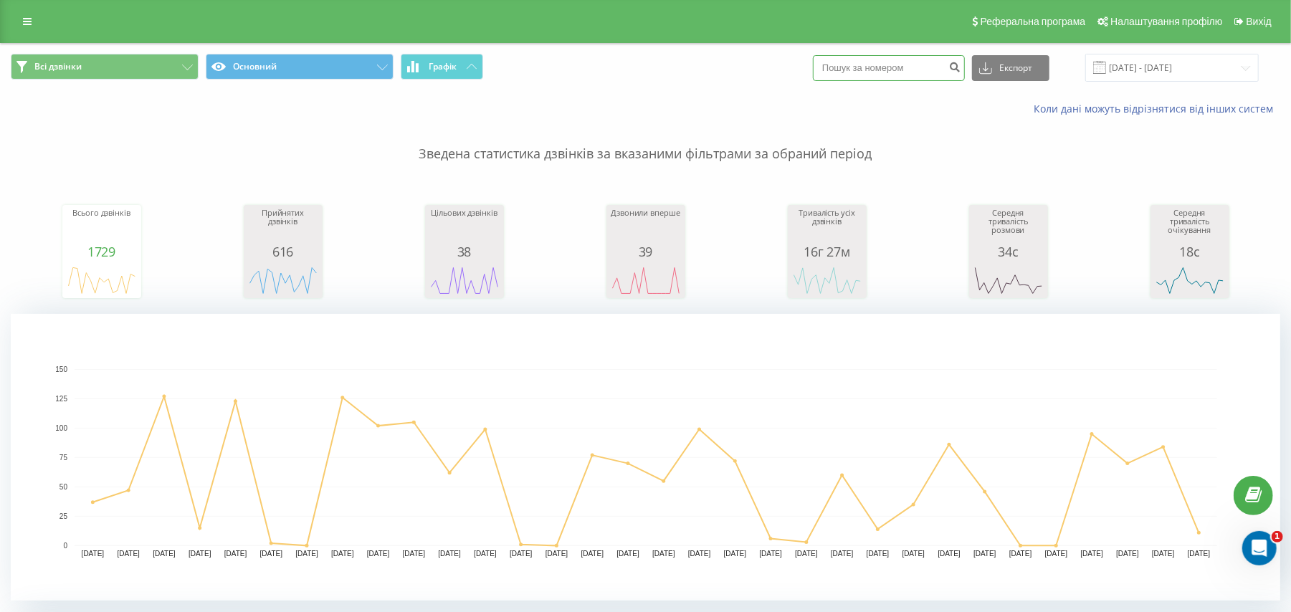
click at [913, 60] on input at bounding box center [889, 68] width 152 height 26
paste input "0955388816"
type input "0955388816"
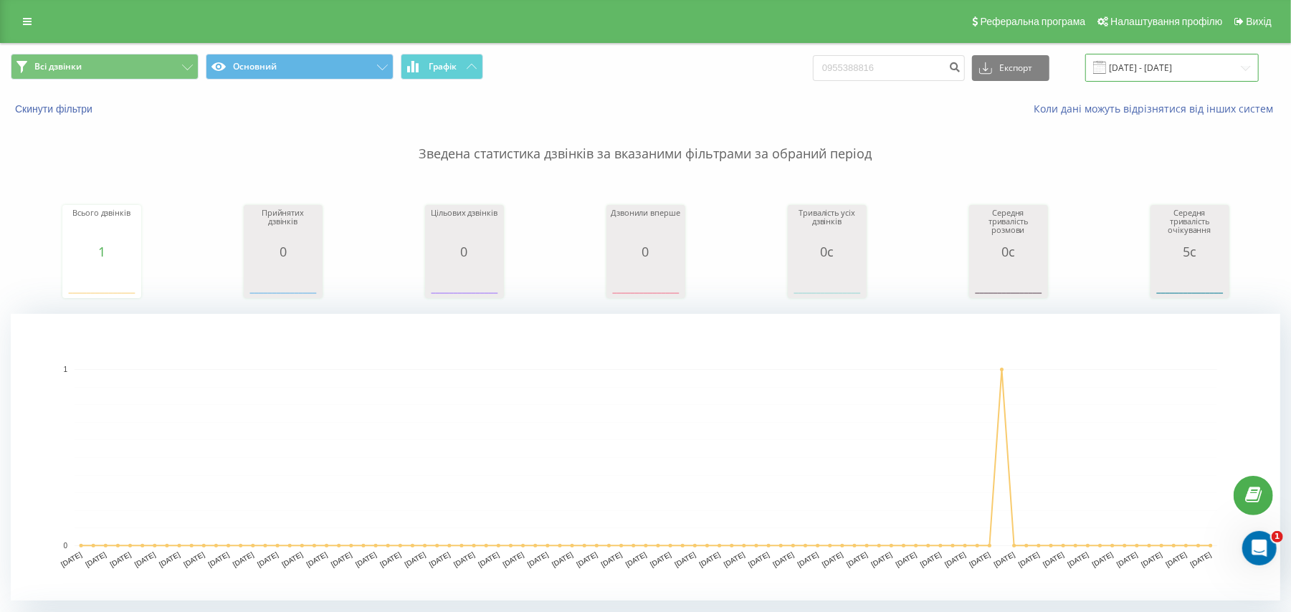
click at [1168, 67] on input "[DATE] - [DATE]" at bounding box center [1173, 68] width 174 height 28
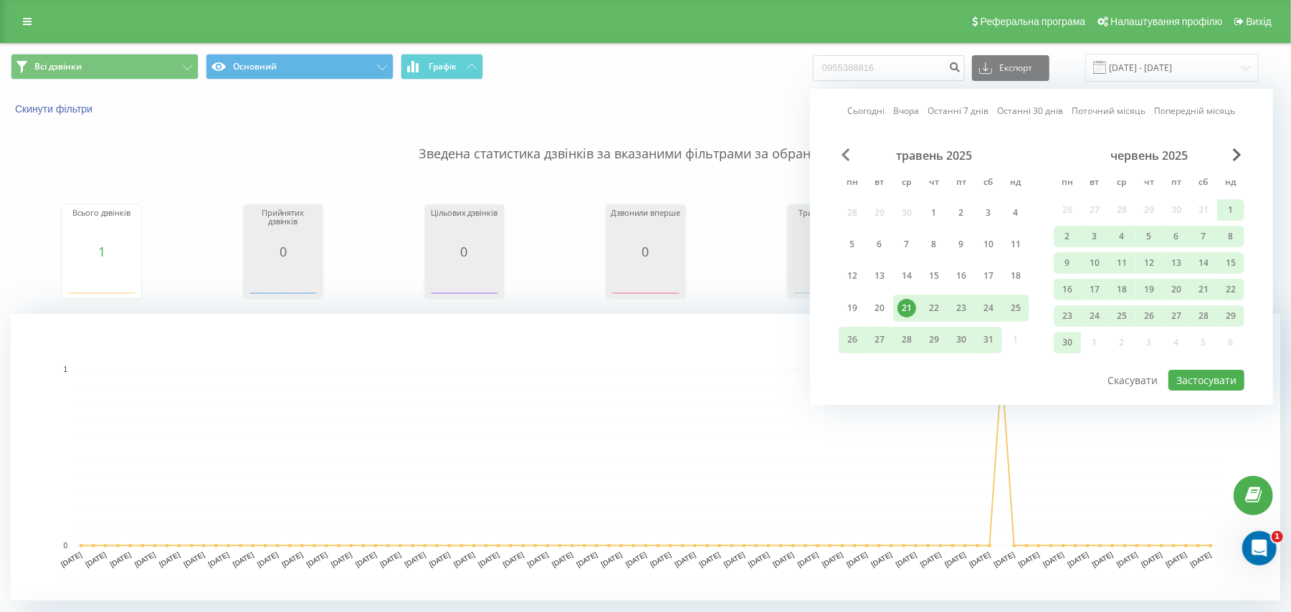
click at [847, 161] on span "Previous Month" at bounding box center [846, 154] width 9 height 13
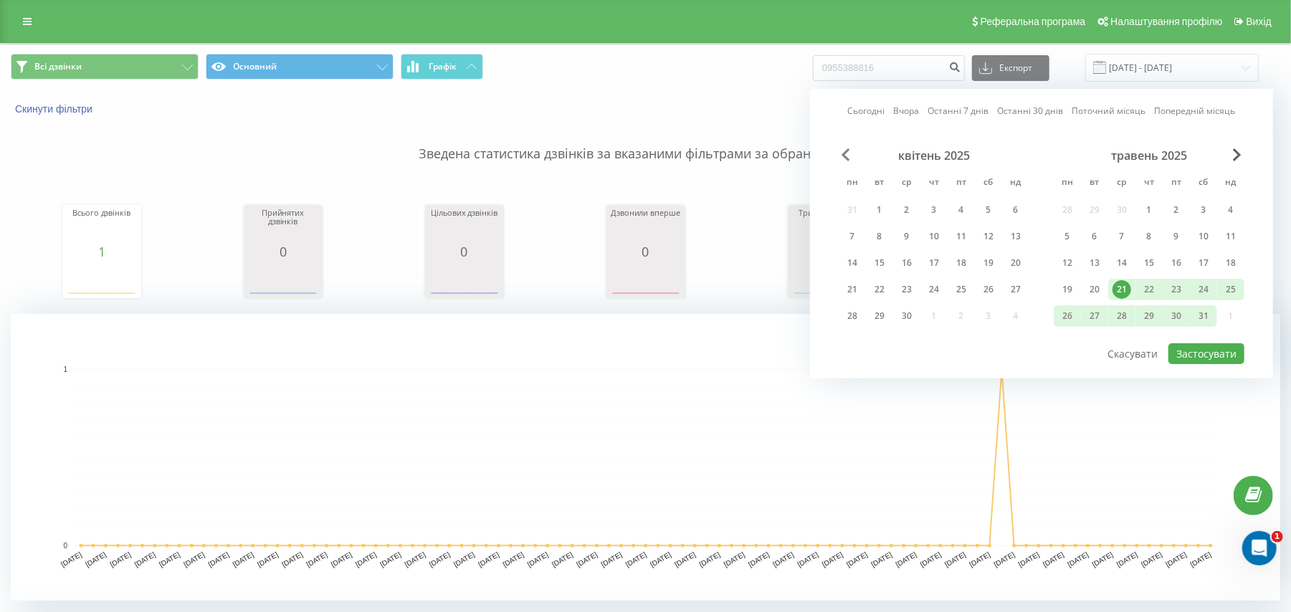
click at [847, 161] on span "Previous Month" at bounding box center [846, 154] width 9 height 13
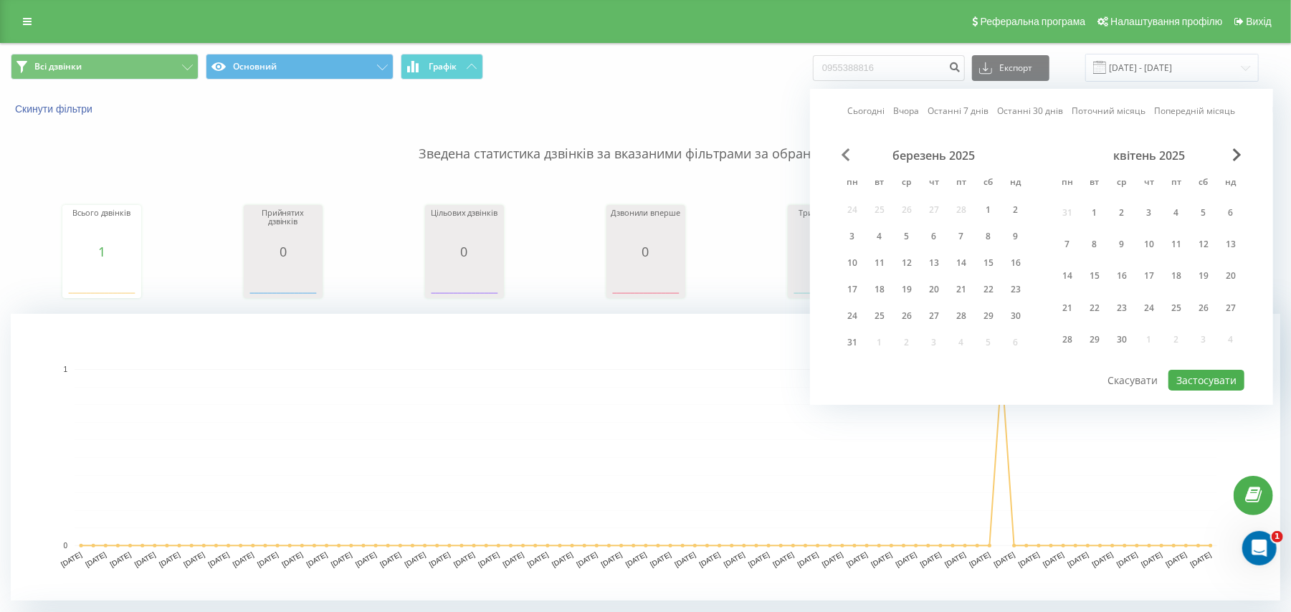
click at [847, 161] on span "Previous Month" at bounding box center [846, 154] width 9 height 13
click at [988, 213] on div "1" at bounding box center [988, 213] width 19 height 19
click at [1232, 156] on div "березень 2025" at bounding box center [1149, 155] width 191 height 14
click at [1235, 156] on span "Next Month" at bounding box center [1237, 154] width 9 height 13
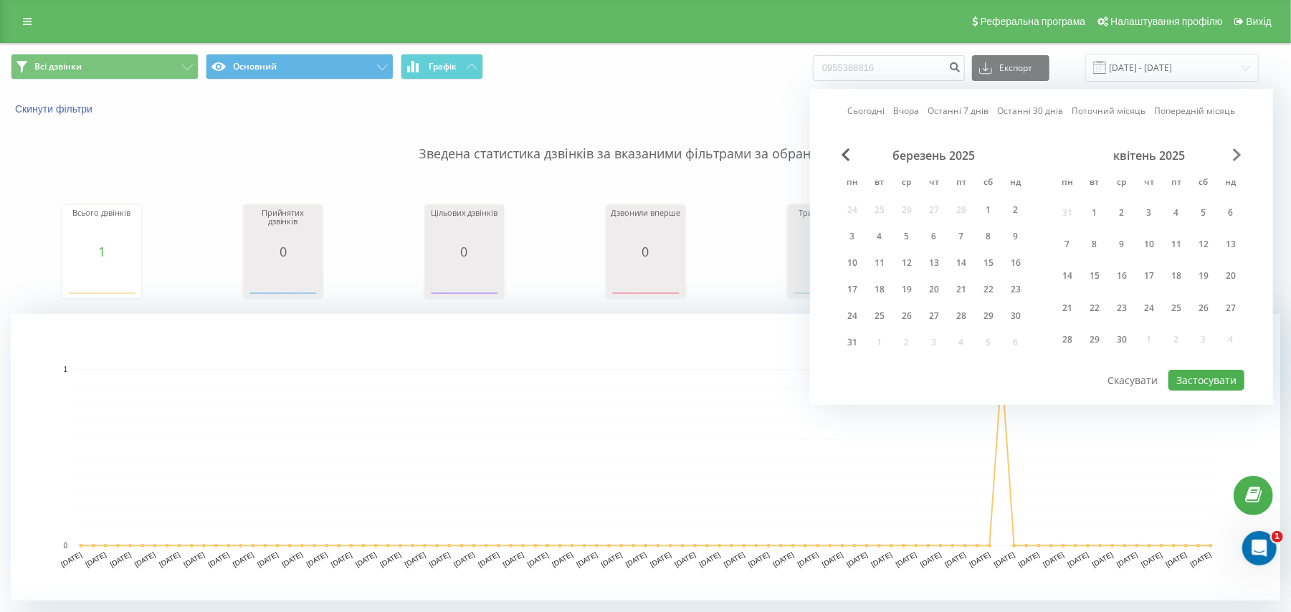
click at [1235, 156] on span "Next Month" at bounding box center [1237, 154] width 9 height 13
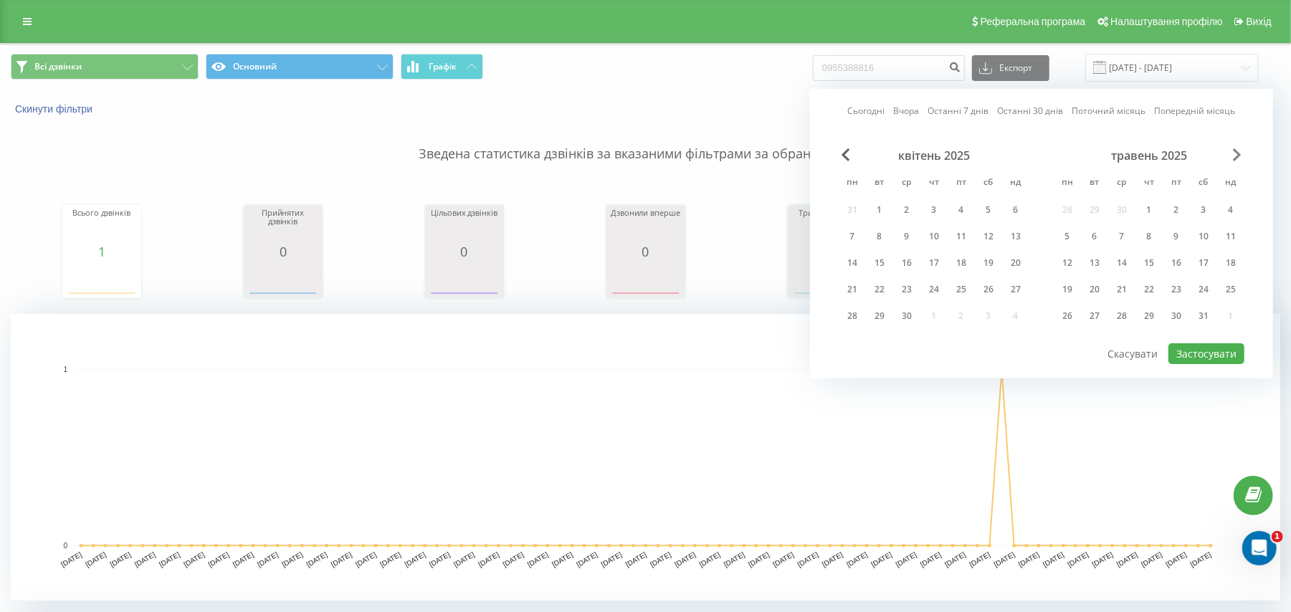
click at [1235, 156] on span "Next Month" at bounding box center [1237, 154] width 9 height 13
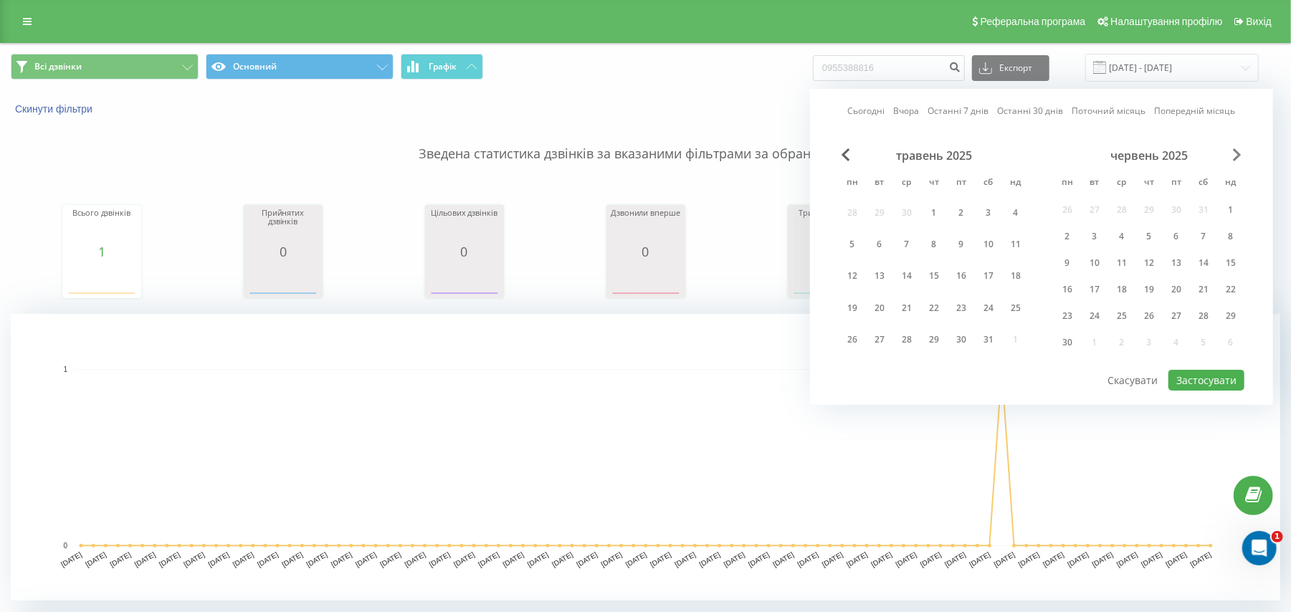
click at [1235, 156] on span "Next Month" at bounding box center [1237, 154] width 9 height 13
click at [1156, 327] on div "31" at bounding box center [1149, 340] width 27 height 27
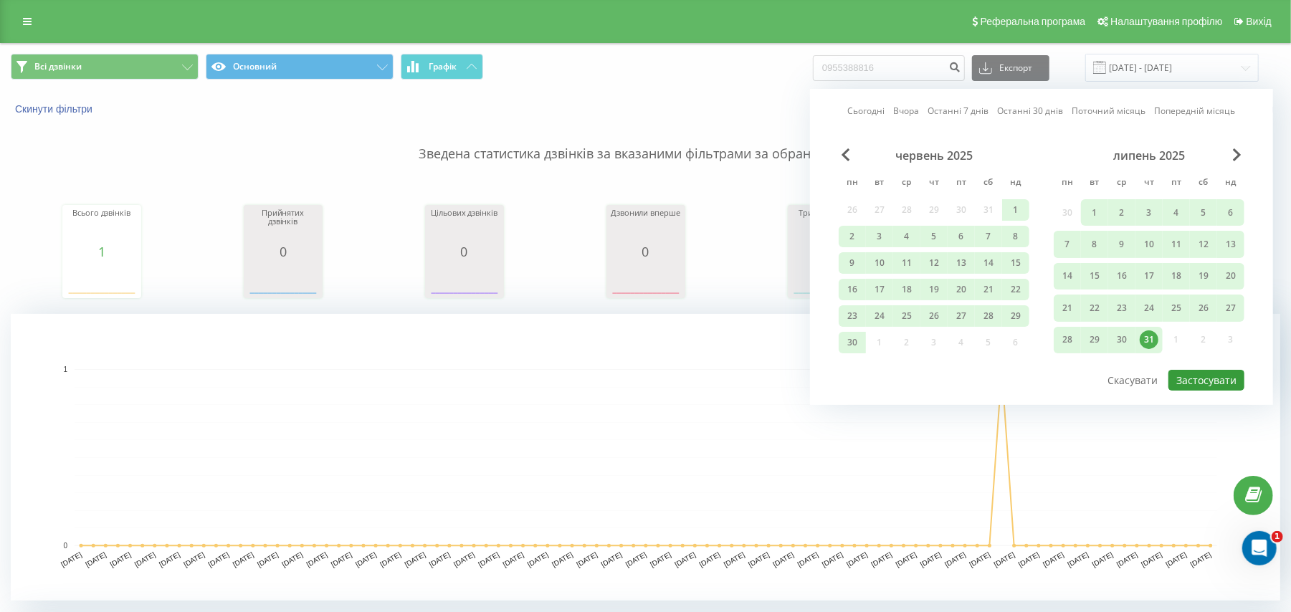
click at [1194, 376] on button "Застосувати" at bounding box center [1207, 380] width 76 height 21
type input "[DATE] - [DATE]"
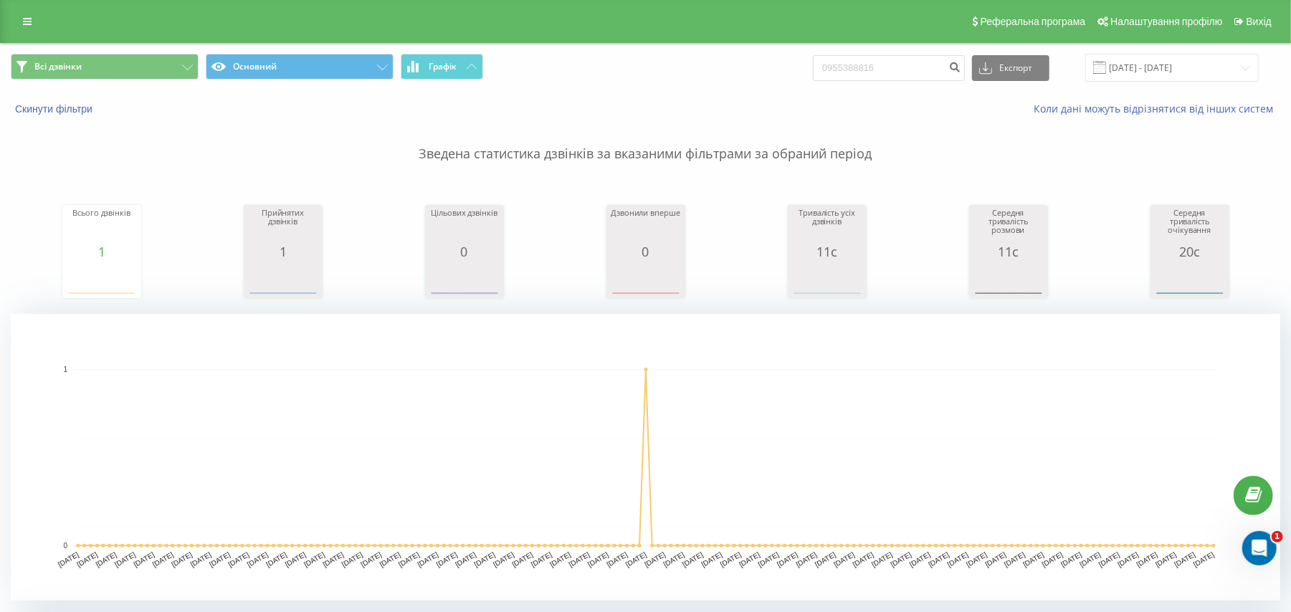
scroll to position [437, 0]
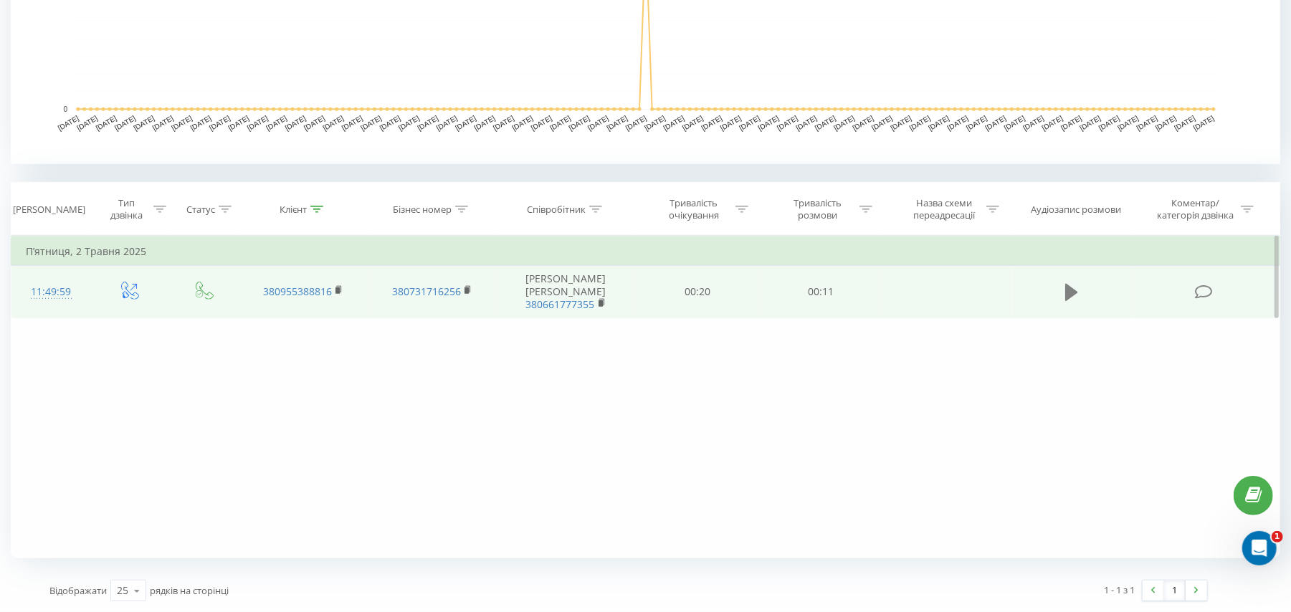
click at [1067, 293] on icon at bounding box center [1071, 292] width 13 height 17
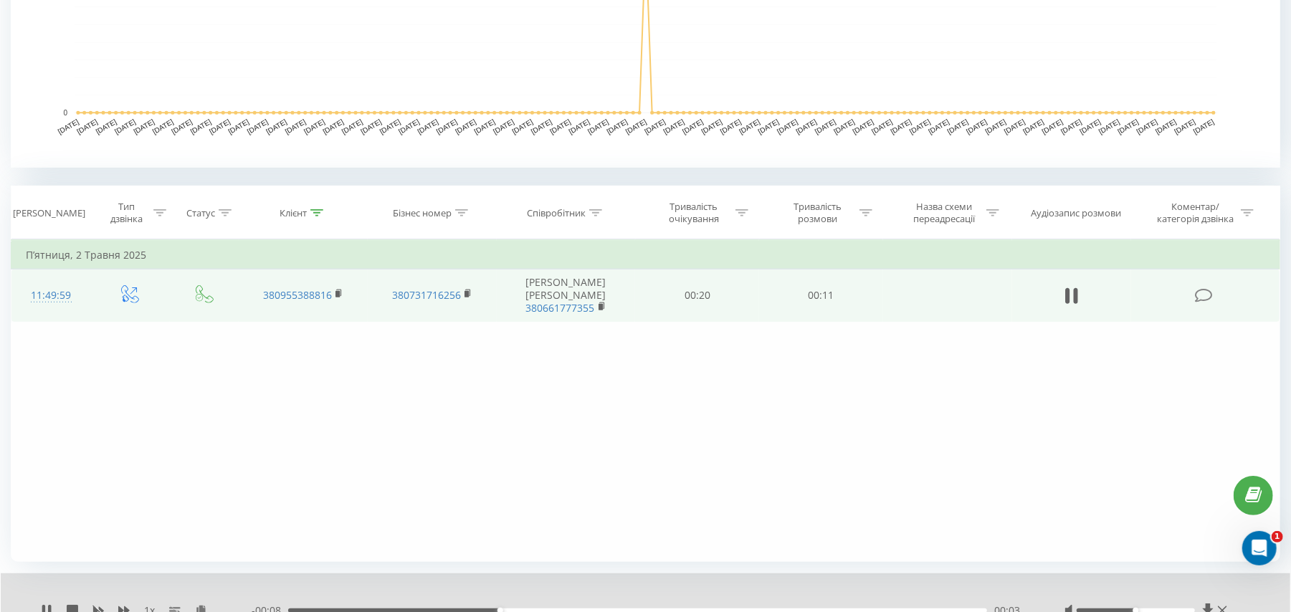
scroll to position [492, 0]
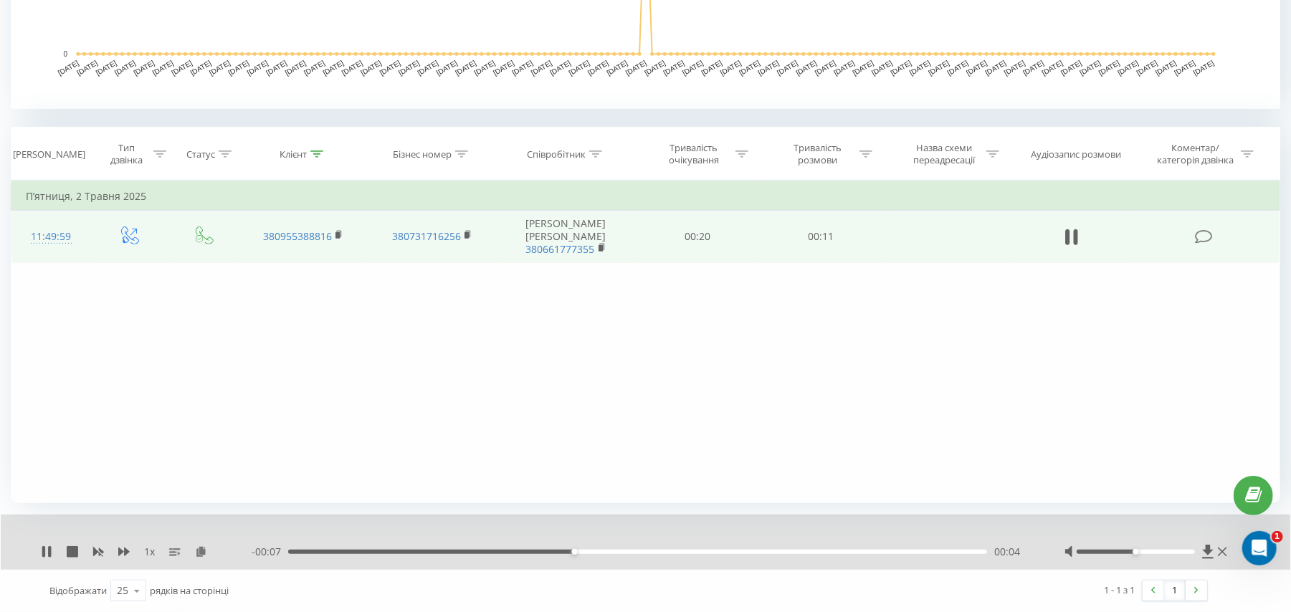
click at [693, 551] on div "00:04" at bounding box center [637, 552] width 699 height 4
click at [795, 551] on div "00:08" at bounding box center [637, 552] width 699 height 4
click at [890, 551] on div "00:10" at bounding box center [637, 552] width 699 height 4
click at [49, 554] on icon at bounding box center [46, 551] width 9 height 11
